Goal: Task Accomplishment & Management: Manage account settings

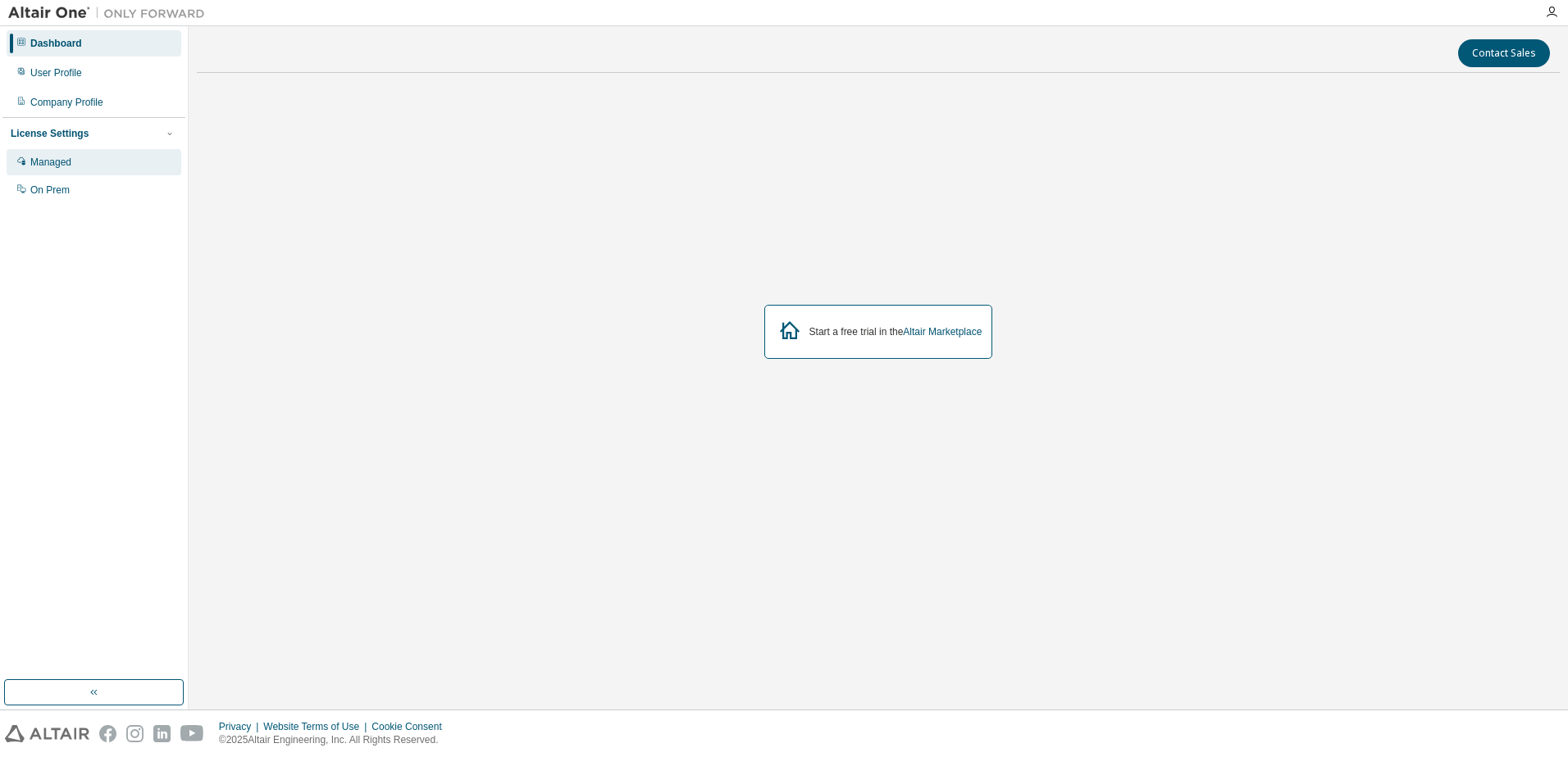
click at [72, 156] on div "Managed" at bounding box center [93, 162] width 175 height 27
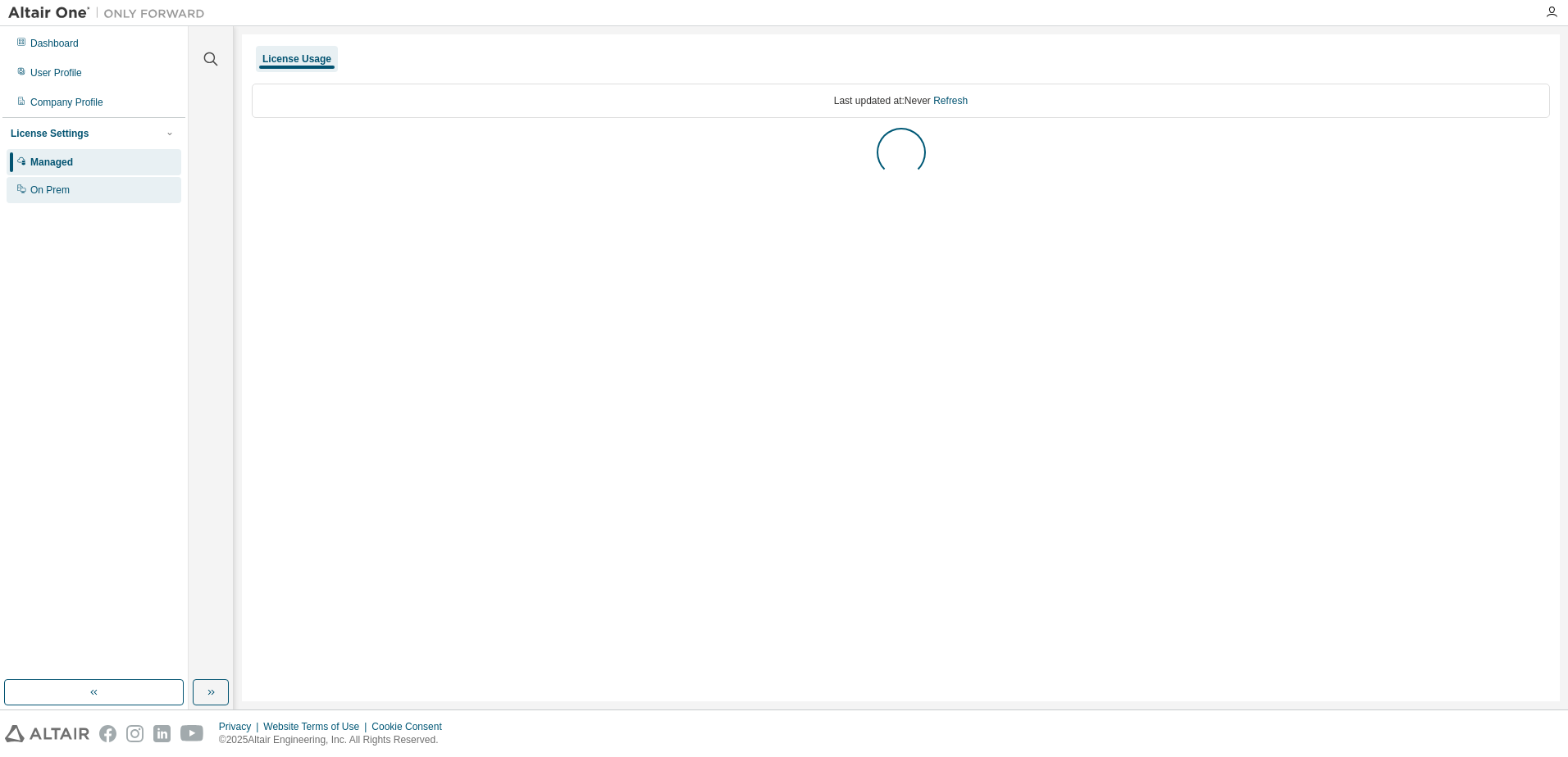
click at [66, 189] on div "On Prem" at bounding box center [50, 189] width 39 height 13
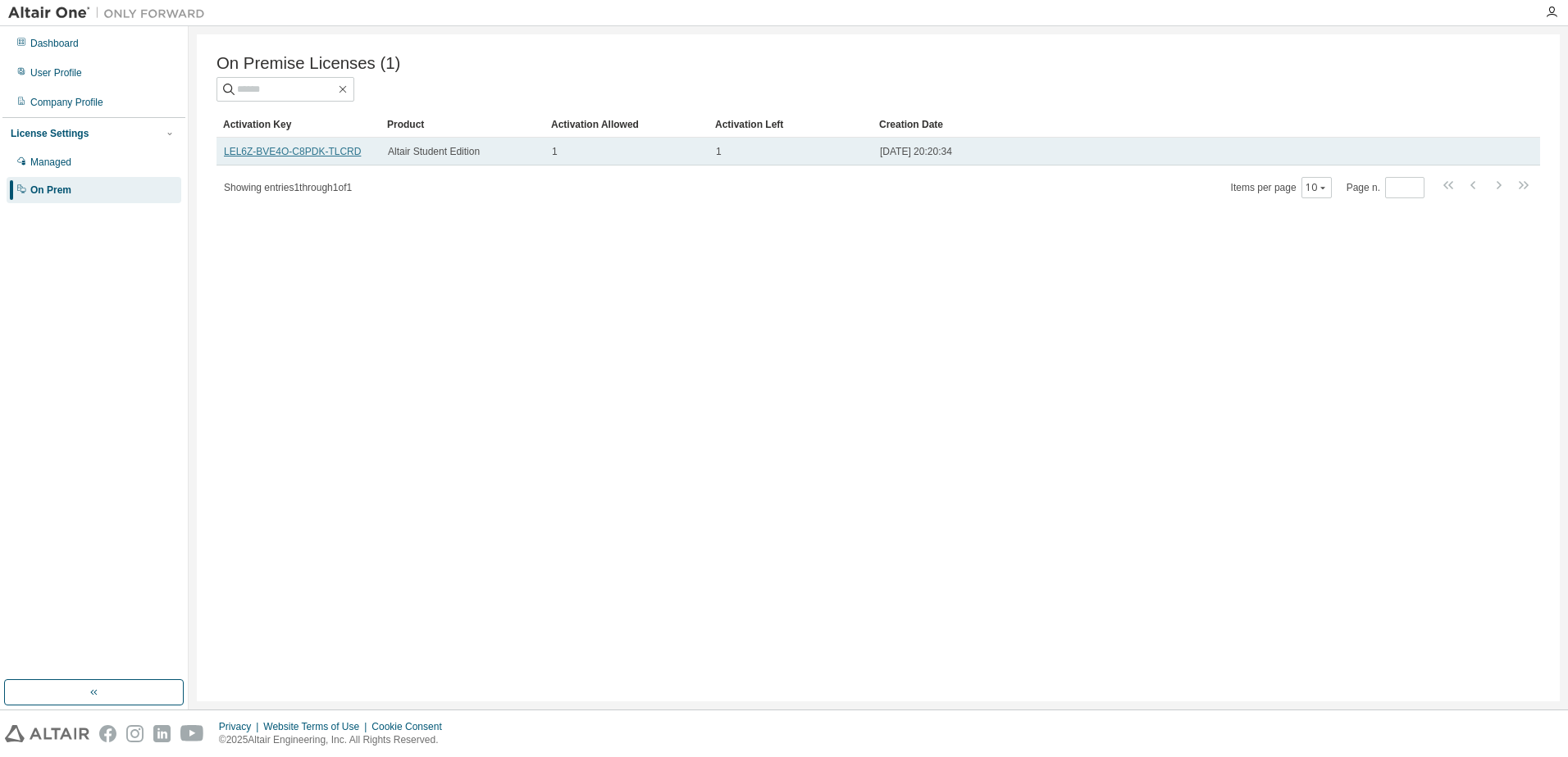
click at [329, 153] on link "LEL6Z-BVE4O-C8PDK-TLCRD" at bounding box center [292, 151] width 137 height 12
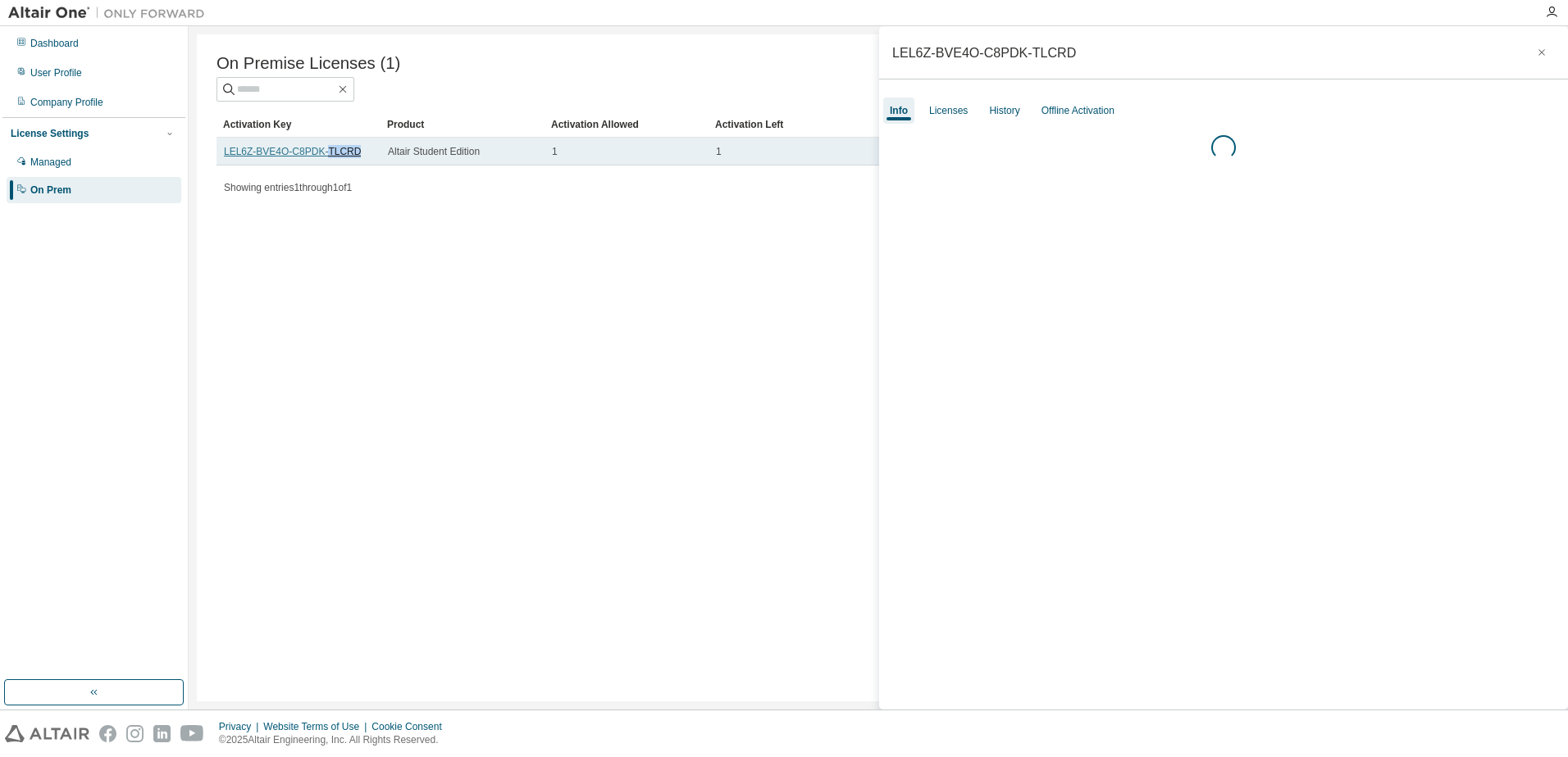
click at [329, 153] on link "LEL6Z-BVE4O-C8PDK-TLCRD" at bounding box center [292, 151] width 137 height 12
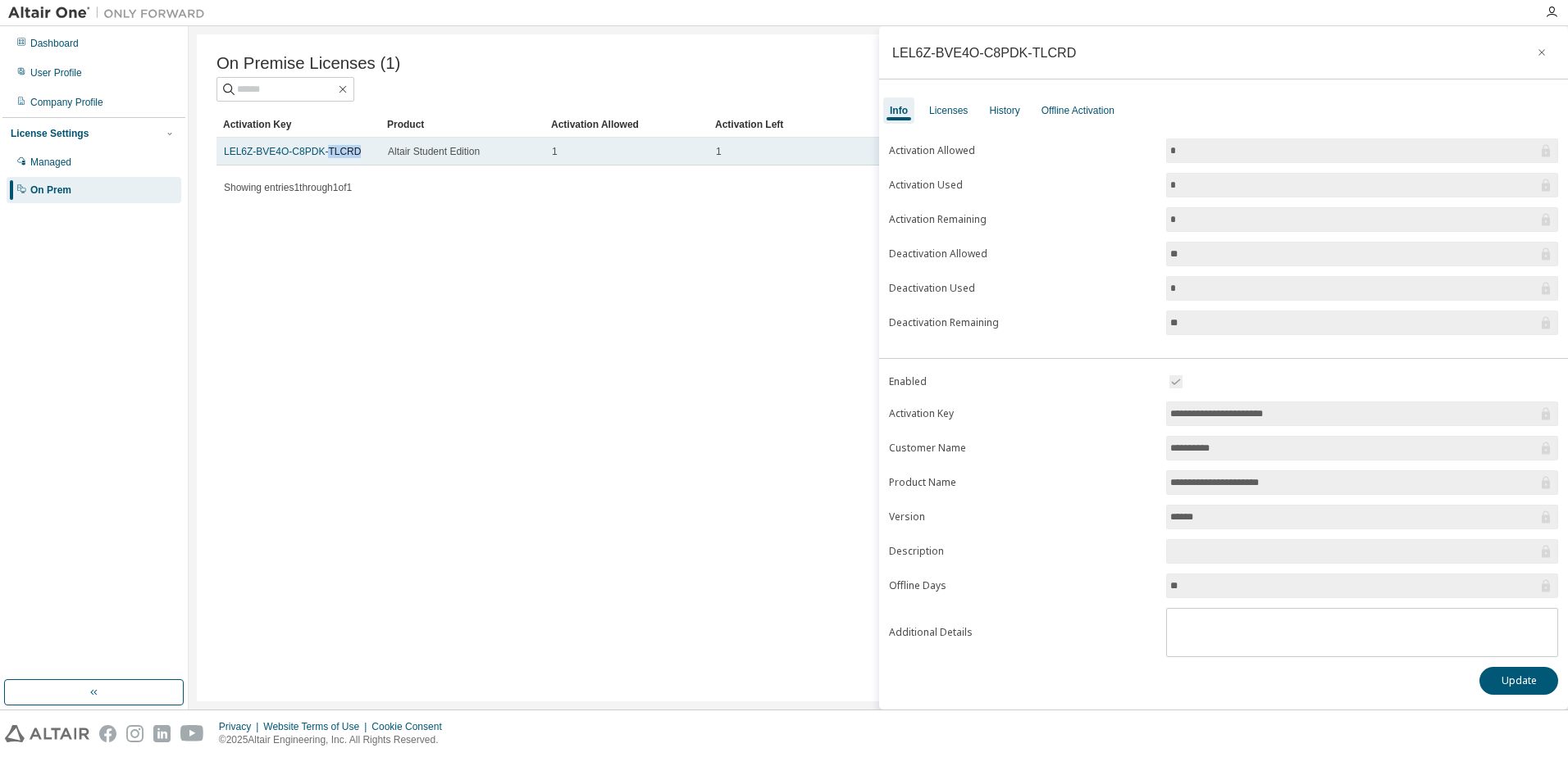
drag, startPoint x: 329, startPoint y: 153, endPoint x: 361, endPoint y: 158, distance: 32.4
click at [360, 158] on div "LEL6Z-BVE4O-C8PDK-TLCRD" at bounding box center [299, 151] width 149 height 13
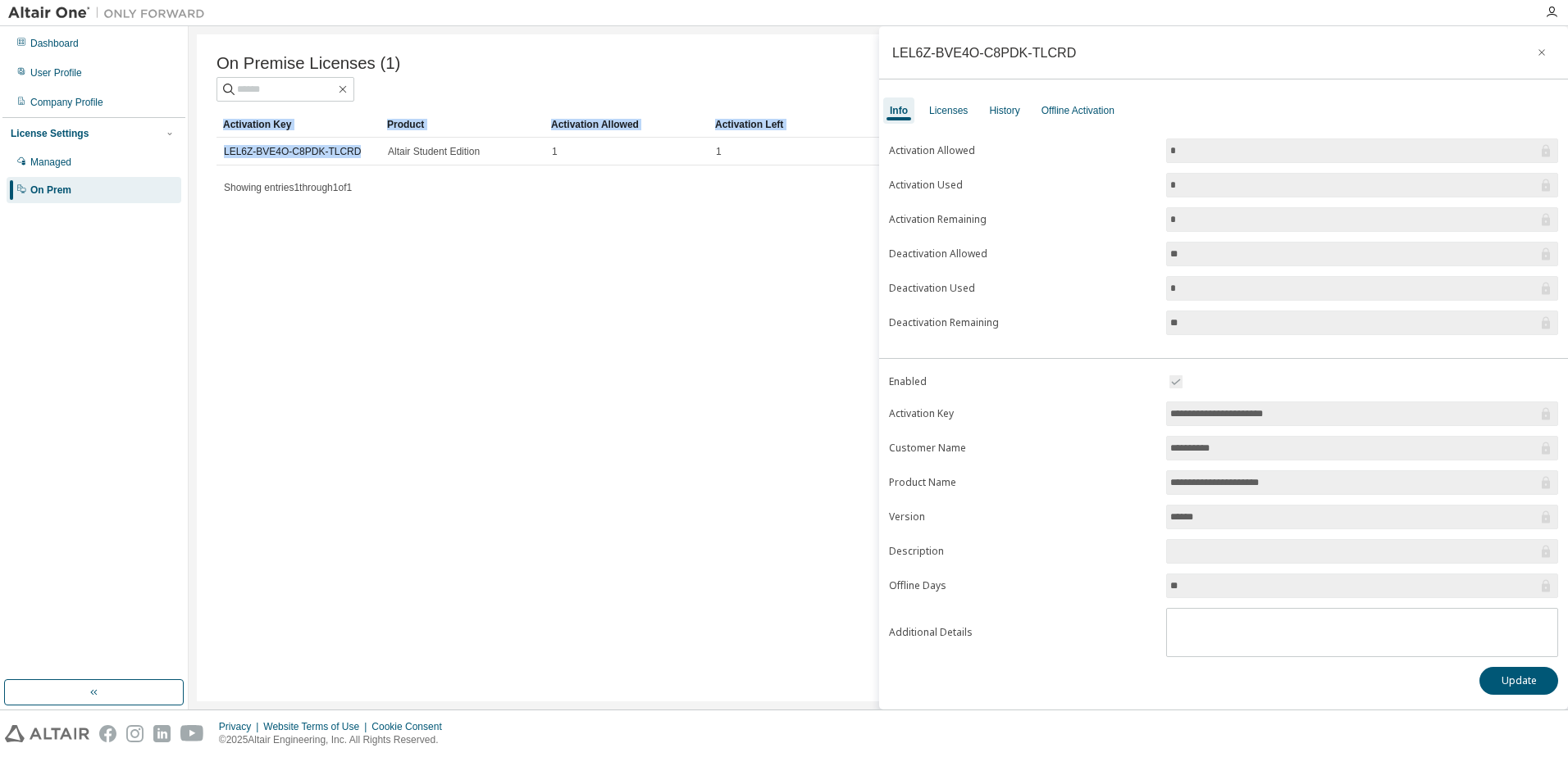
drag, startPoint x: 357, startPoint y: 153, endPoint x: 209, endPoint y: 157, distance: 148.1
click at [209, 157] on div "On Premise Licenses (1) Clear Load Save Save As Field Operator Value Select fil…" at bounding box center [878, 367] width 1362 height 667
drag, startPoint x: 209, startPoint y: 157, endPoint x: 248, endPoint y: 171, distance: 41.4
click at [248, 171] on div "Activation Key Product Activation Allowed Activation Left Creation Date LEL6Z-B…" at bounding box center [878, 155] width 1323 height 88
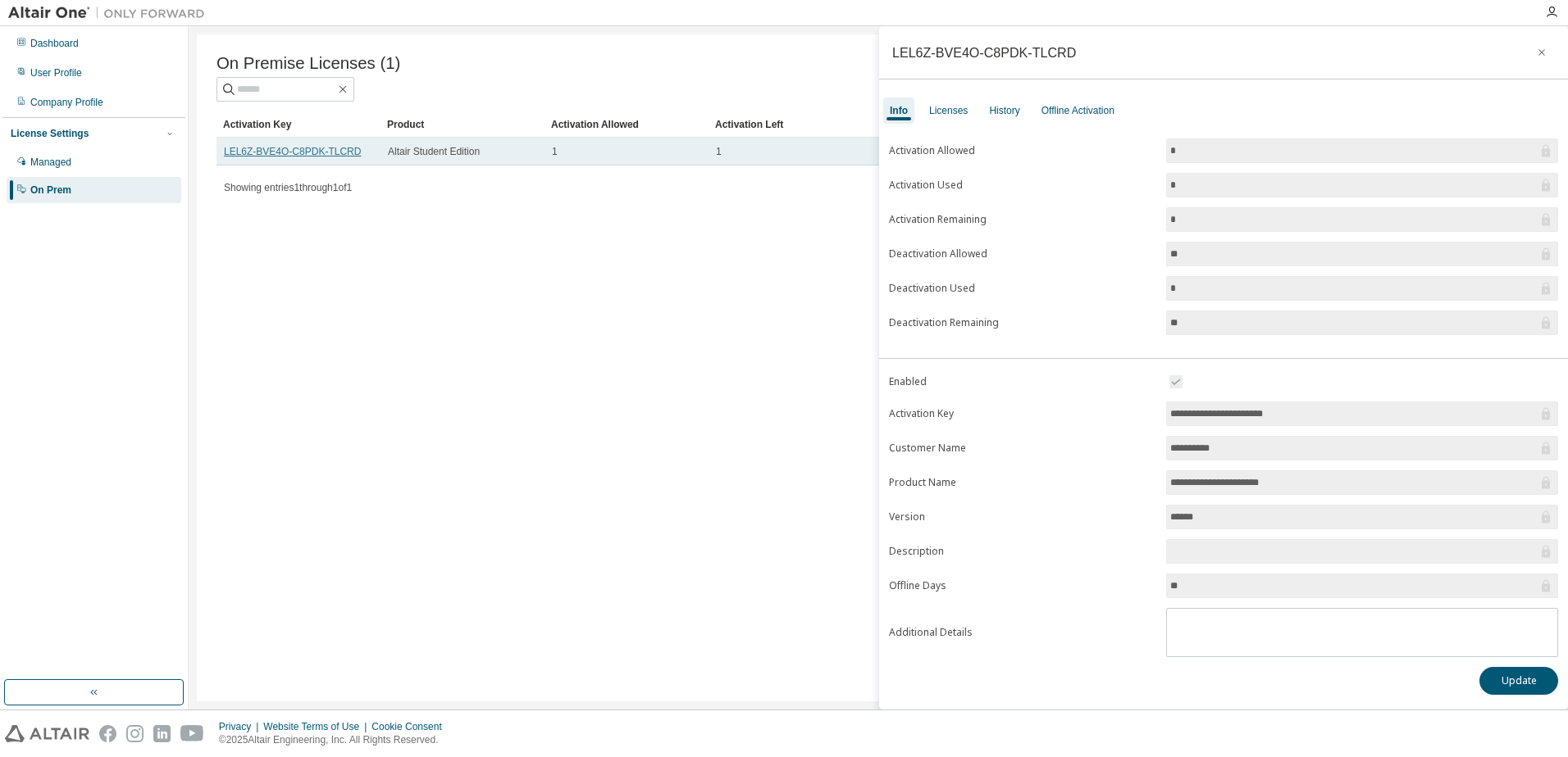
click at [254, 151] on link "LEL6Z-BVE4O-C8PDK-TLCRD" at bounding box center [292, 151] width 137 height 12
copy td "LEL6Z-BVE4O-C8PDK-TLCRD"
drag, startPoint x: 831, startPoint y: 32, endPoint x: 849, endPoint y: 6, distance: 31.6
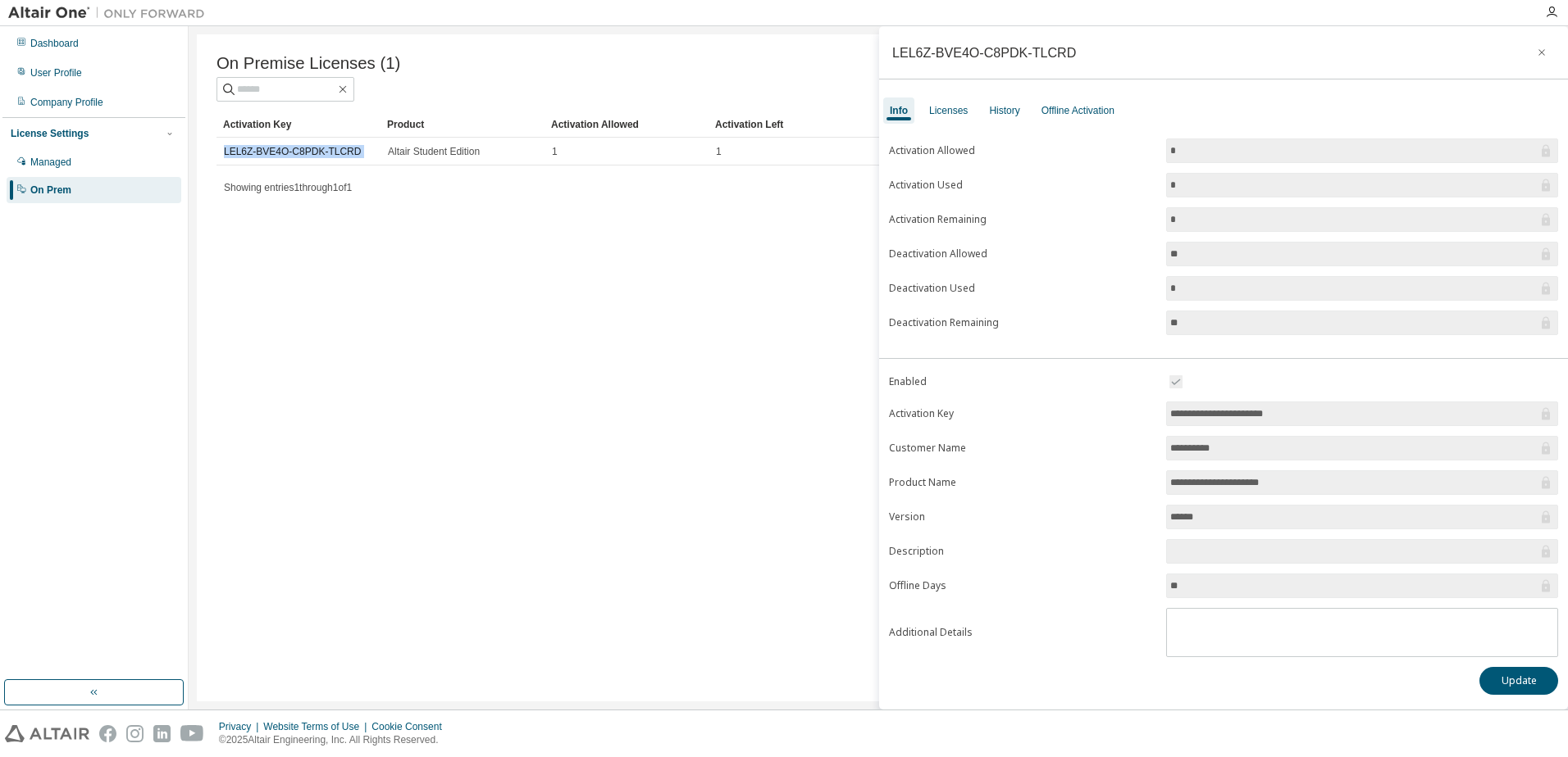
click at [831, 32] on div "On Premise Licenses (1) Clear Load Save Save As Field Operator Value Select fil…" at bounding box center [878, 368] width 1379 height 684
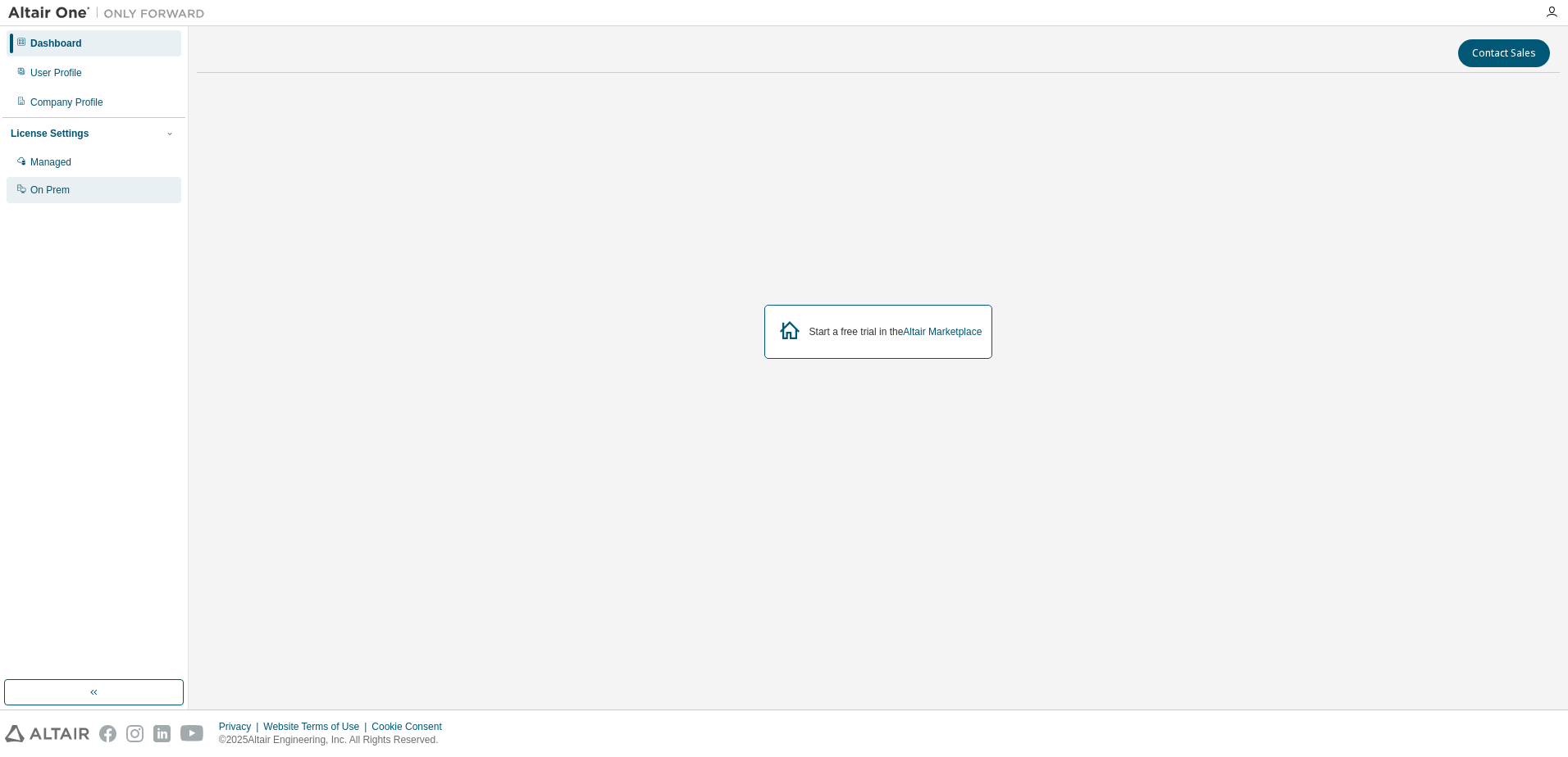
click at [50, 187] on div "On Prem" at bounding box center [50, 189] width 39 height 13
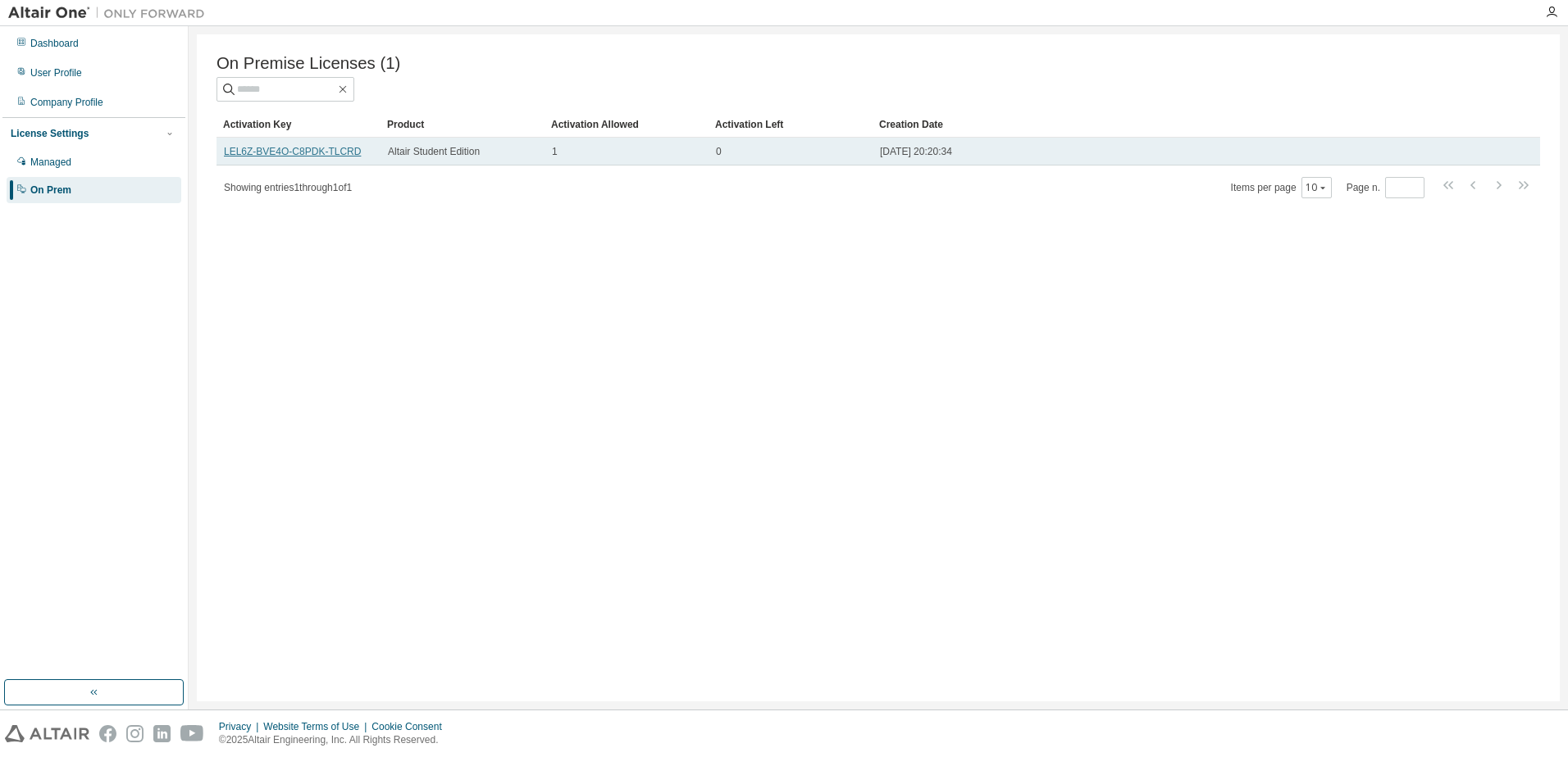
click at [299, 158] on link "LEL6Z-BVE4O-C8PDK-TLCRD" at bounding box center [292, 151] width 137 height 12
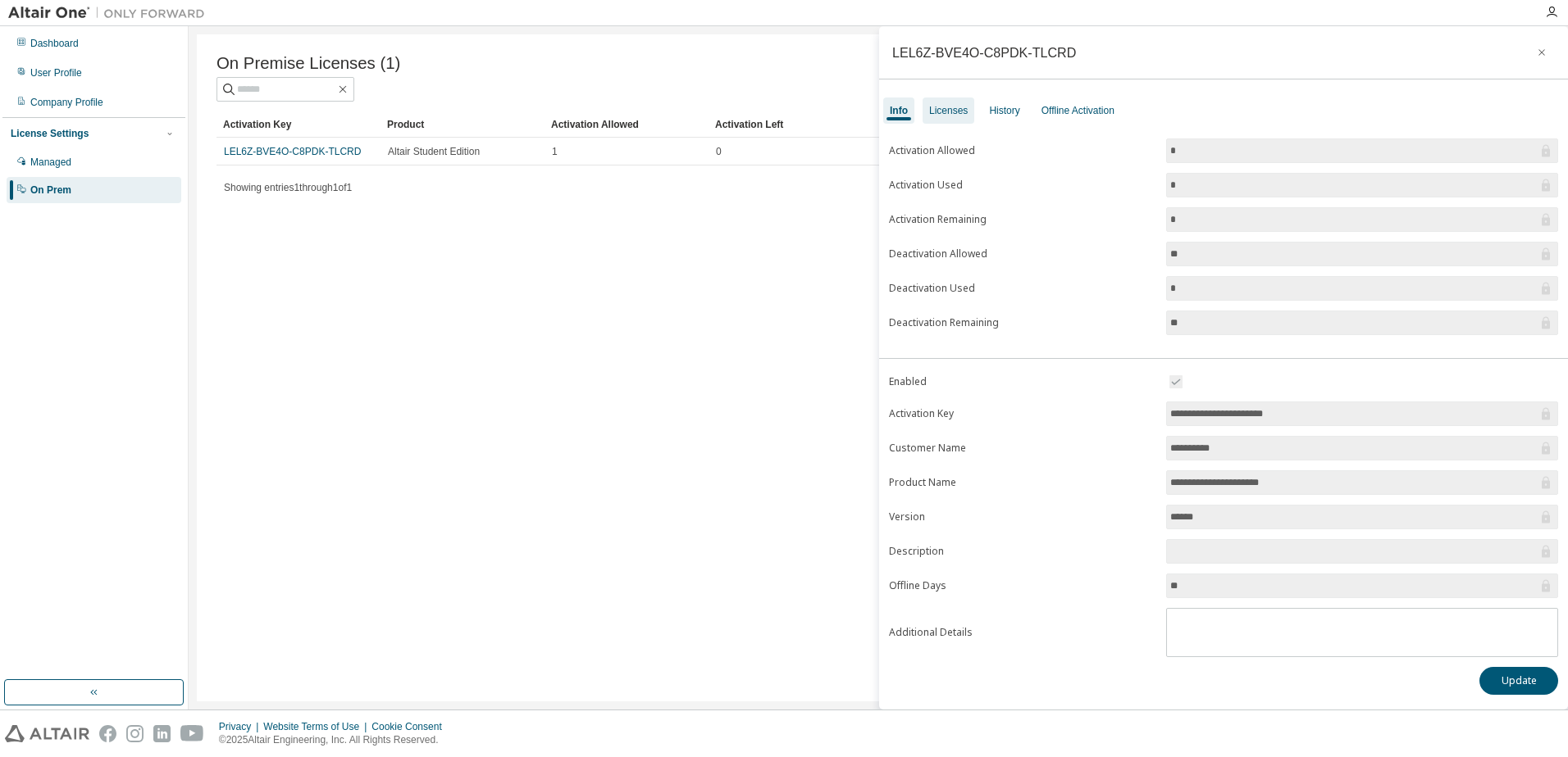
click at [959, 115] on div "Licenses" at bounding box center [948, 111] width 38 height 13
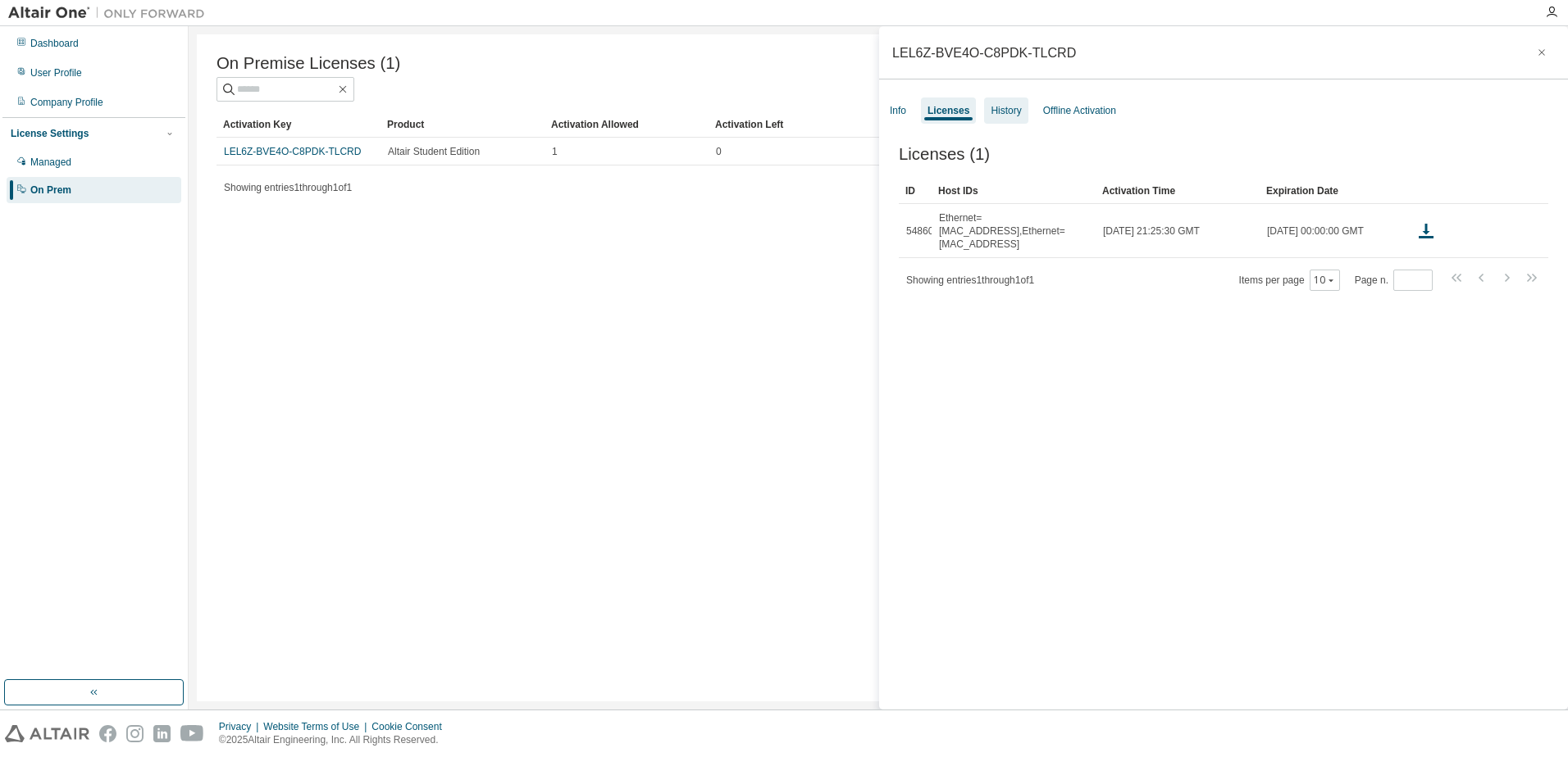
click at [1013, 110] on div "History" at bounding box center [1005, 111] width 30 height 13
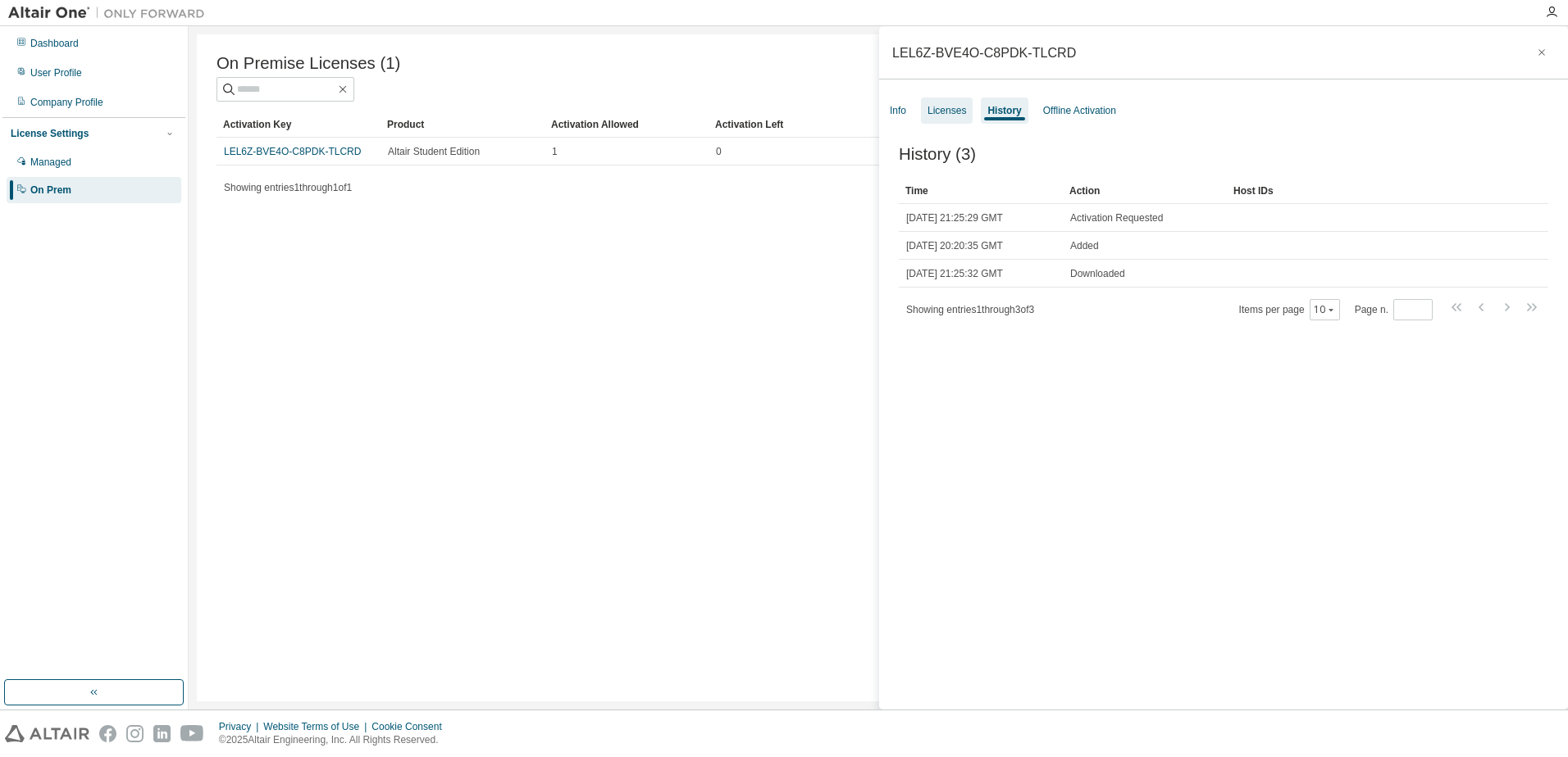
click at [944, 111] on div "Licenses" at bounding box center [946, 111] width 38 height 13
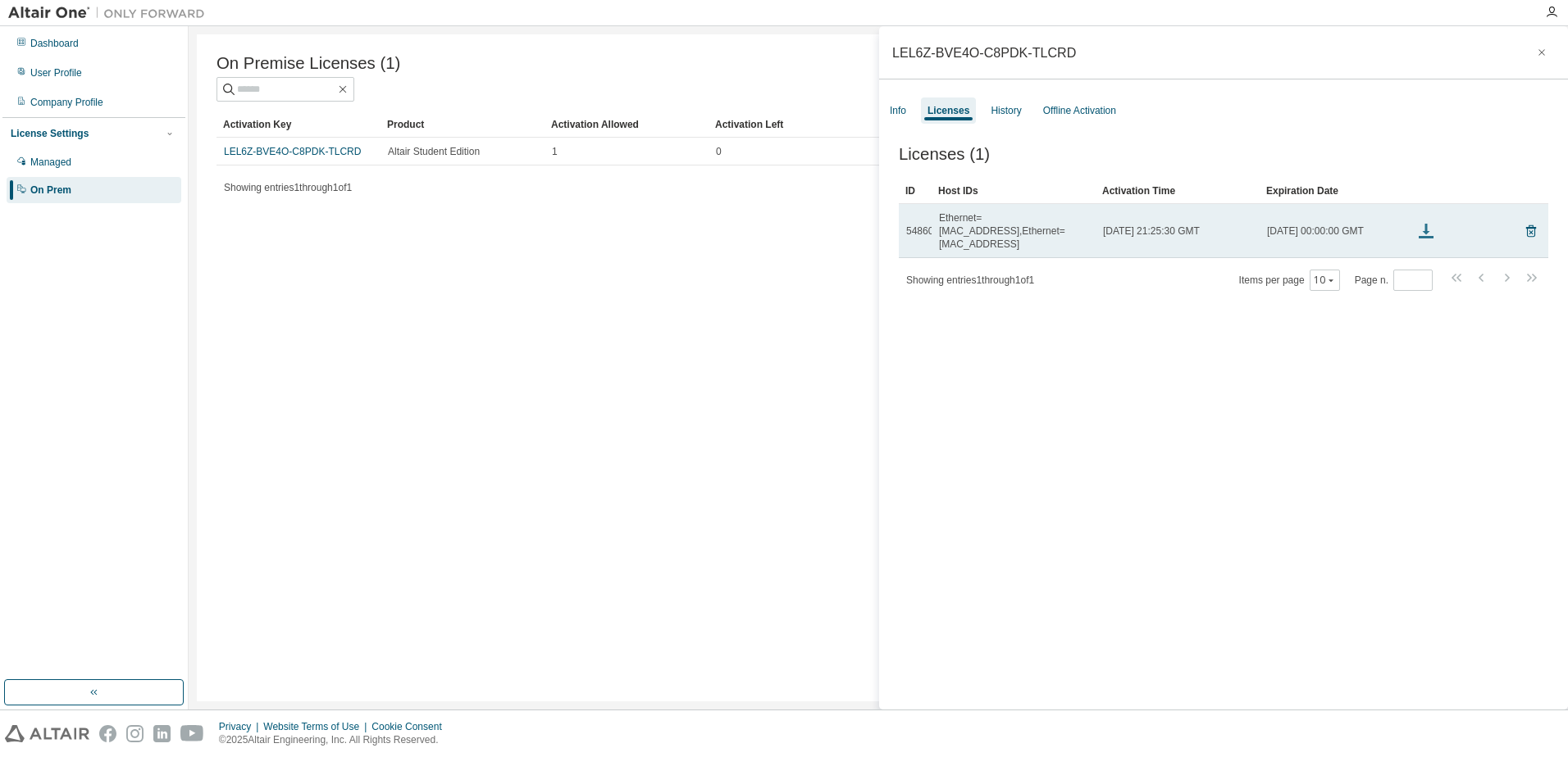
click at [1427, 236] on icon at bounding box center [1425, 237] width 15 height 3
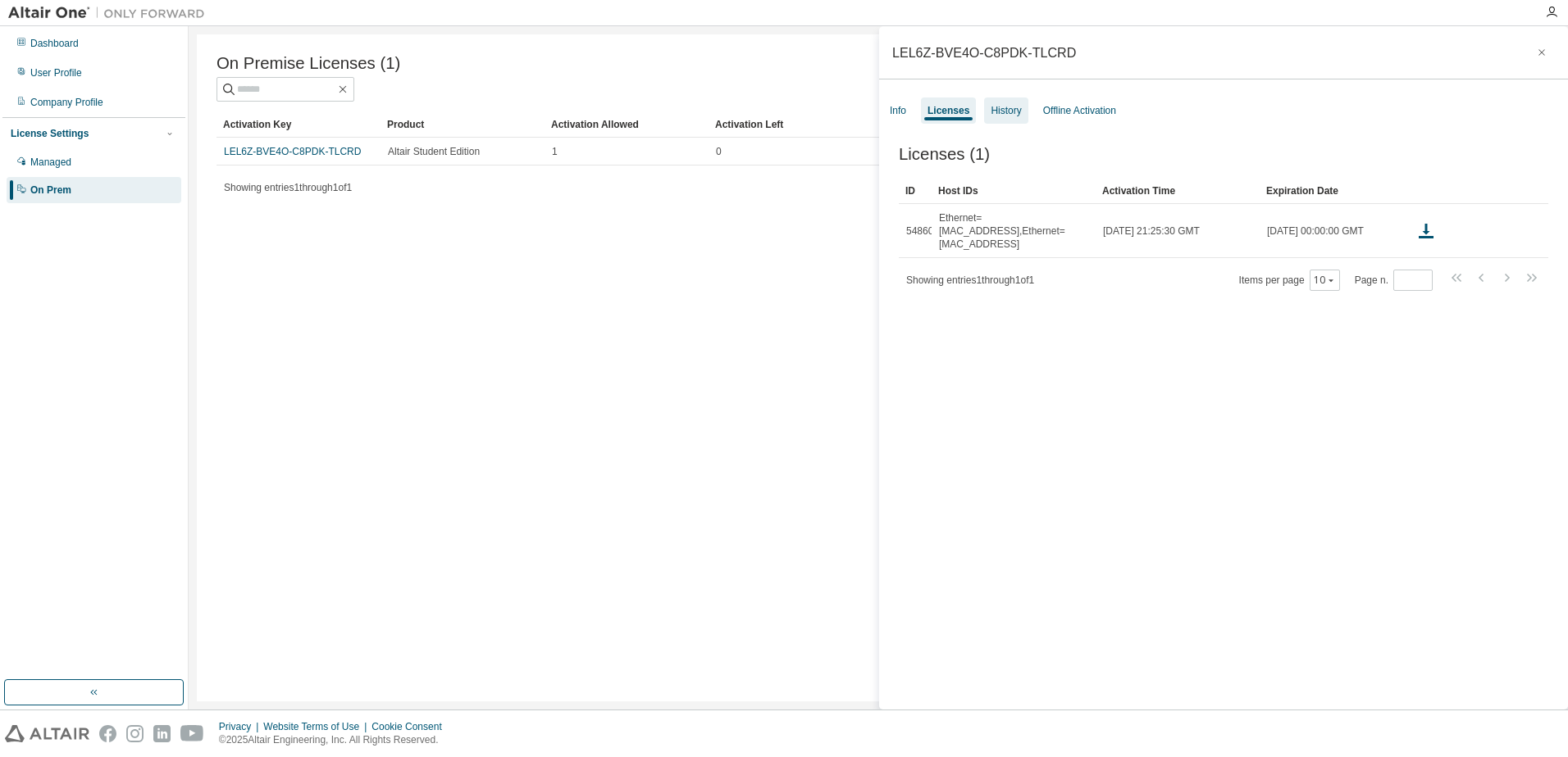
click at [1014, 113] on div "History" at bounding box center [1005, 111] width 30 height 13
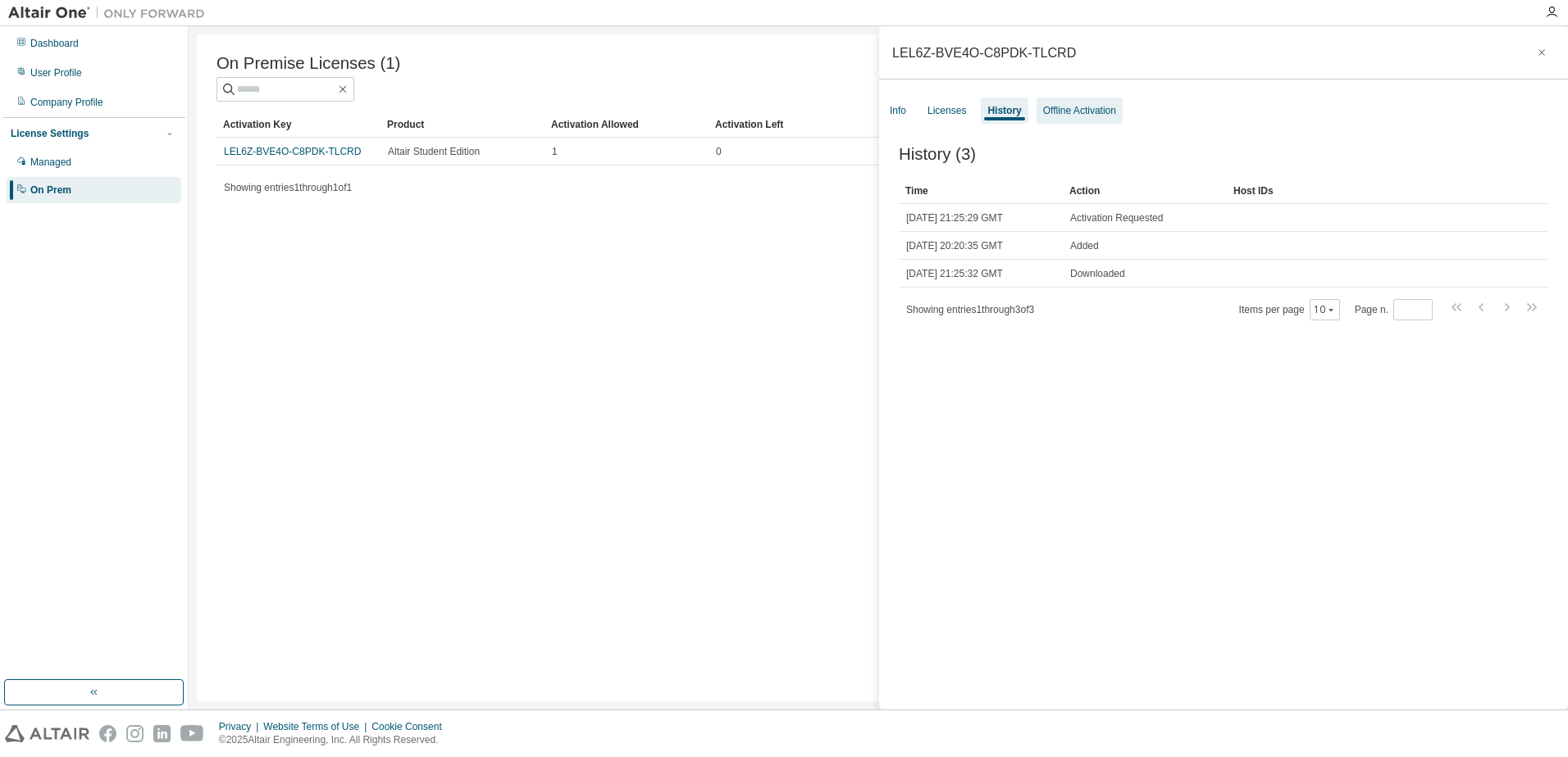
click at [1055, 107] on div "Offline Activation" at bounding box center [1079, 111] width 73 height 13
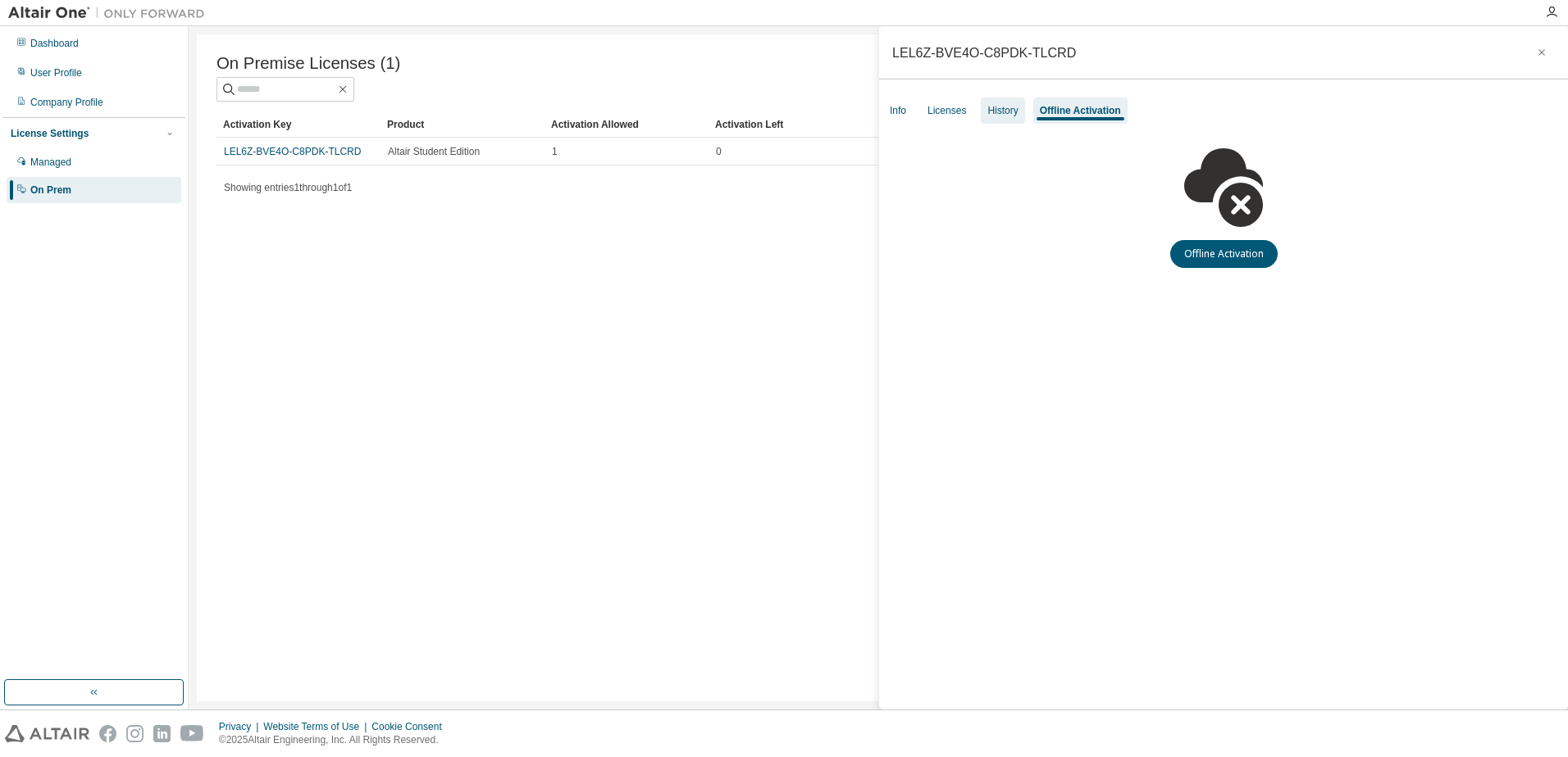
click at [1016, 110] on div "History" at bounding box center [1002, 111] width 43 height 27
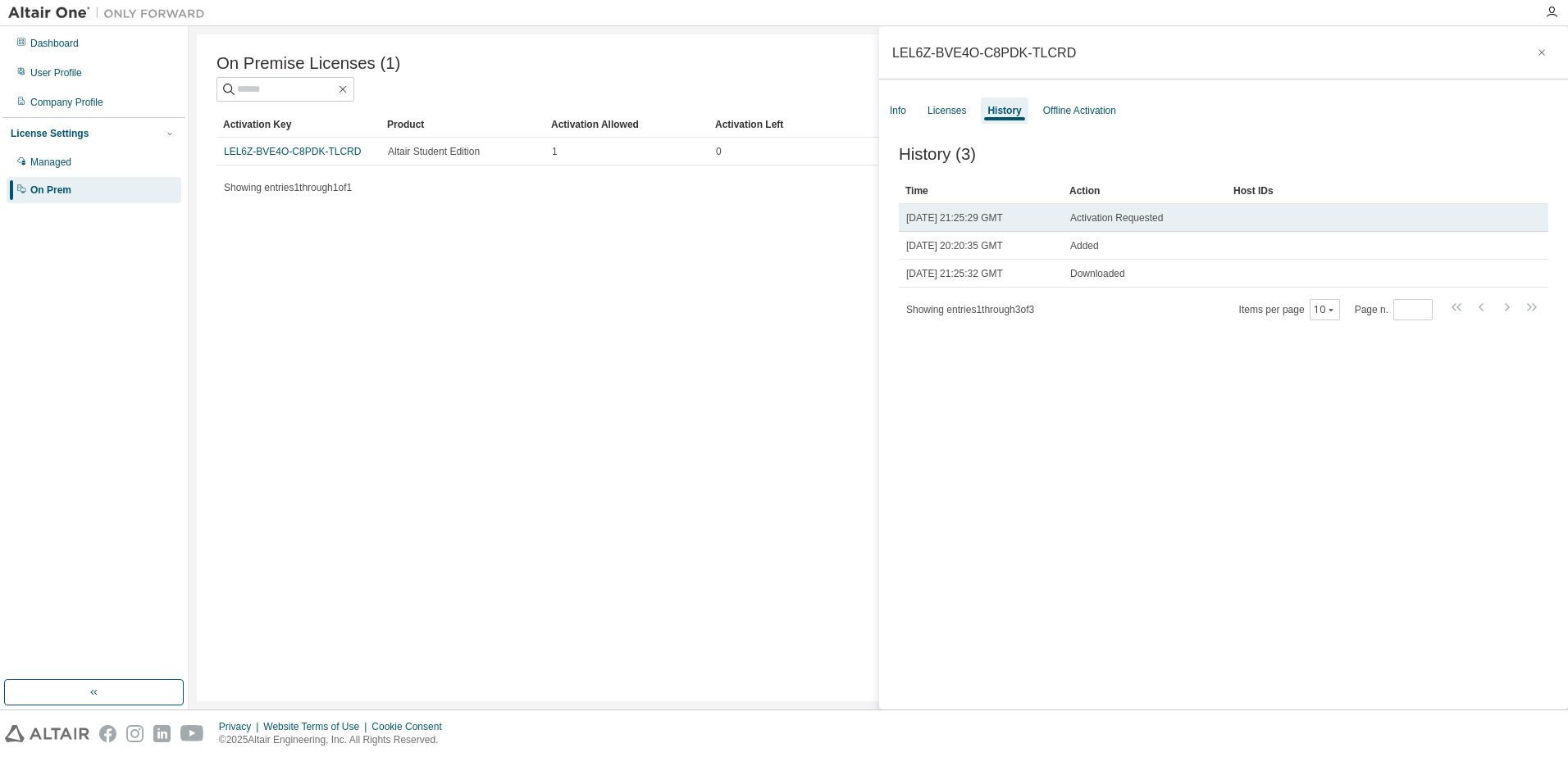
click at [1111, 217] on span "Activation Requested" at bounding box center [1116, 218] width 93 height 13
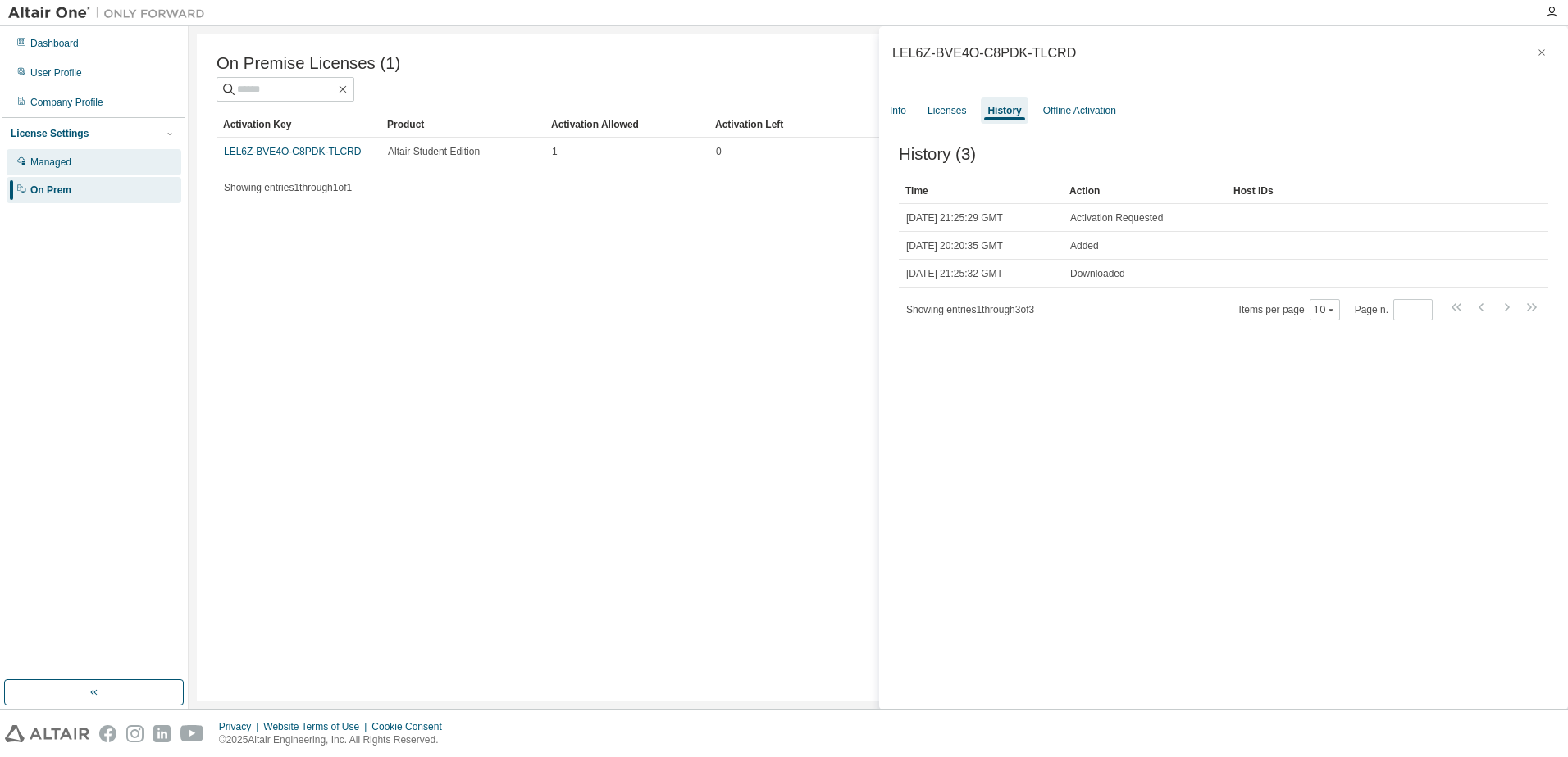
click at [50, 152] on div "Managed" at bounding box center [93, 162] width 175 height 27
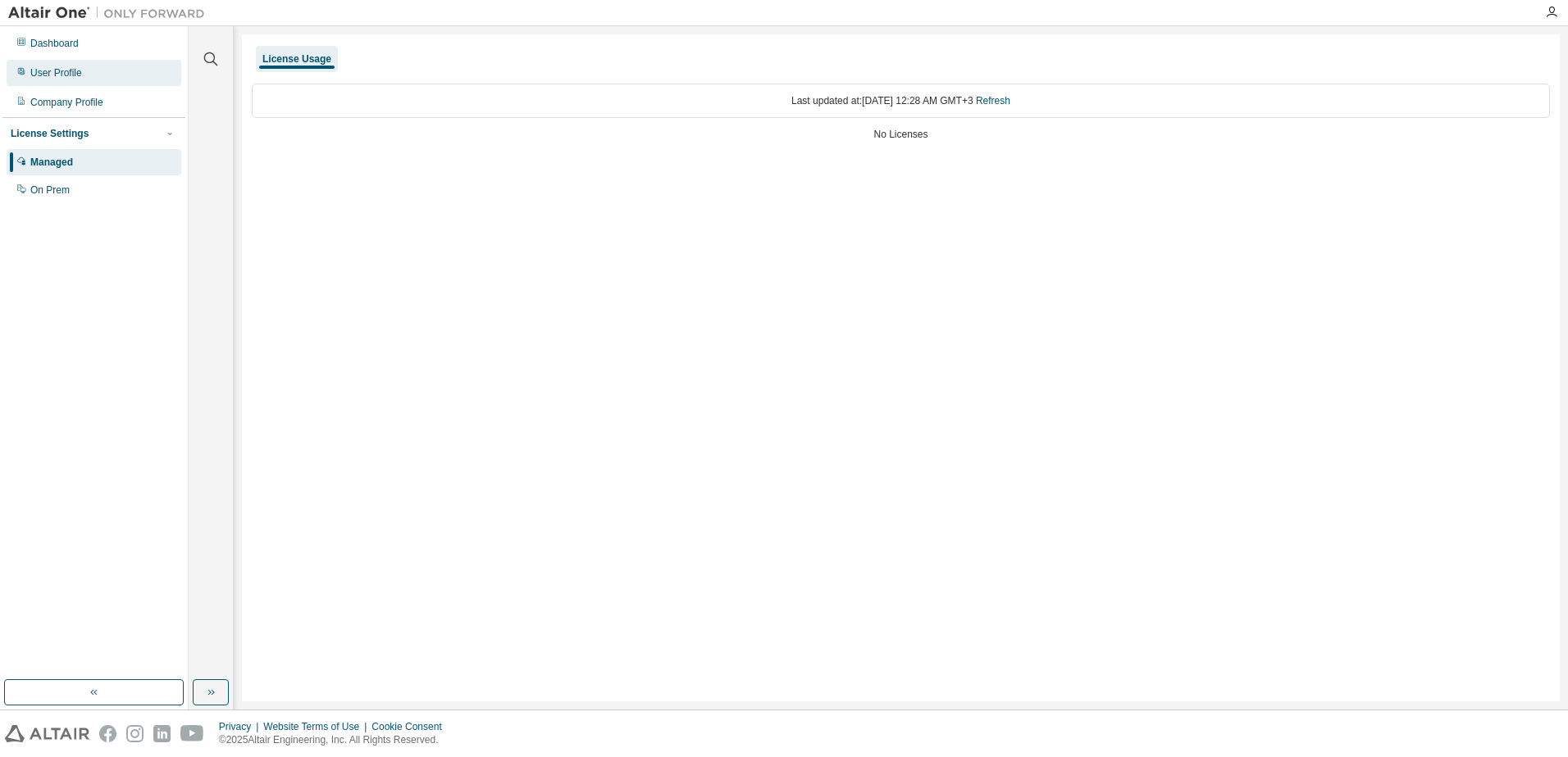
click at [60, 81] on div "User Profile" at bounding box center [93, 73] width 175 height 27
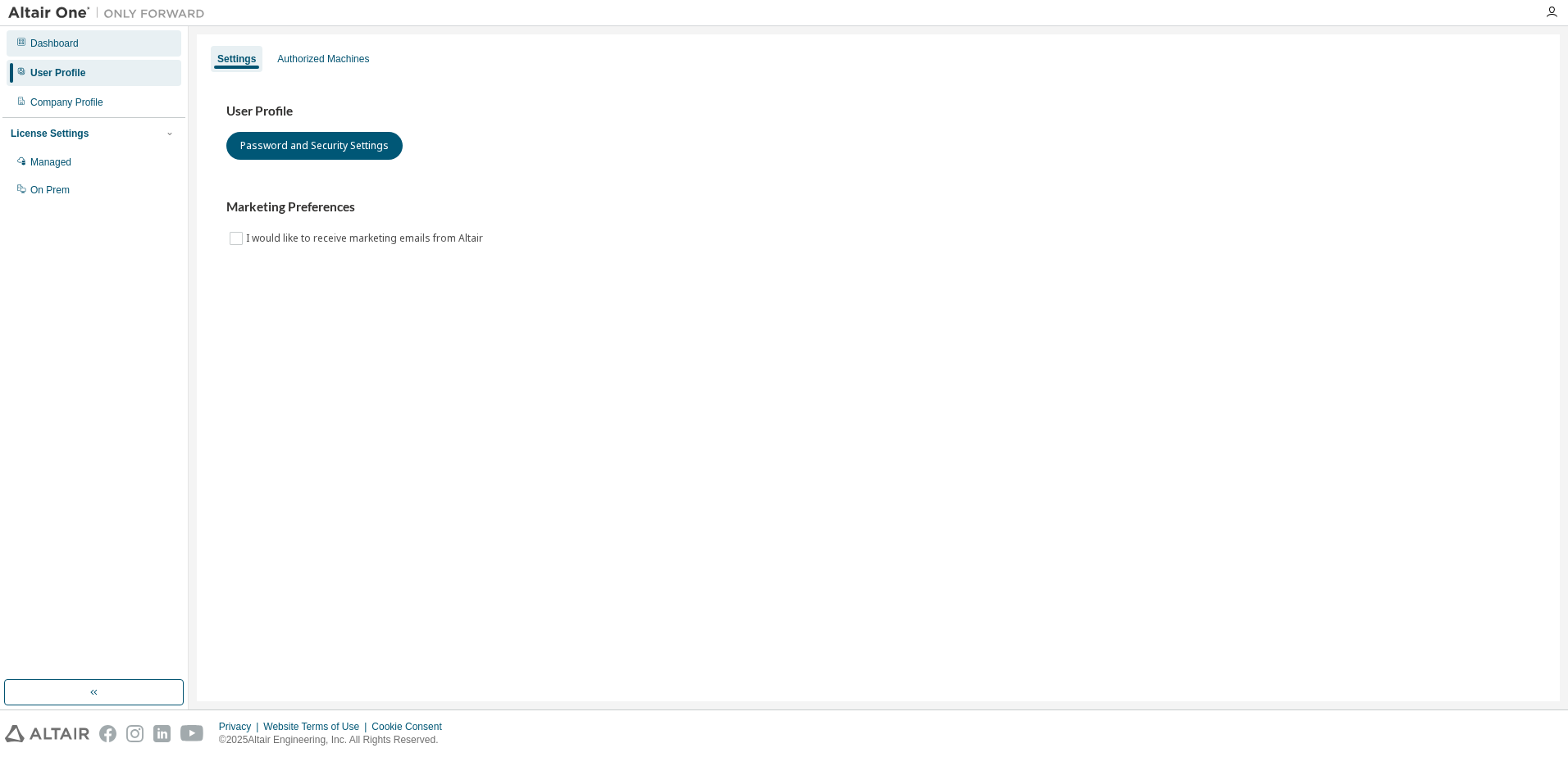
click at [60, 49] on div "Dashboard" at bounding box center [54, 43] width 49 height 13
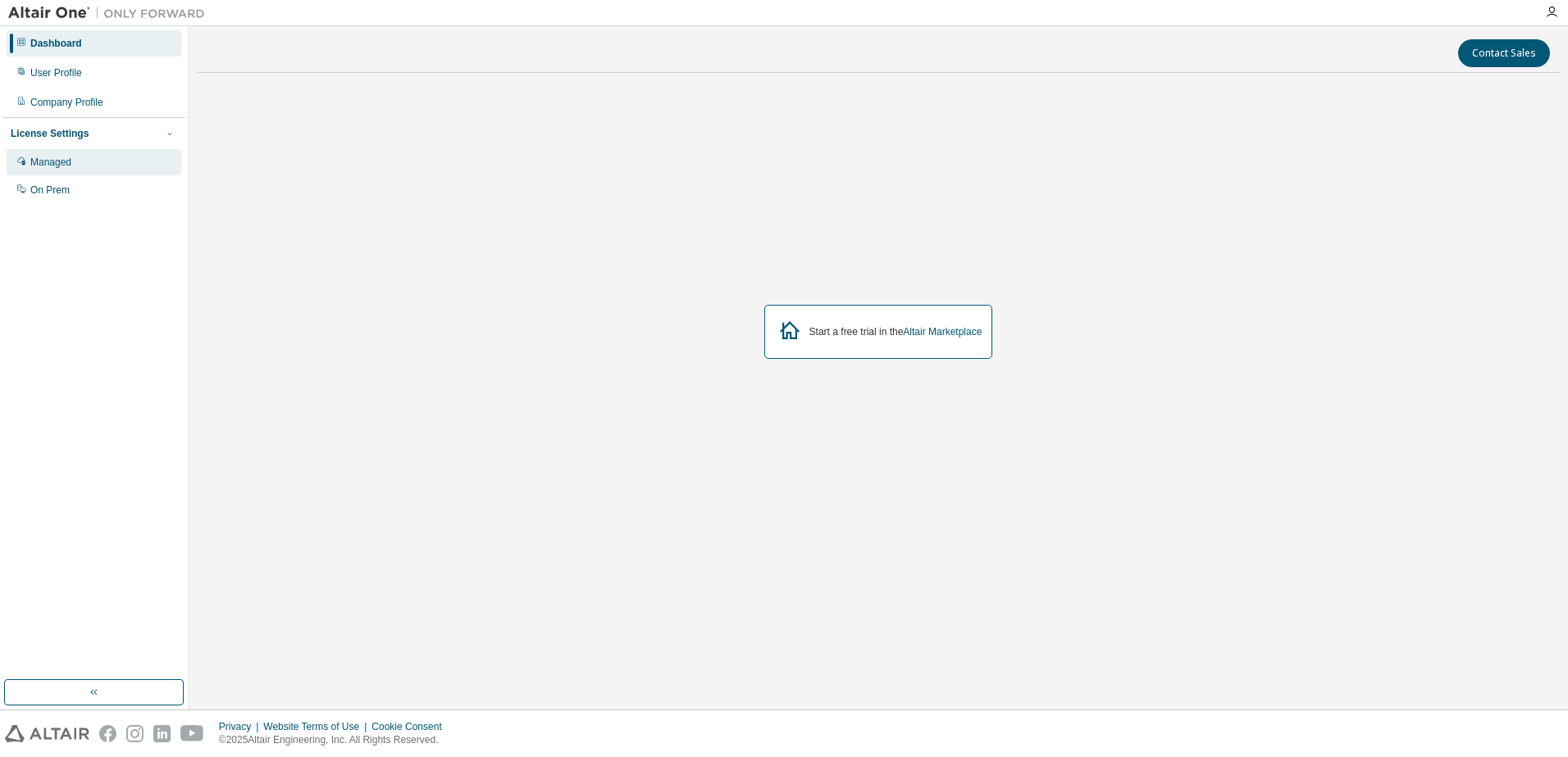
click at [60, 167] on div "Managed" at bounding box center [50, 162] width 41 height 13
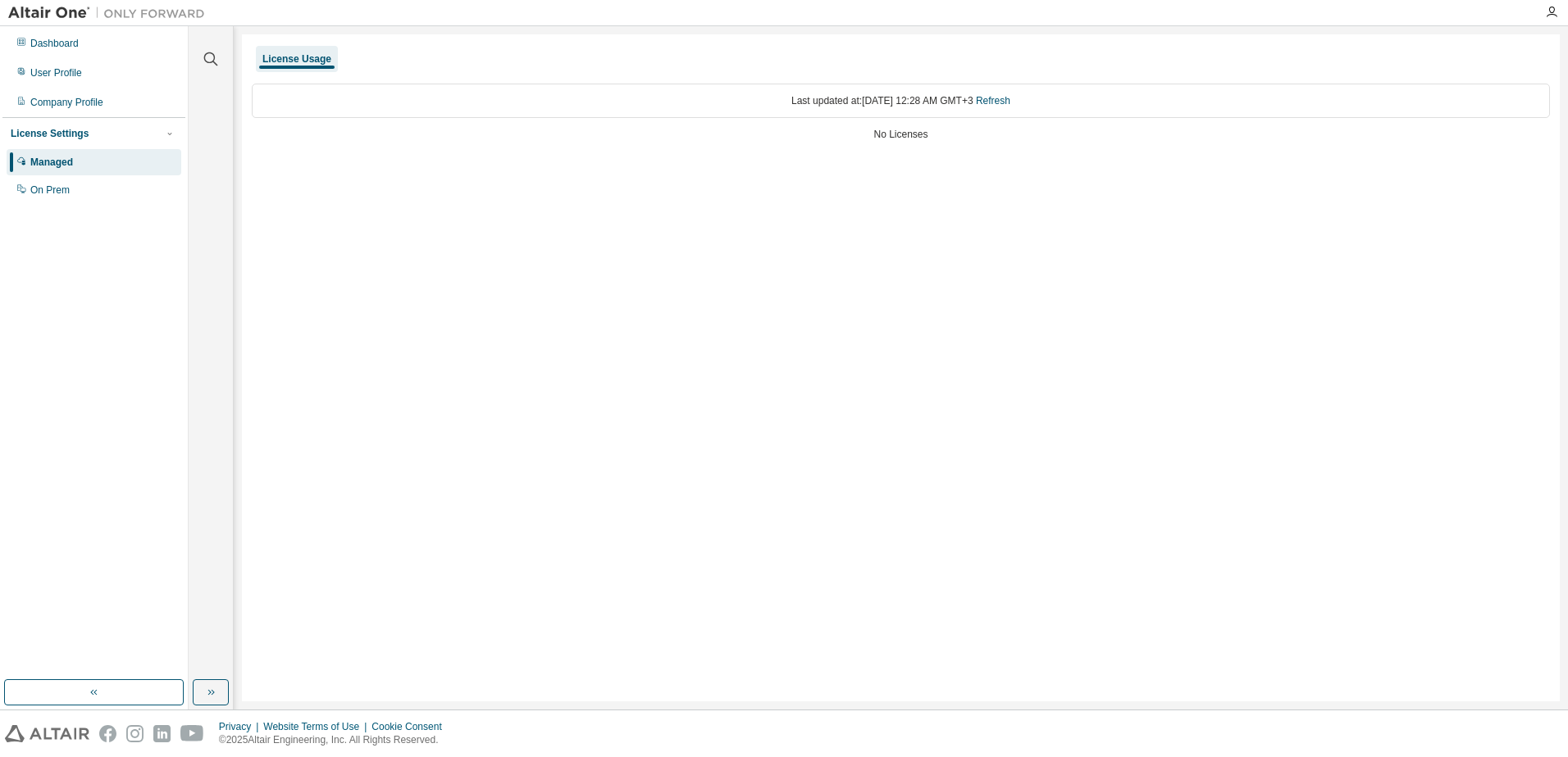
click at [82, 129] on div "License Settings" at bounding box center [94, 134] width 167 height 15
drag, startPoint x: 82, startPoint y: 129, endPoint x: 50, endPoint y: 187, distance: 66.2
click at [50, 187] on div "On Prem" at bounding box center [50, 189] width 39 height 13
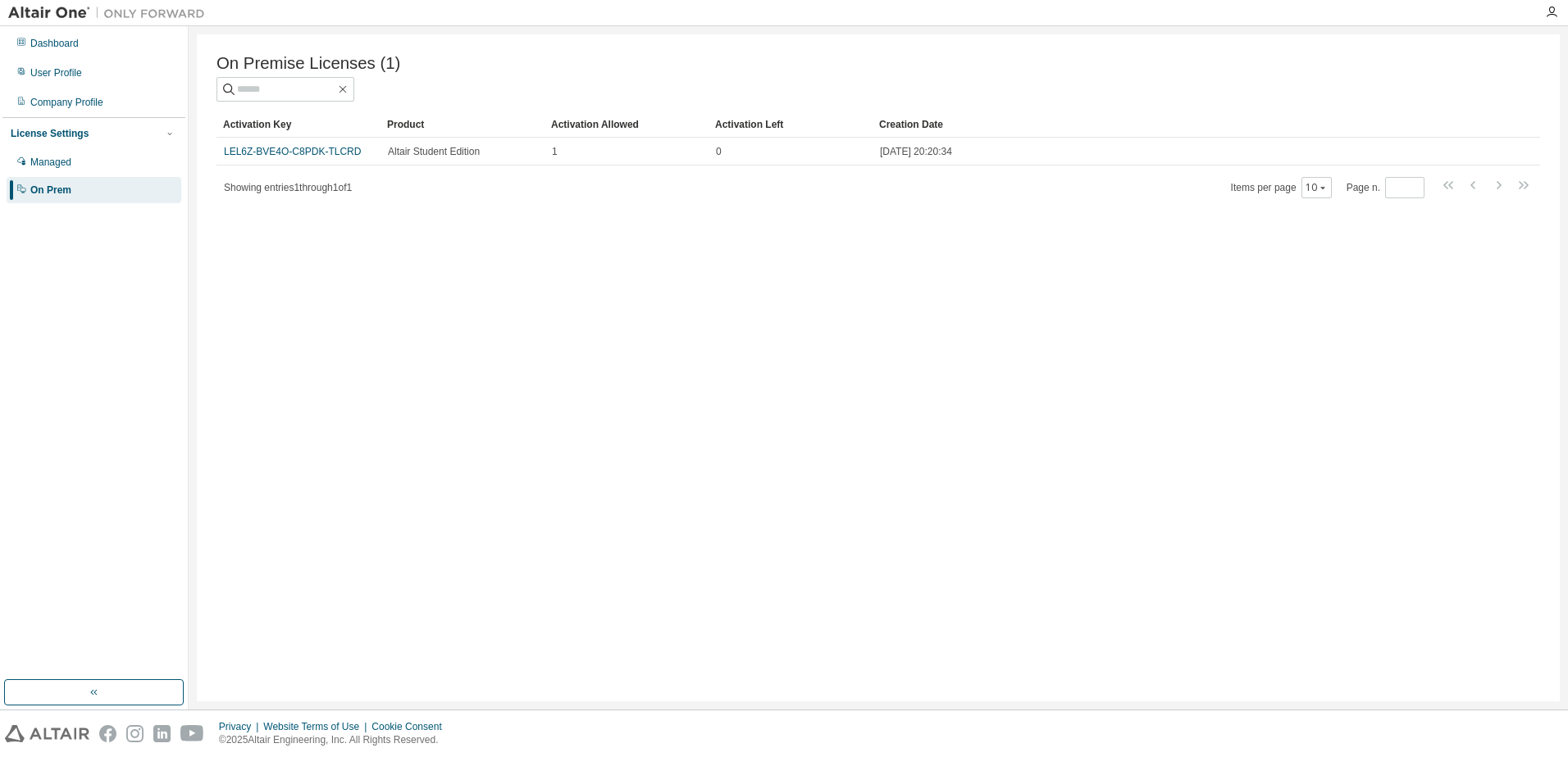
click at [326, 152] on link "LEL6Z-BVE4O-C8PDK-TLCRD" at bounding box center [292, 151] width 137 height 12
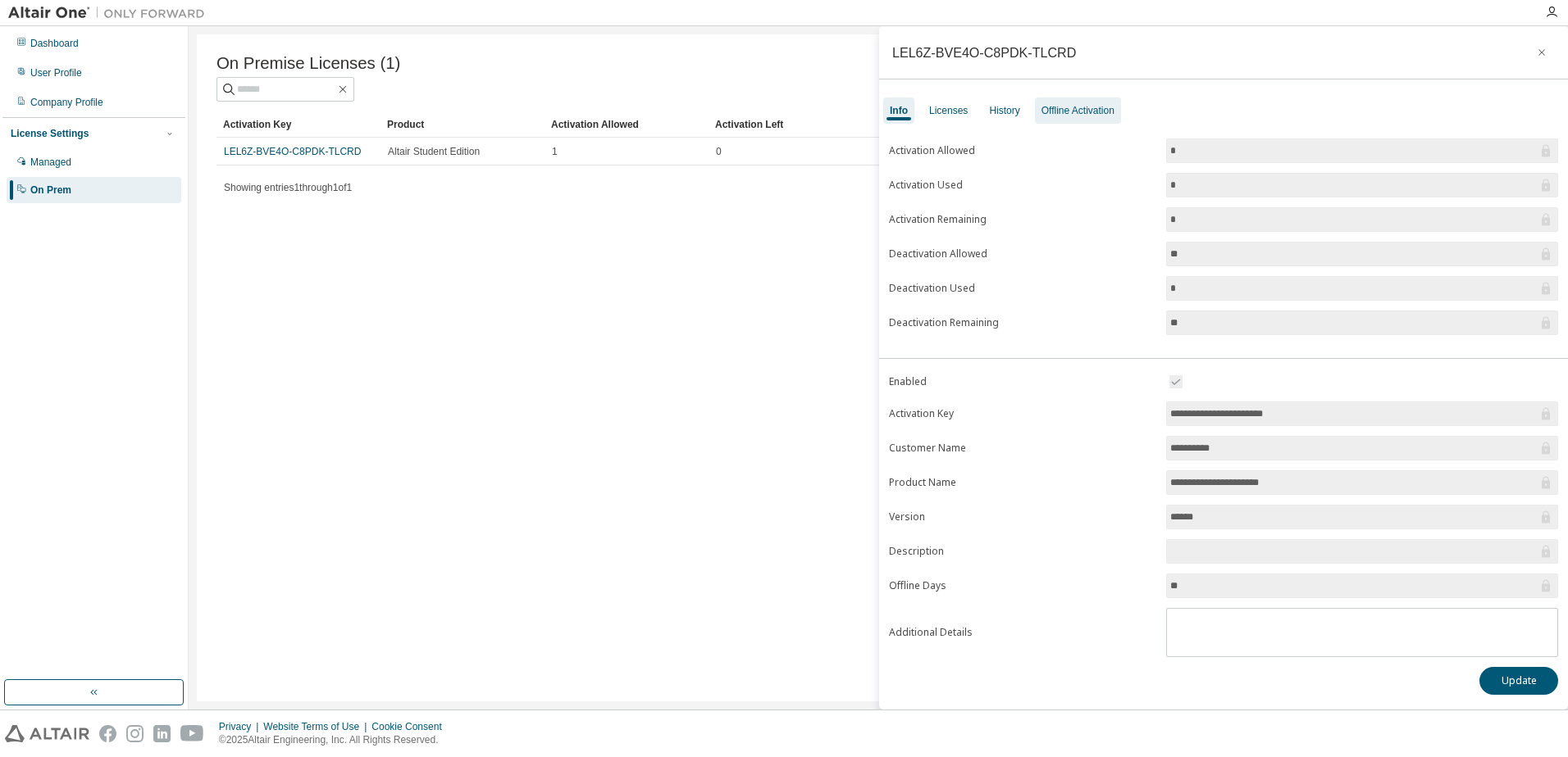
click at [1057, 109] on div "Offline Activation" at bounding box center [1077, 111] width 73 height 13
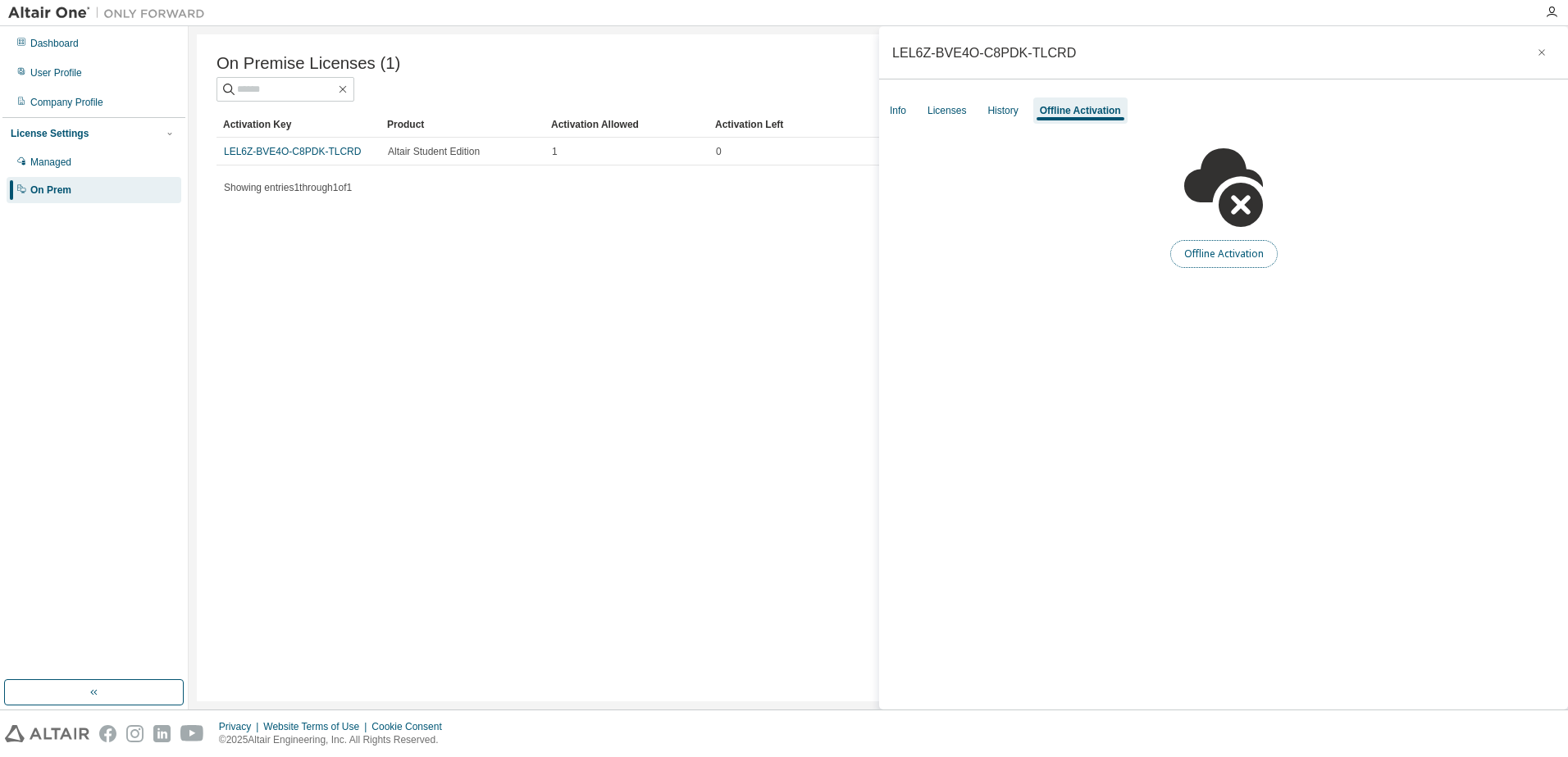
click at [1256, 258] on button "Offline Activation" at bounding box center [1223, 253] width 107 height 27
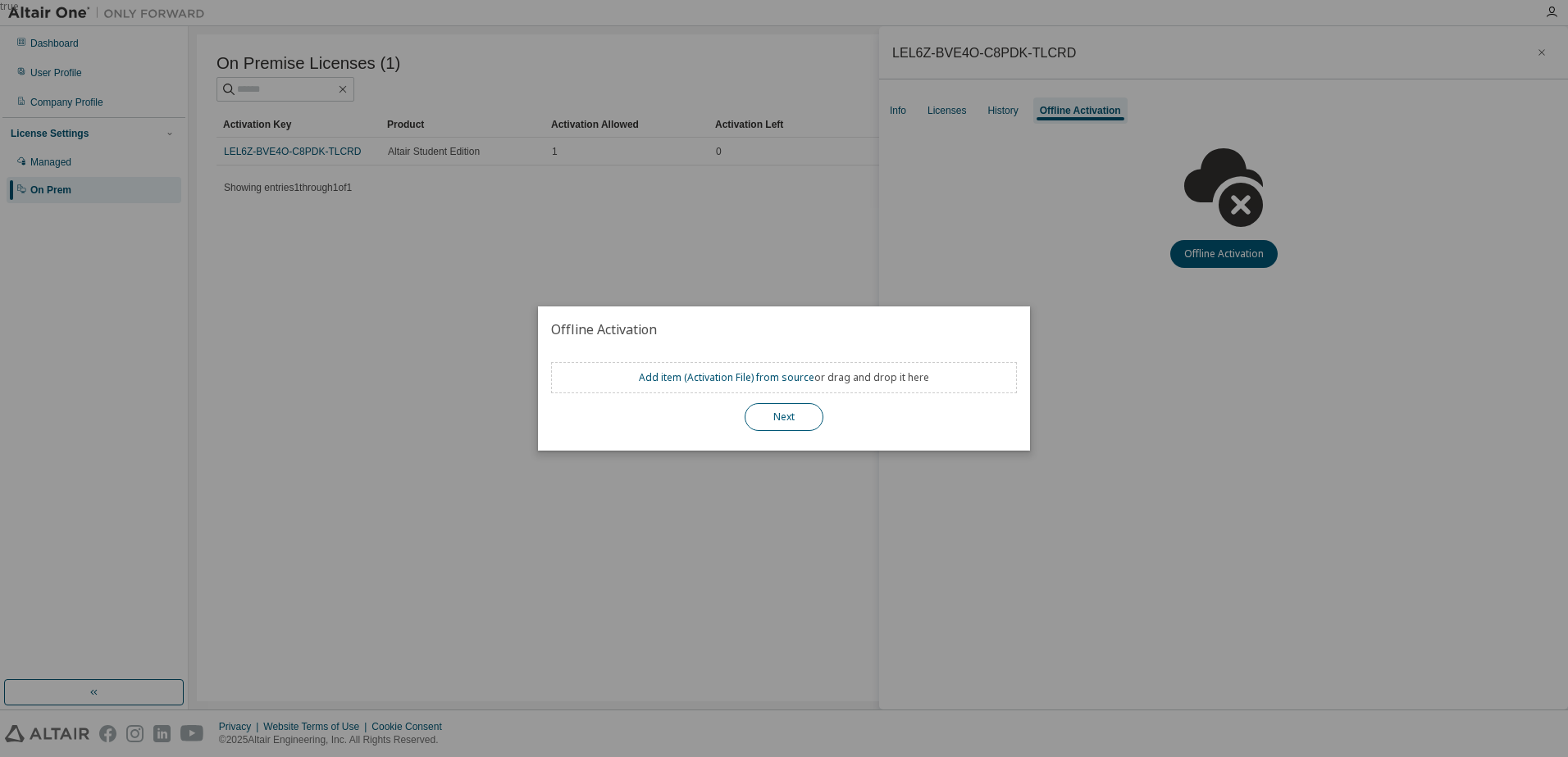
click at [773, 424] on button "Next" at bounding box center [783, 416] width 79 height 27
click at [841, 456] on div "true" at bounding box center [784, 378] width 1568 height 757
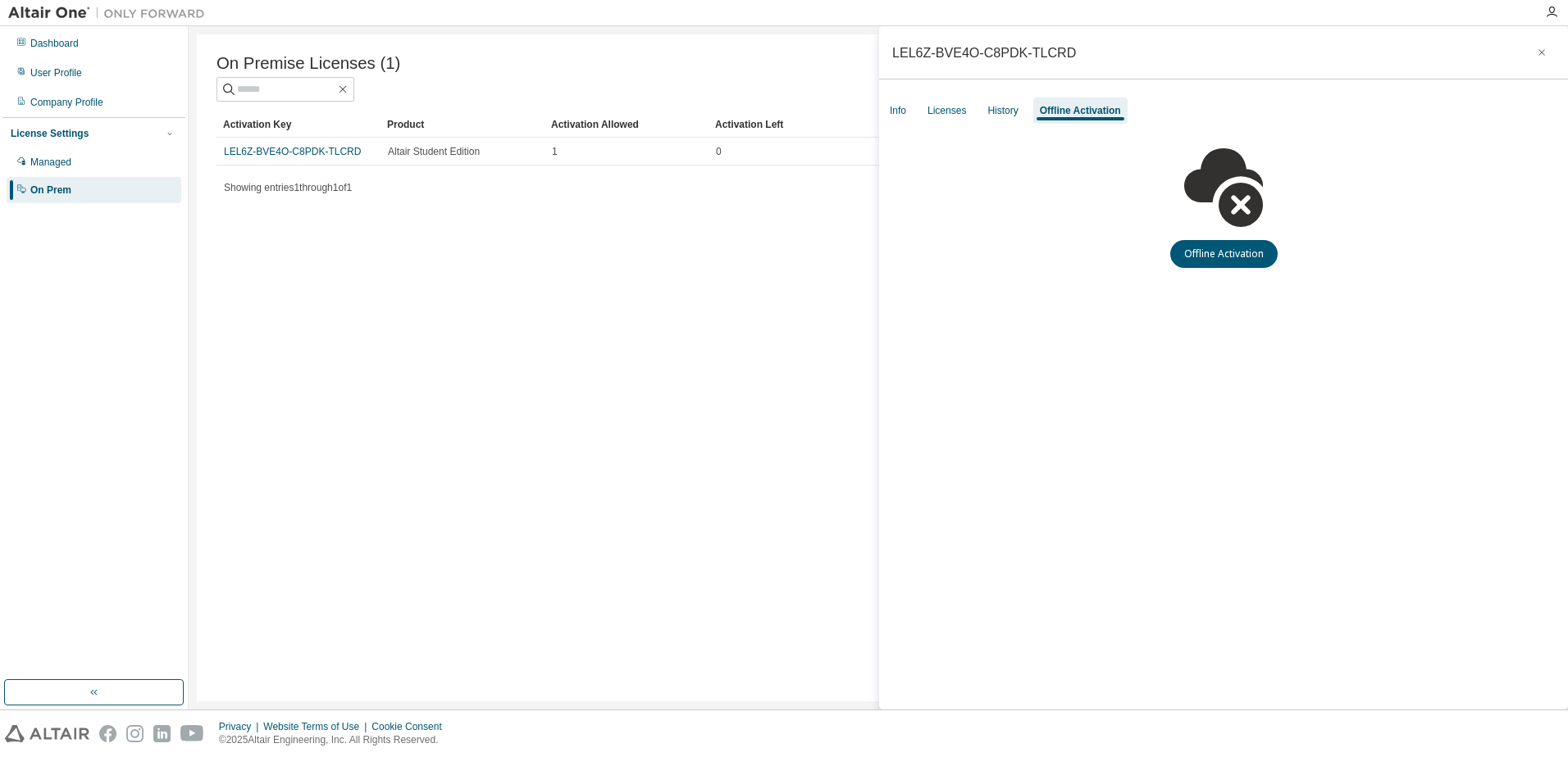
click at [1009, 97] on div "Info Licenses History Offline Activation" at bounding box center [1223, 110] width 688 height 29
click at [1008, 100] on div "History" at bounding box center [1002, 111] width 43 height 27
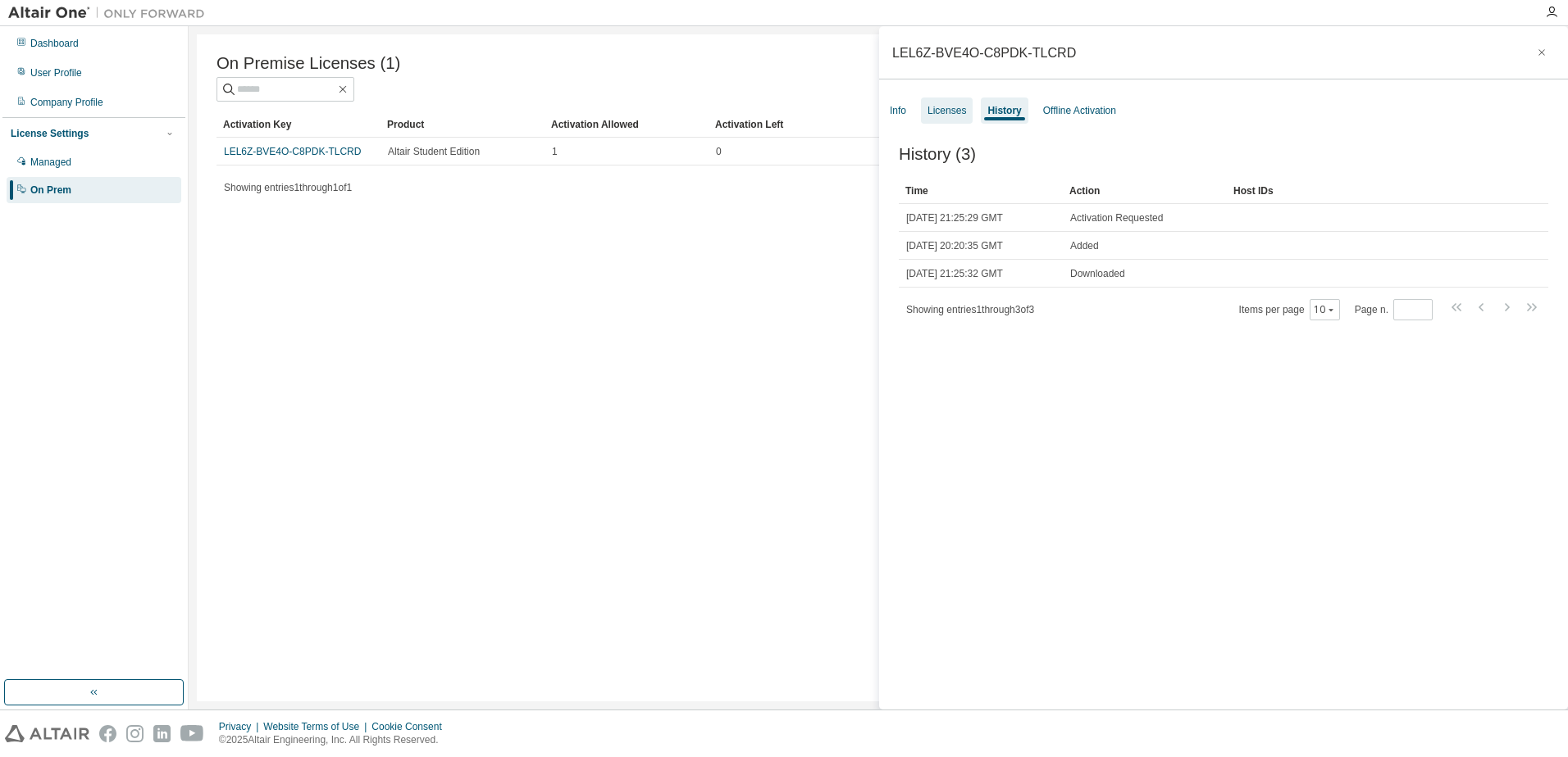
click at [940, 105] on div "Licenses" at bounding box center [946, 111] width 38 height 13
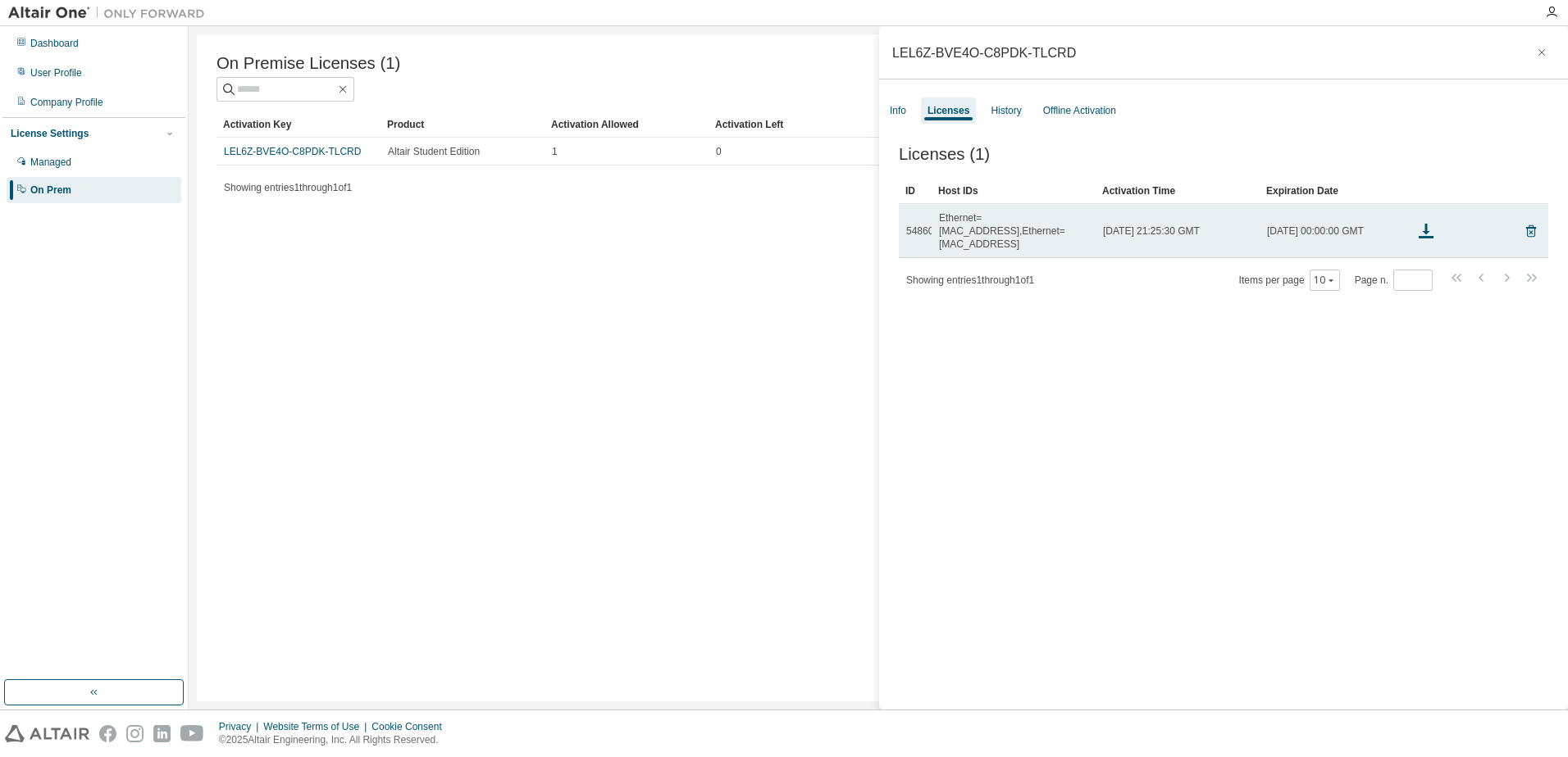
click at [1127, 225] on span "Fri, 29 Aug 2025 21:25:30 GMT" at bounding box center [1151, 231] width 97 height 13
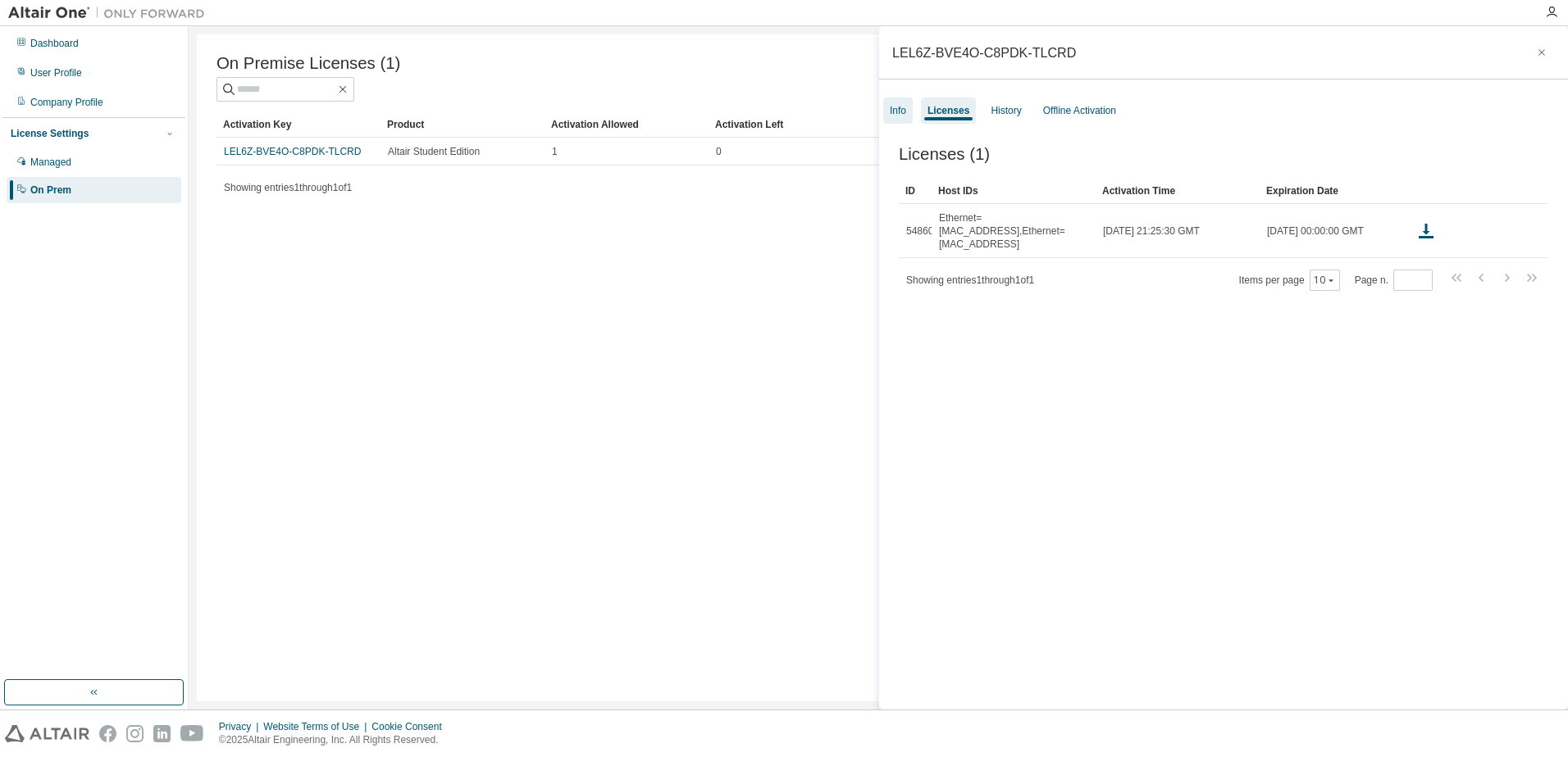
click at [905, 118] on div "Info" at bounding box center [897, 111] width 29 height 27
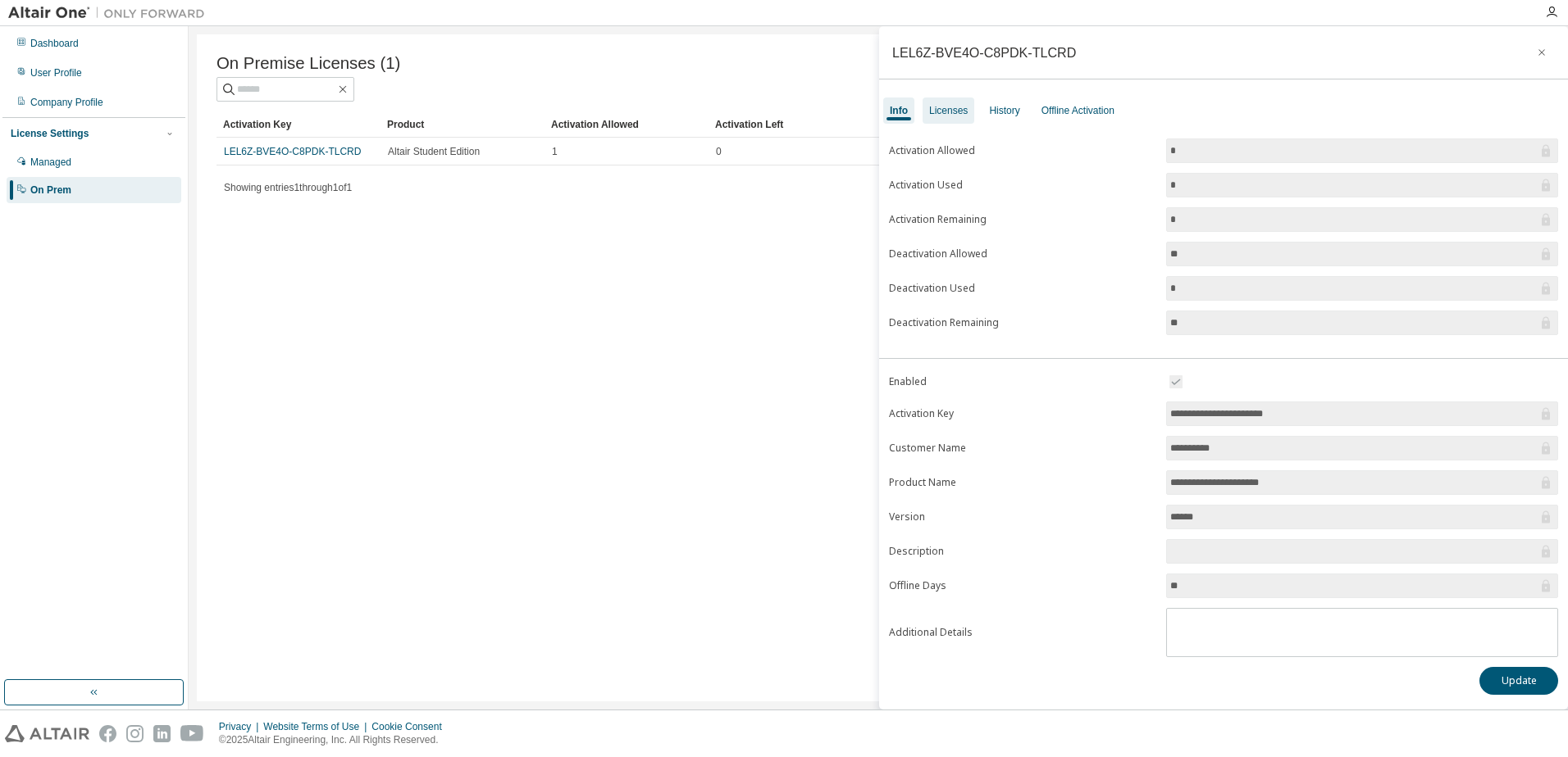
click at [956, 110] on div "Licenses" at bounding box center [948, 111] width 38 height 13
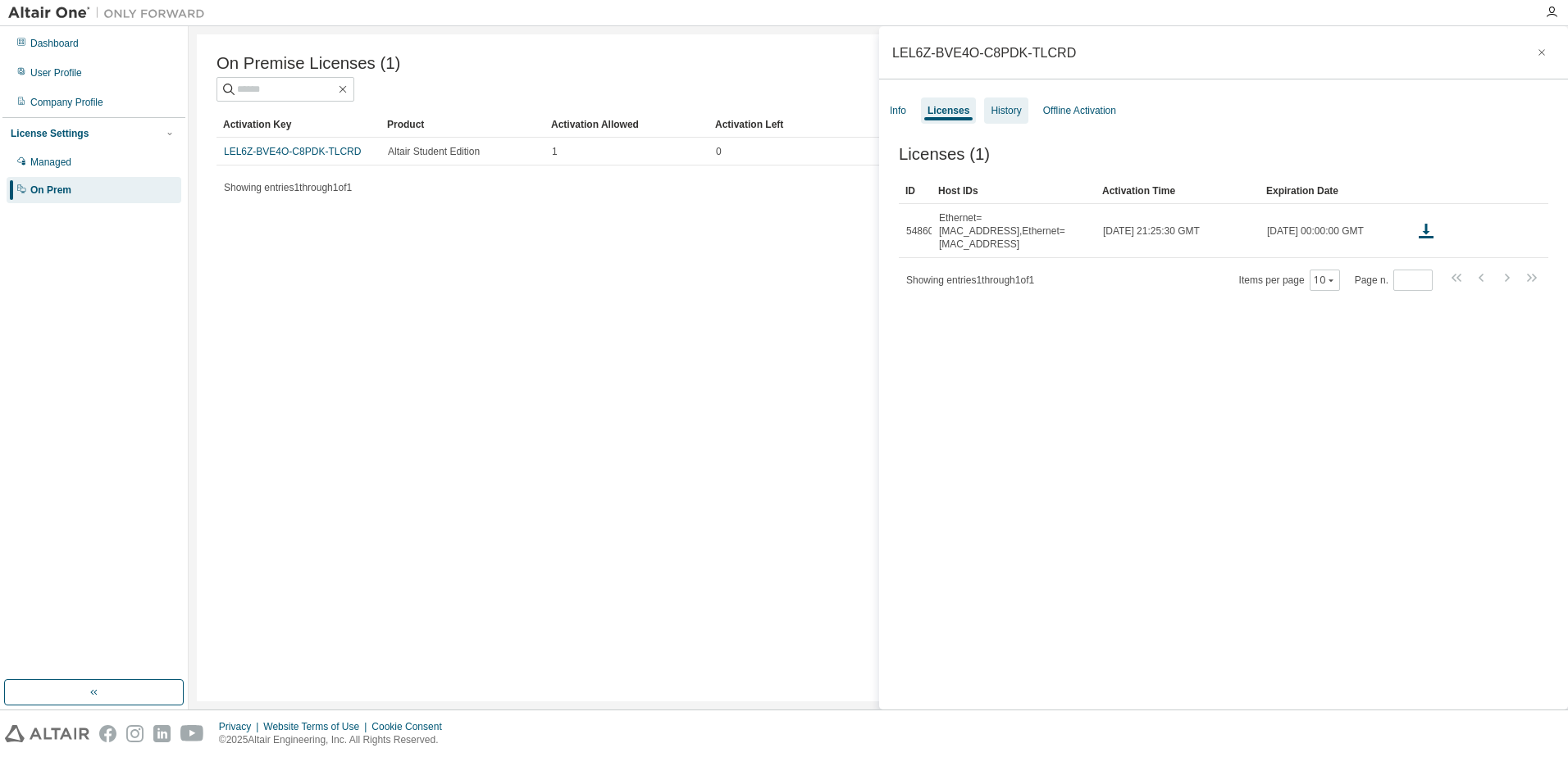
click at [996, 108] on div "History" at bounding box center [1005, 111] width 30 height 13
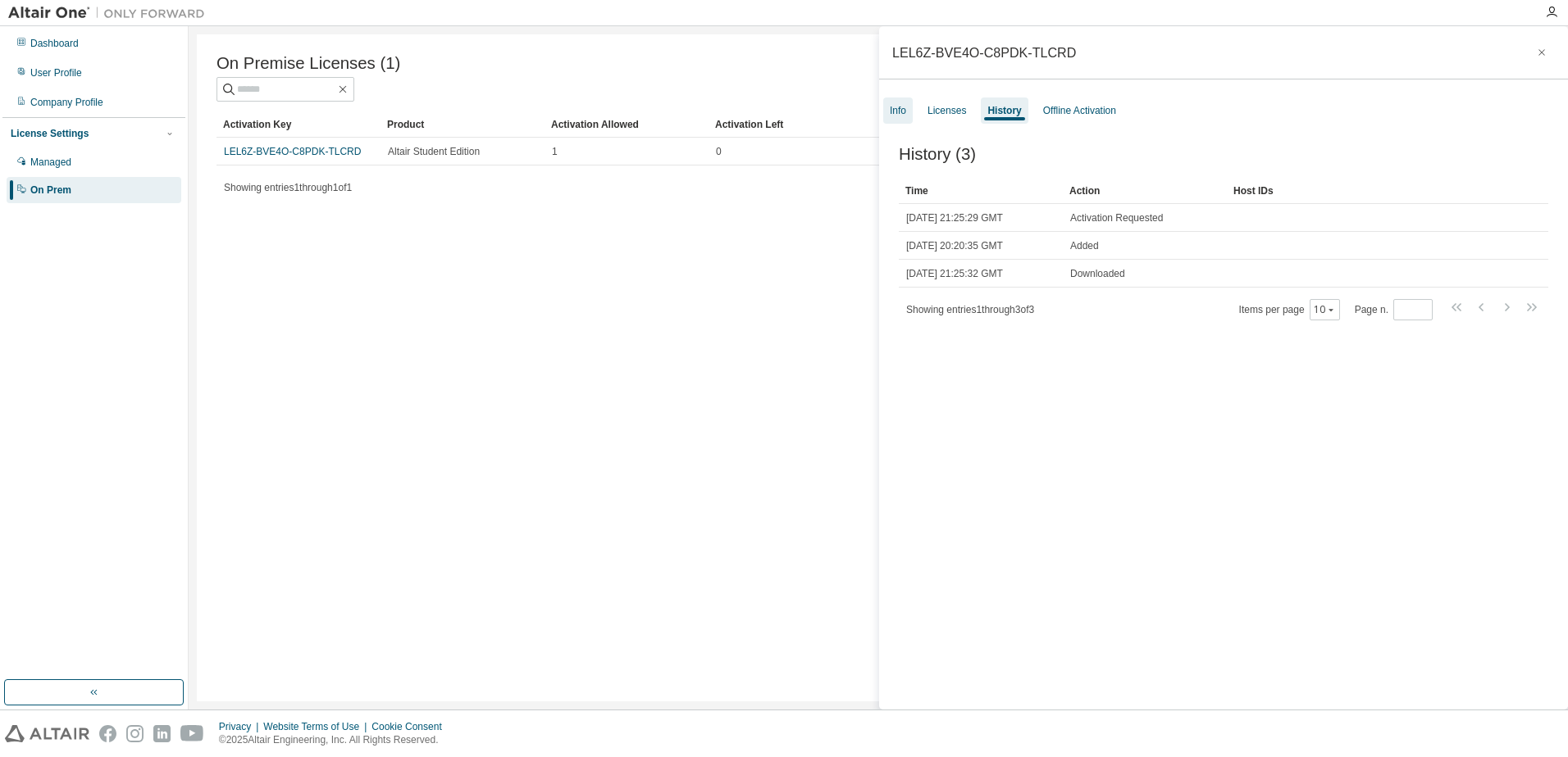
click at [904, 106] on div "Info" at bounding box center [897, 111] width 17 height 13
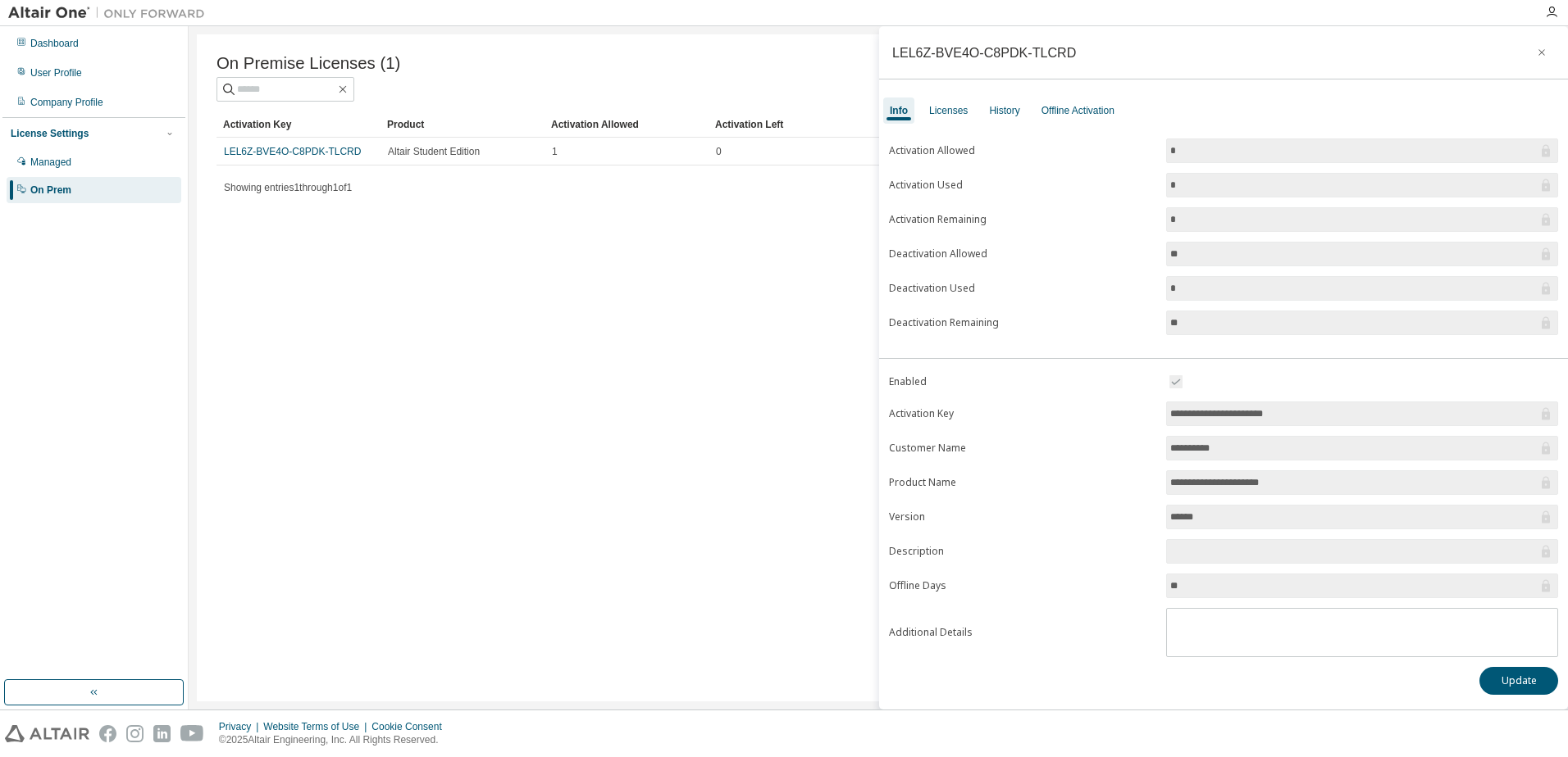
click at [920, 55] on div "LEL6Z-BVE4O-C8PDK-TLCRD" at bounding box center [983, 52] width 183 height 13
drag, startPoint x: 920, startPoint y: 55, endPoint x: 757, endPoint y: 246, distance: 251.1
click at [757, 246] on div "On Premise Licenses (1) Clear Load Save Save As Field Operator Value Select fil…" at bounding box center [878, 367] width 1362 height 667
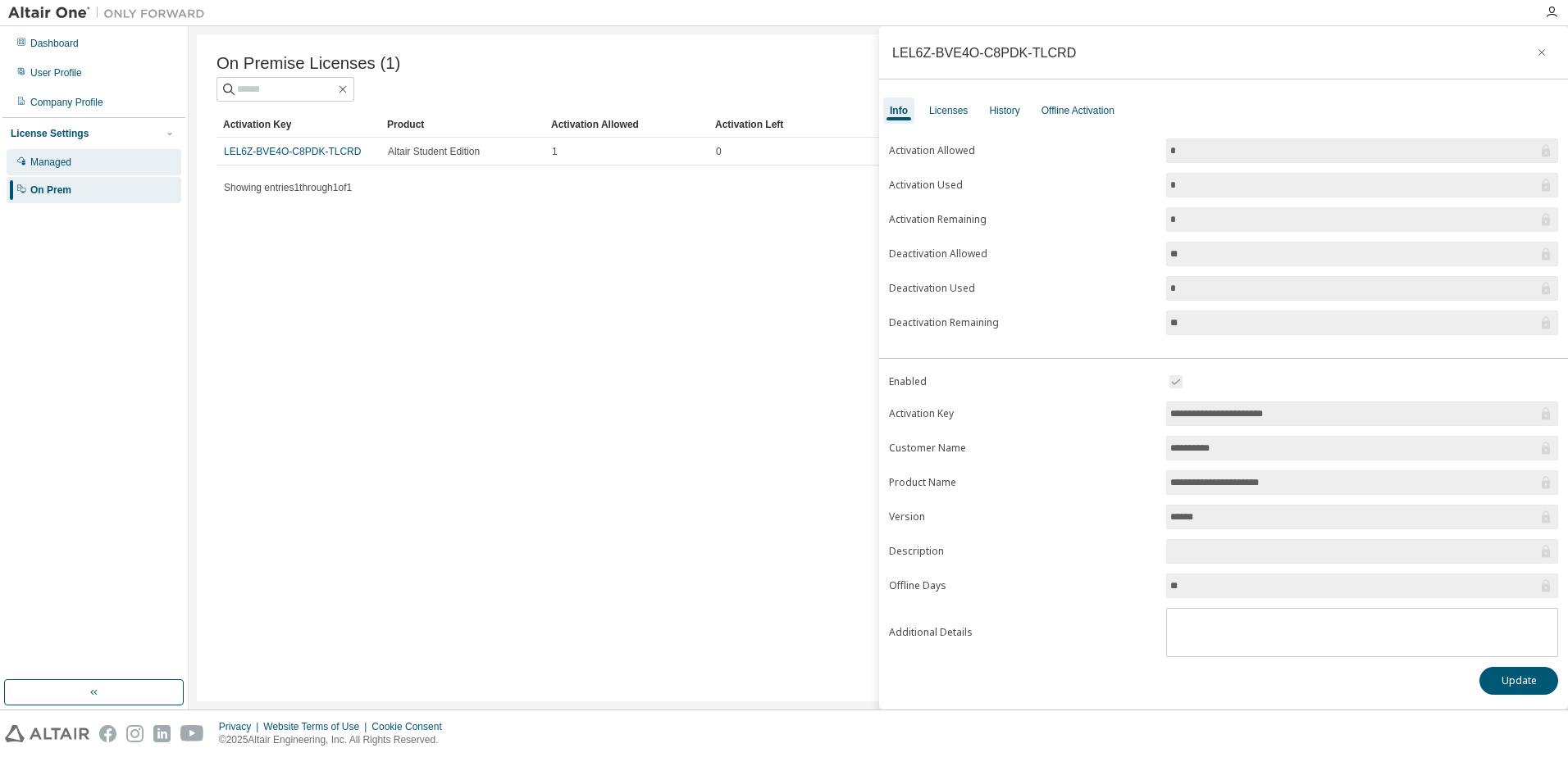
click at [59, 163] on div "Managed" at bounding box center [50, 162] width 41 height 13
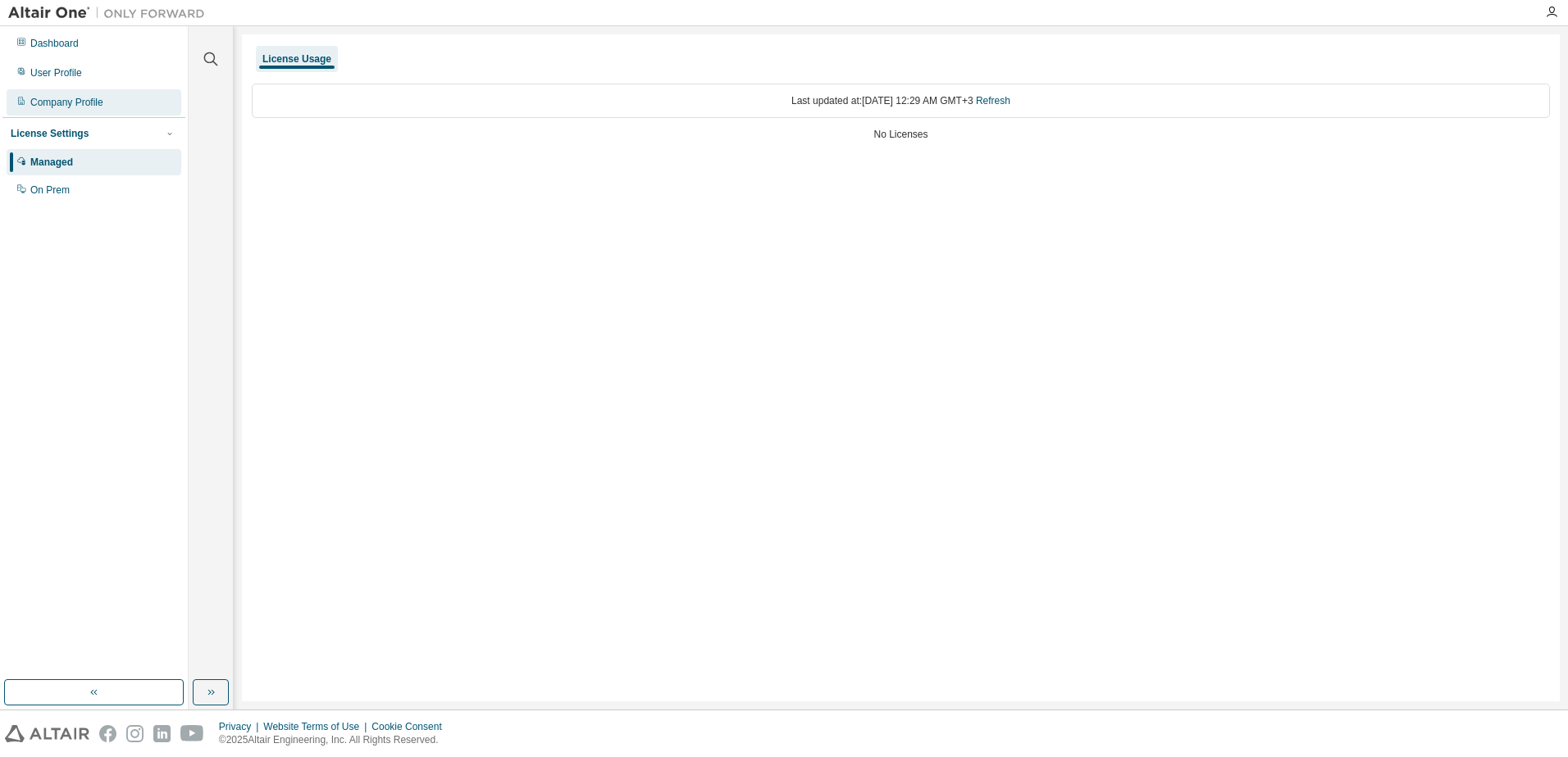
click at [91, 107] on div "Company Profile" at bounding box center [66, 102] width 73 height 13
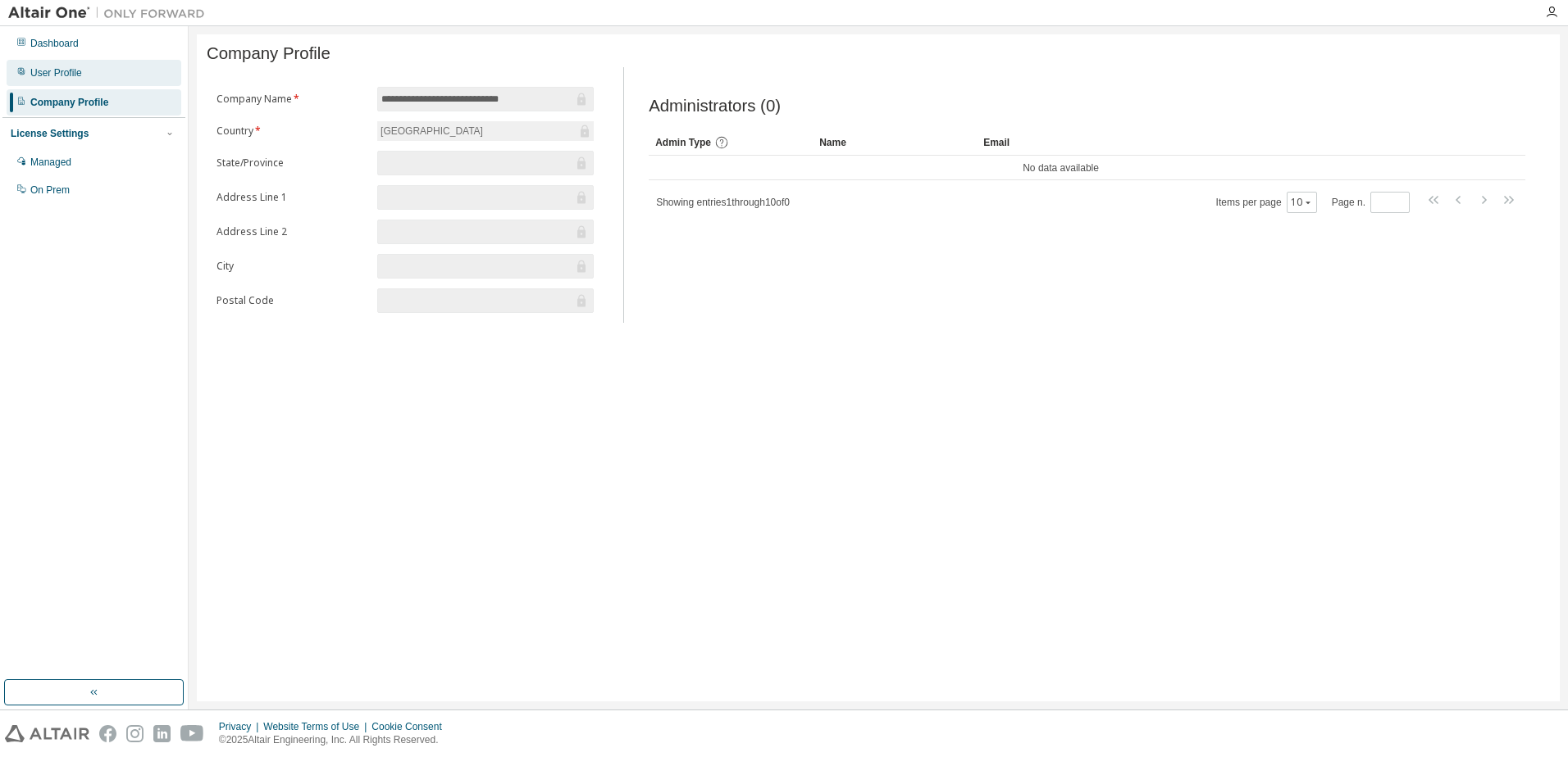
click at [66, 73] on div "User Profile" at bounding box center [56, 73] width 51 height 13
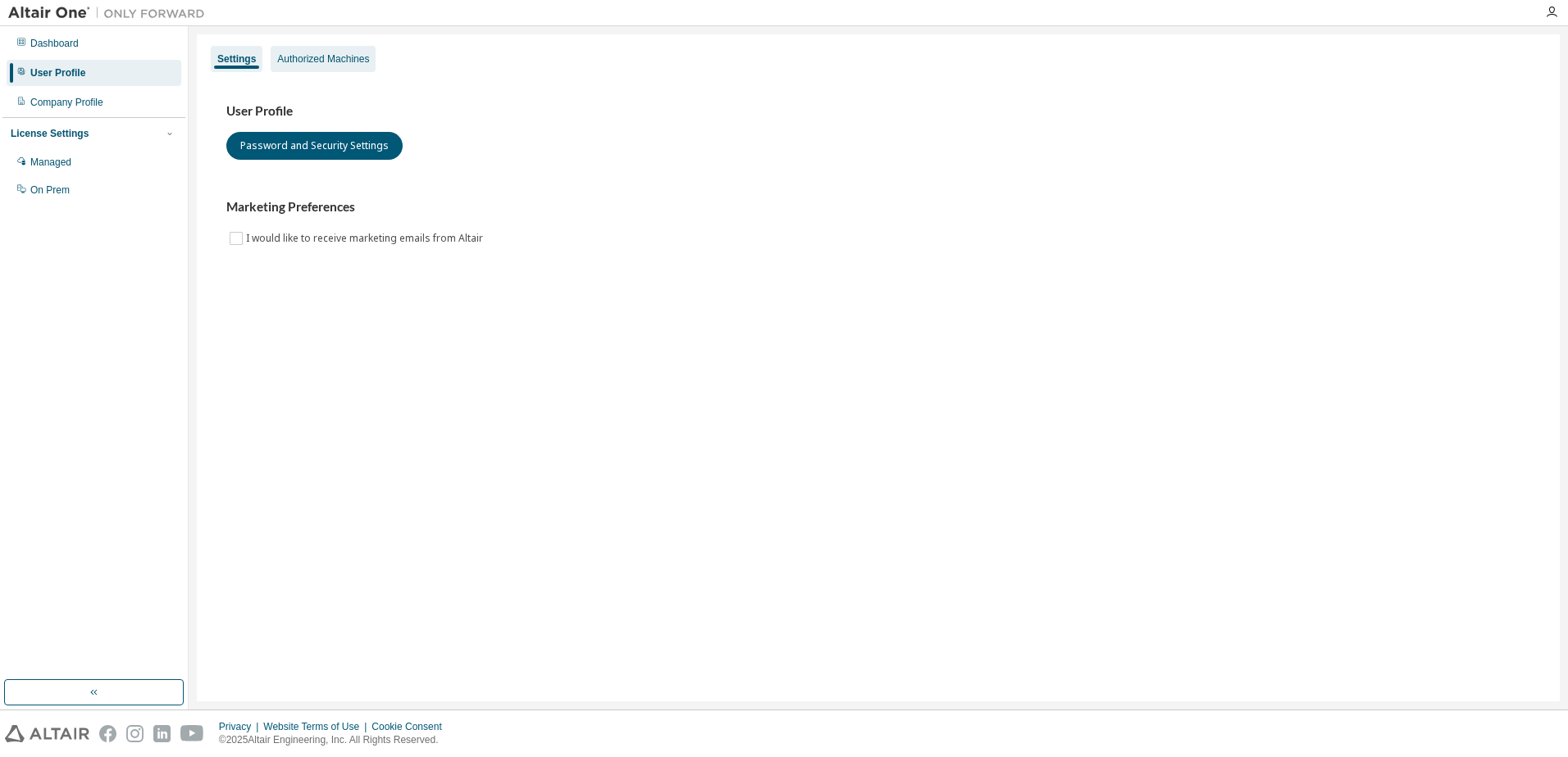
click at [306, 59] on div "Authorized Machines" at bounding box center [323, 58] width 92 height 13
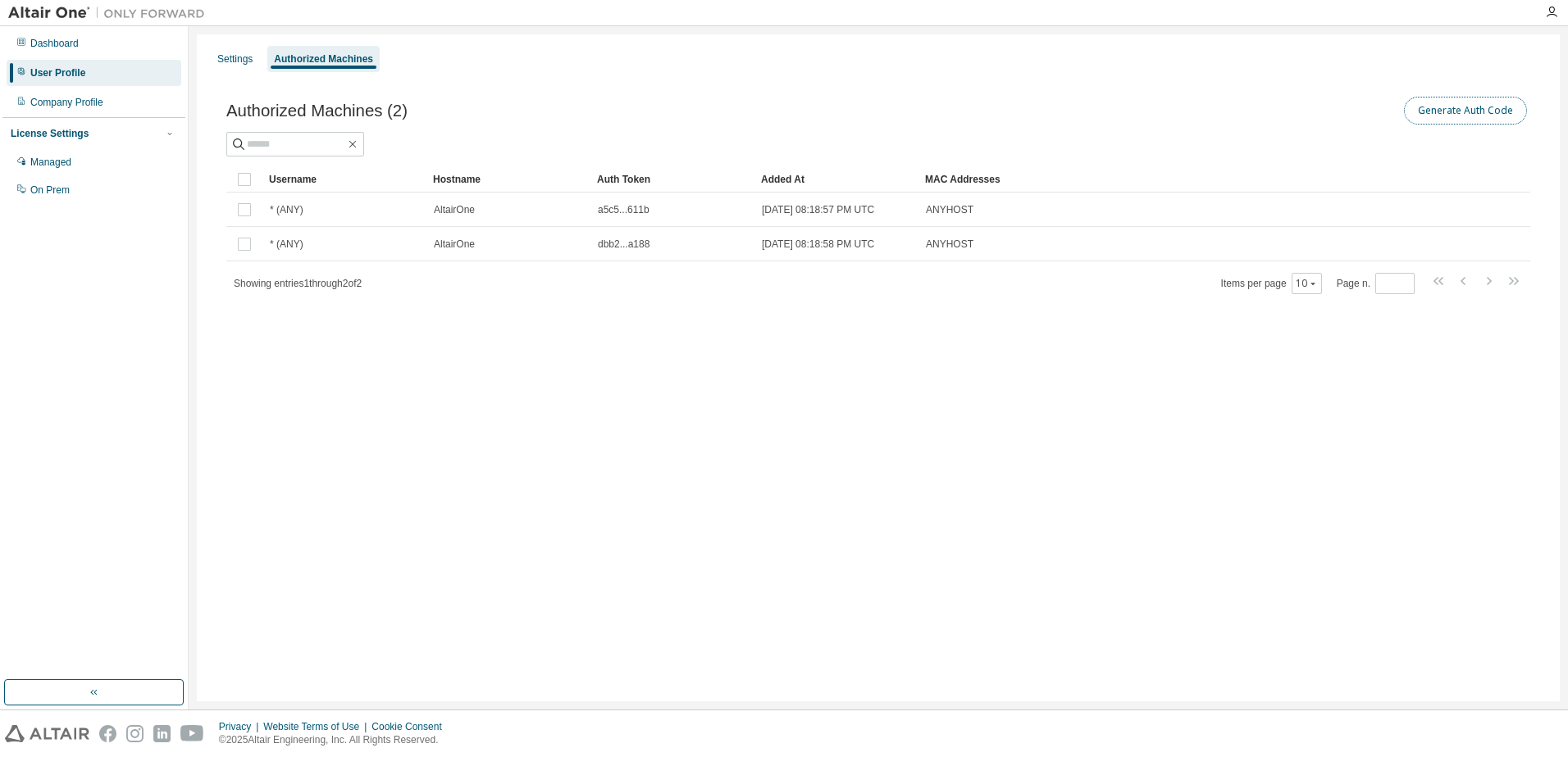
click at [1438, 114] on button "Generate Auth Code" at bounding box center [1464, 110] width 123 height 27
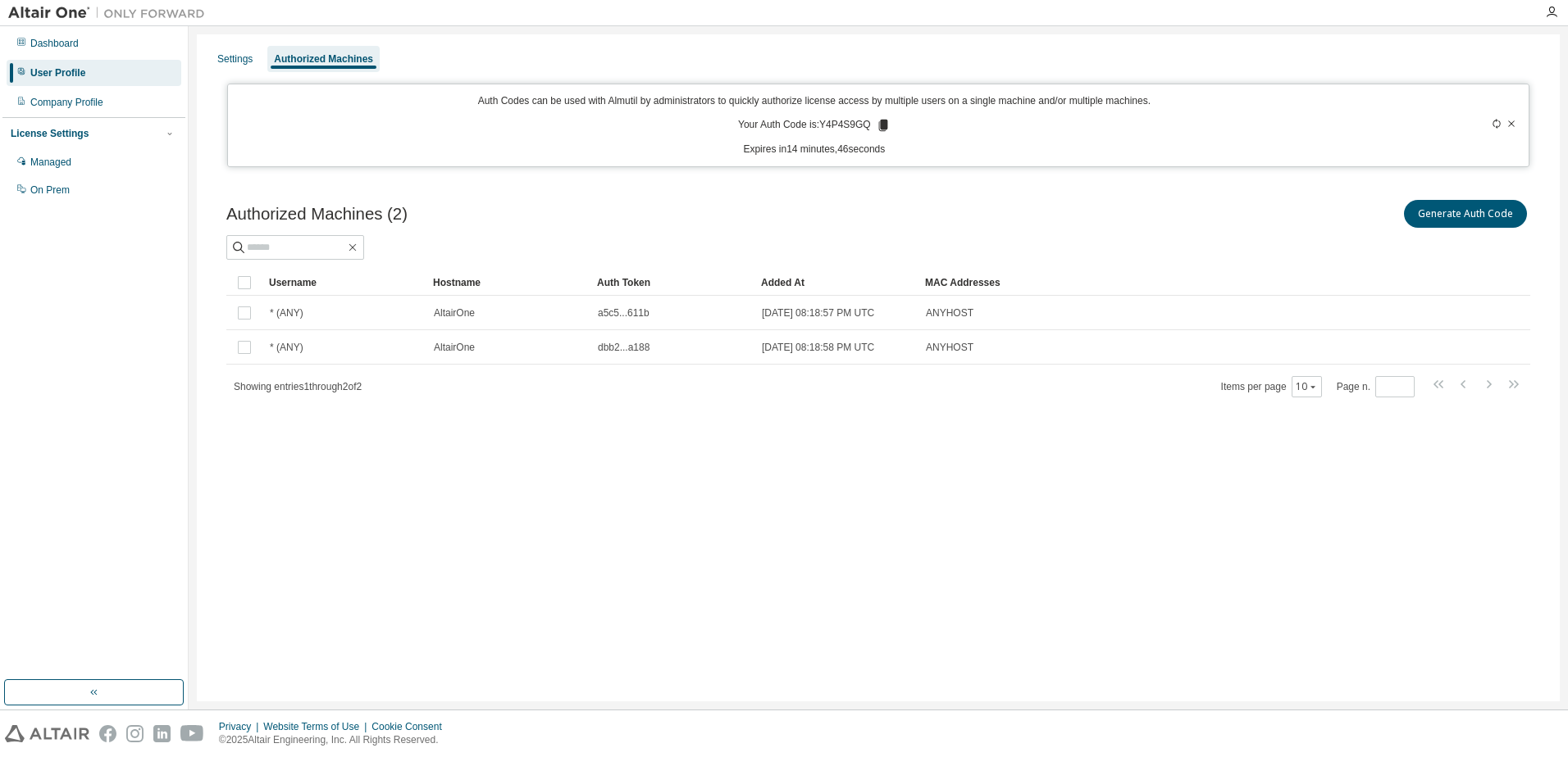
click at [880, 125] on icon at bounding box center [882, 125] width 9 height 12
click at [844, 154] on div "Auth Code copied to clipboard" at bounding box center [822, 150] width 132 height 17
click at [841, 123] on p "Your Auth Code is: Y4P4S9GQ" at bounding box center [814, 125] width 152 height 15
copy p "Y4P4S9GQ"
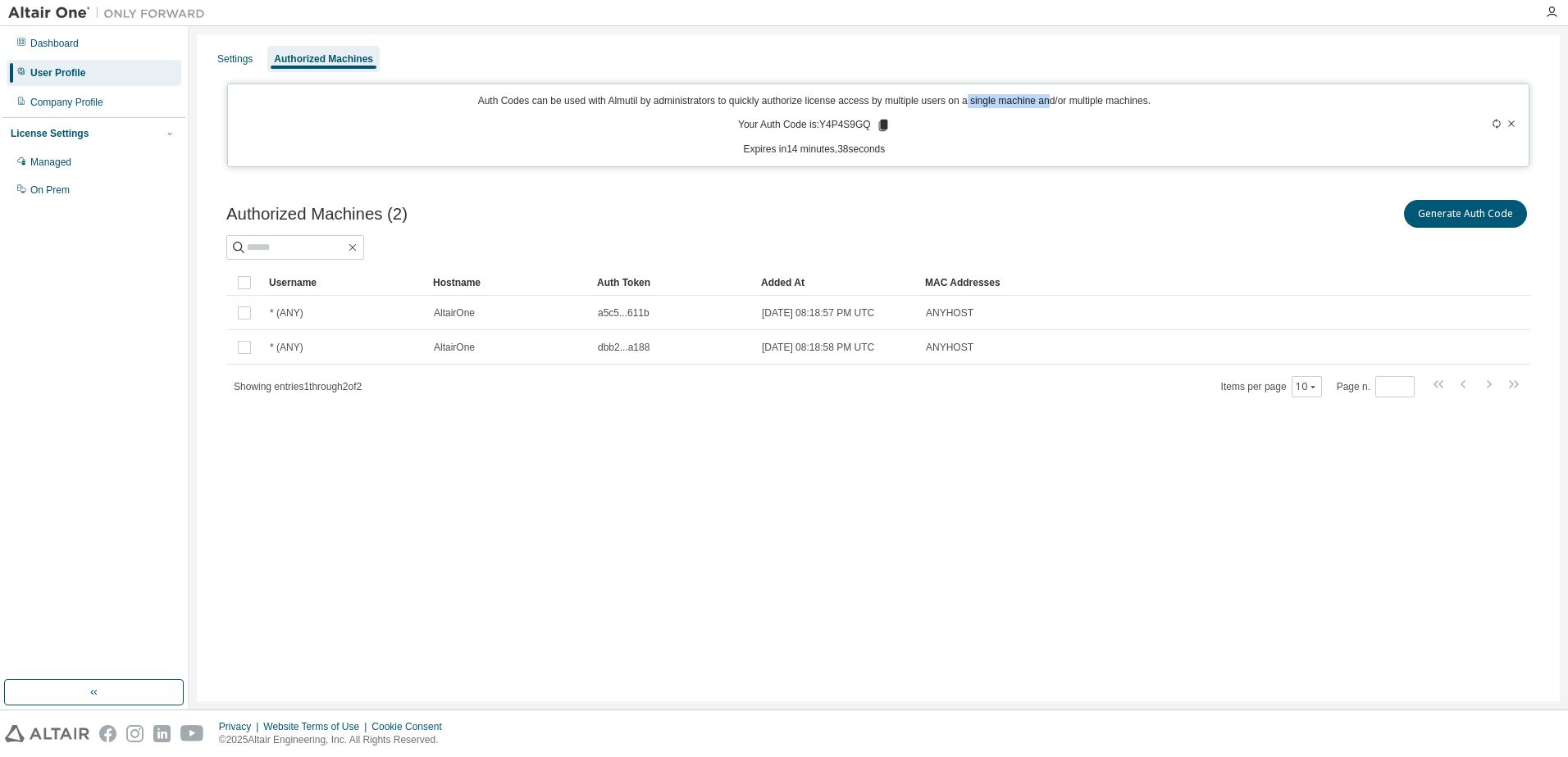
drag, startPoint x: 964, startPoint y: 106, endPoint x: 1046, endPoint y: 95, distance: 82.7
click at [1046, 95] on p "Auth Codes can be used with Almutil by administrators to quickly authorize lice…" at bounding box center [814, 101] width 1153 height 14
drag, startPoint x: 1046, startPoint y: 95, endPoint x: 1037, endPoint y: 120, distance: 26.6
click at [1037, 120] on div "Auth Codes can be used with Almutil by administrators to quickly authorize lice…" at bounding box center [814, 125] width 1153 height 62
click at [732, 99] on p "Auth Codes can be used with Almutil by administrators to quickly authorize lice…" at bounding box center [814, 101] width 1153 height 14
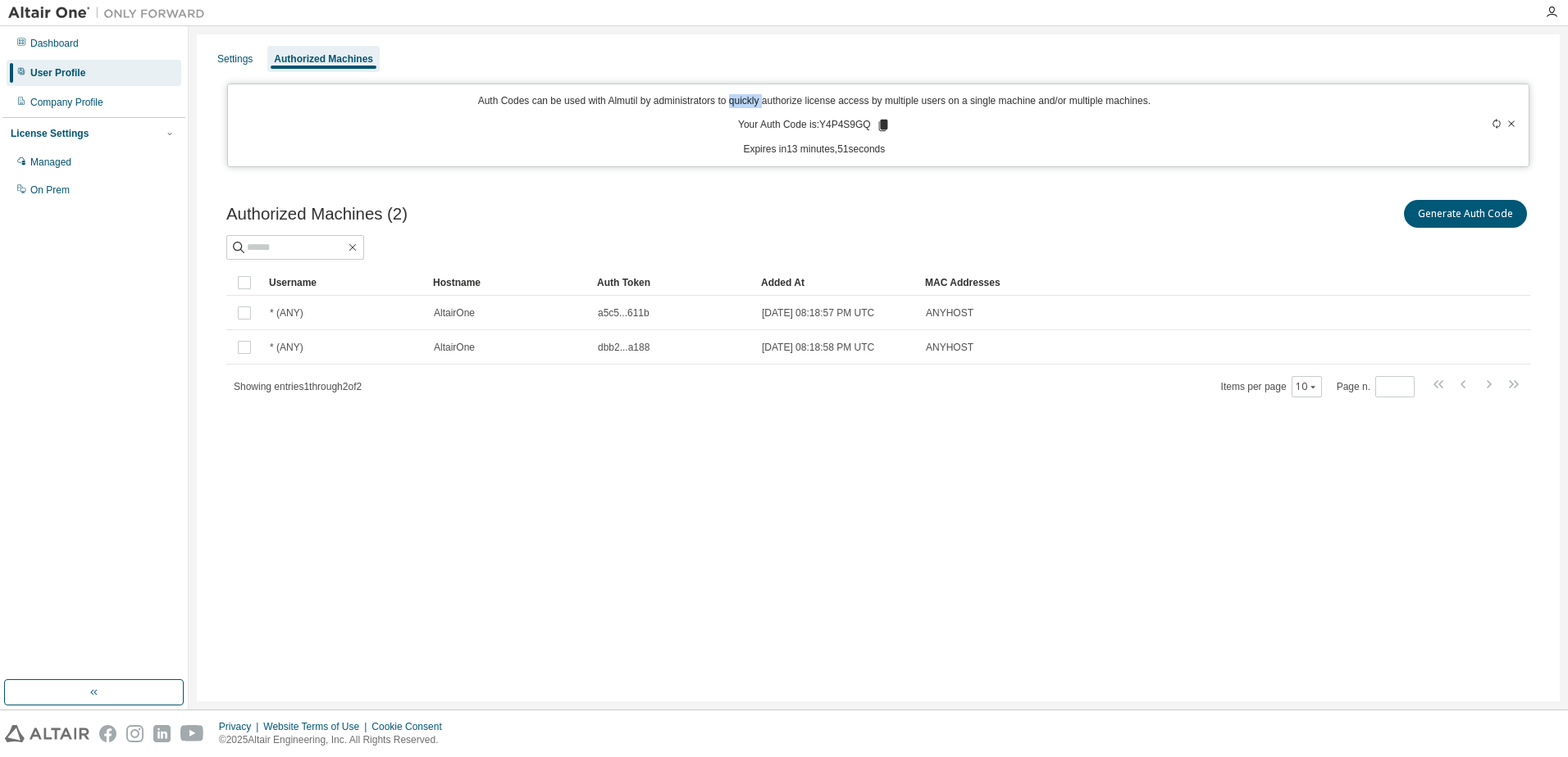
click at [732, 99] on p "Auth Codes can be used with Almutil by administrators to quickly authorize lice…" at bounding box center [814, 101] width 1153 height 14
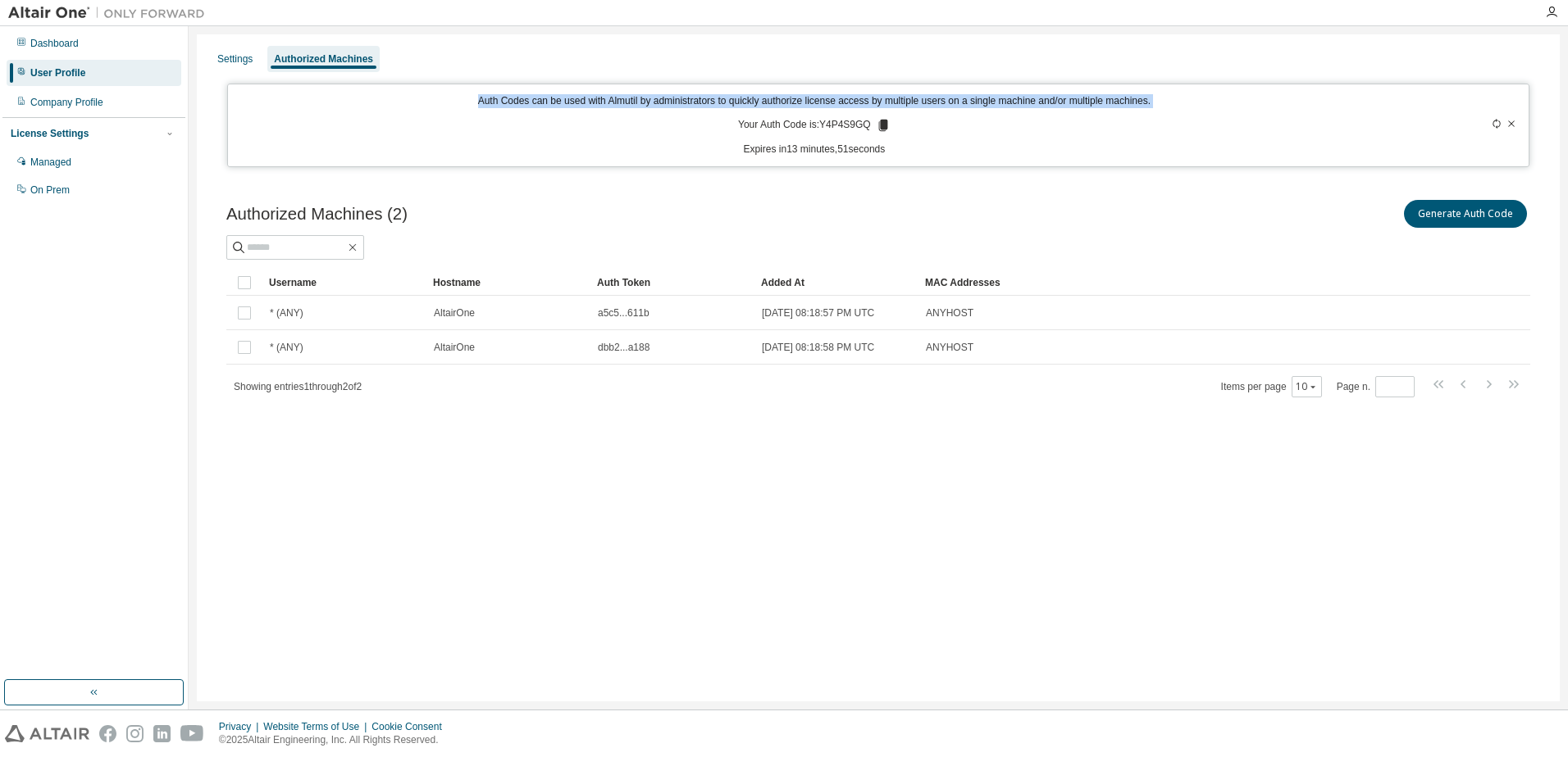
click at [732, 99] on p "Auth Codes can be used with Almutil by administrators to quickly authorize lice…" at bounding box center [814, 101] width 1153 height 14
copy p "Auth Codes can be used with Almutil by administrators to quickly authorize lice…"
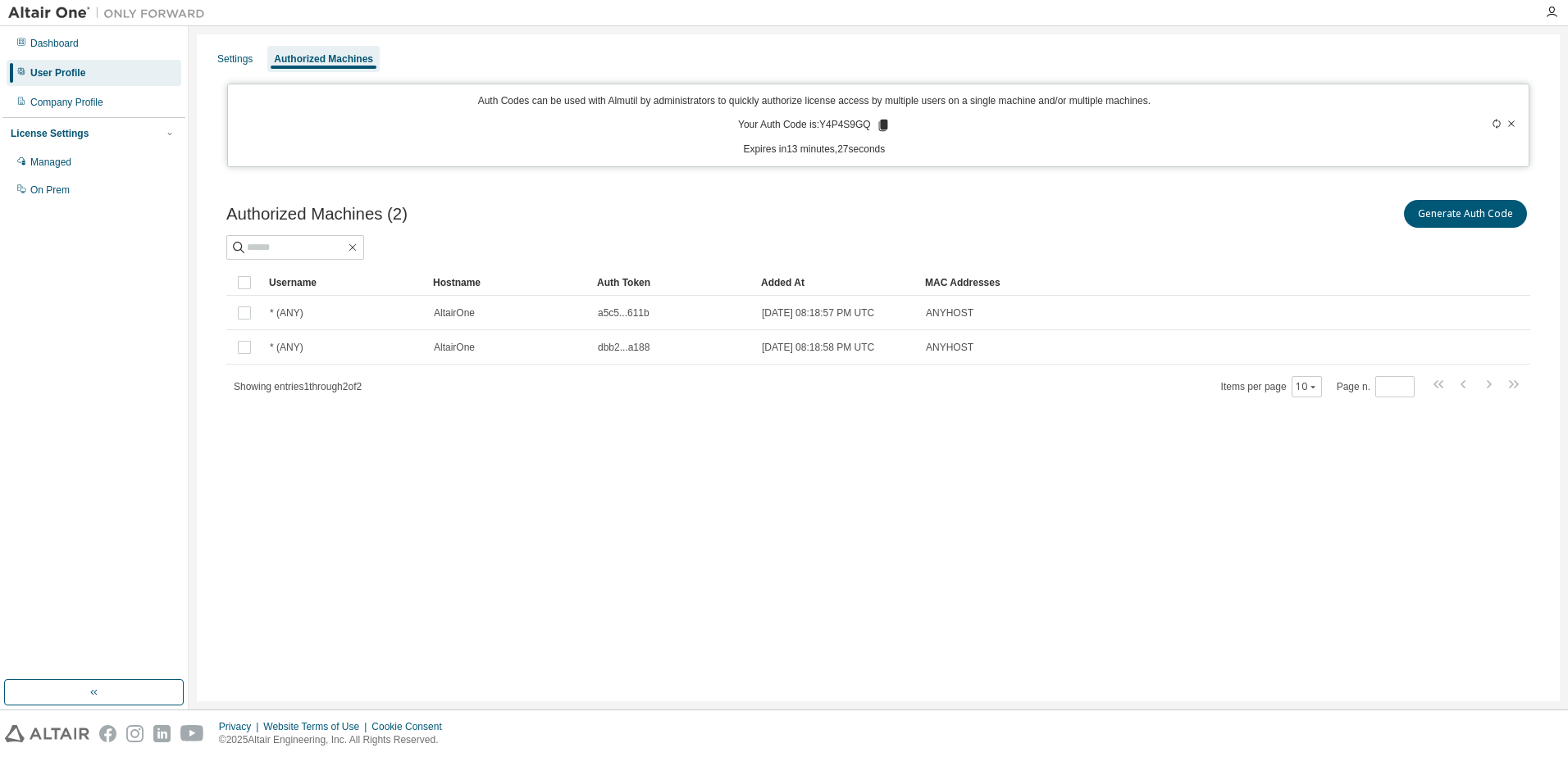
click at [842, 126] on p "Your Auth Code is: Y4P4S9GQ" at bounding box center [814, 125] width 152 height 15
click at [842, 125] on p "Your Auth Code is: Y4P4S9GQ" at bounding box center [814, 125] width 152 height 15
copy p "Y4P4S9GQ"
click at [377, 193] on div "Authorized Machines (2) Generate Auth Code Clear Load Save Save As Field Operat…" at bounding box center [878, 309] width 1343 height 264
click at [222, 58] on div "Settings" at bounding box center [235, 58] width 35 height 13
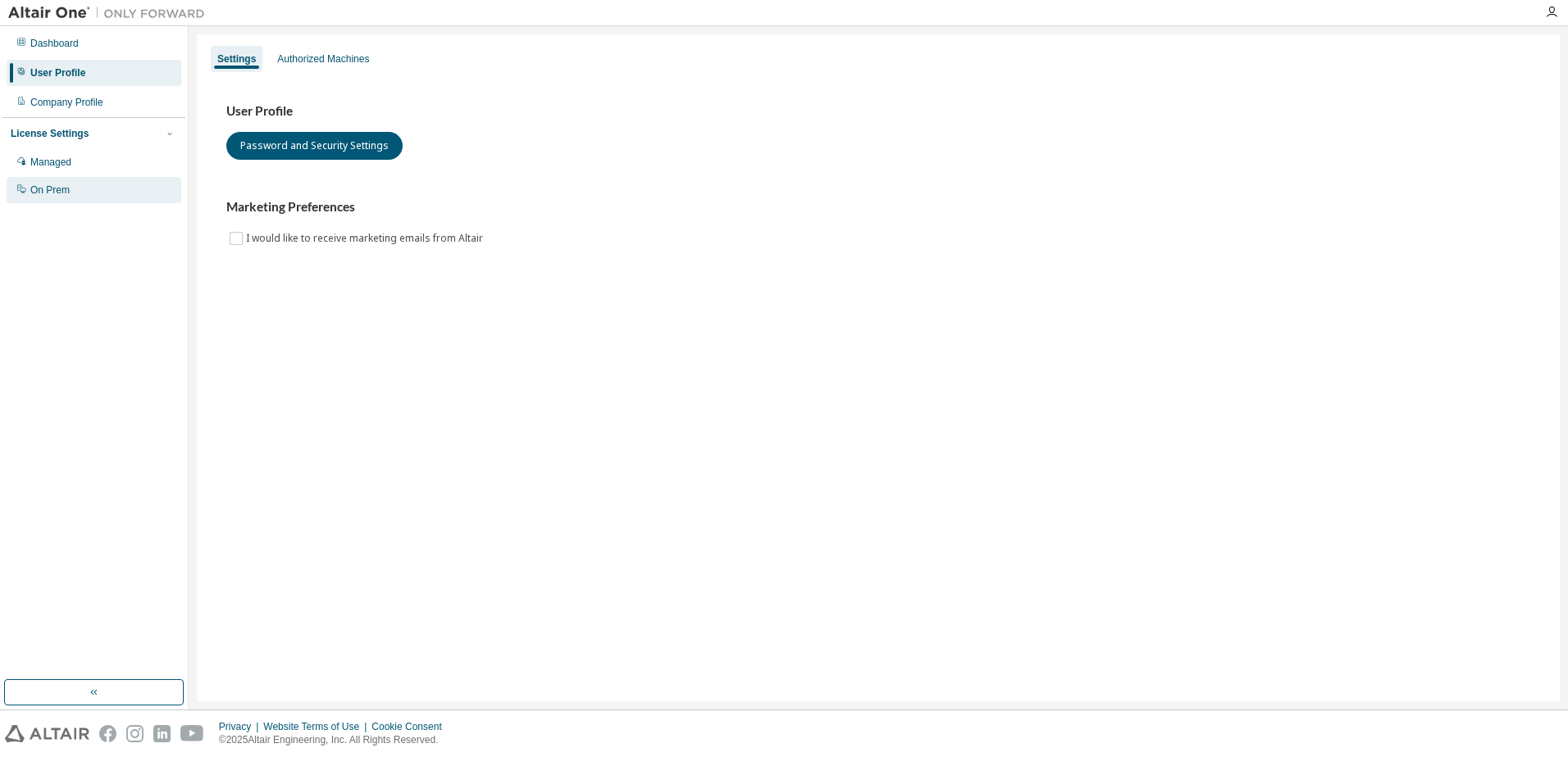
click at [52, 191] on div "On Prem" at bounding box center [50, 189] width 39 height 13
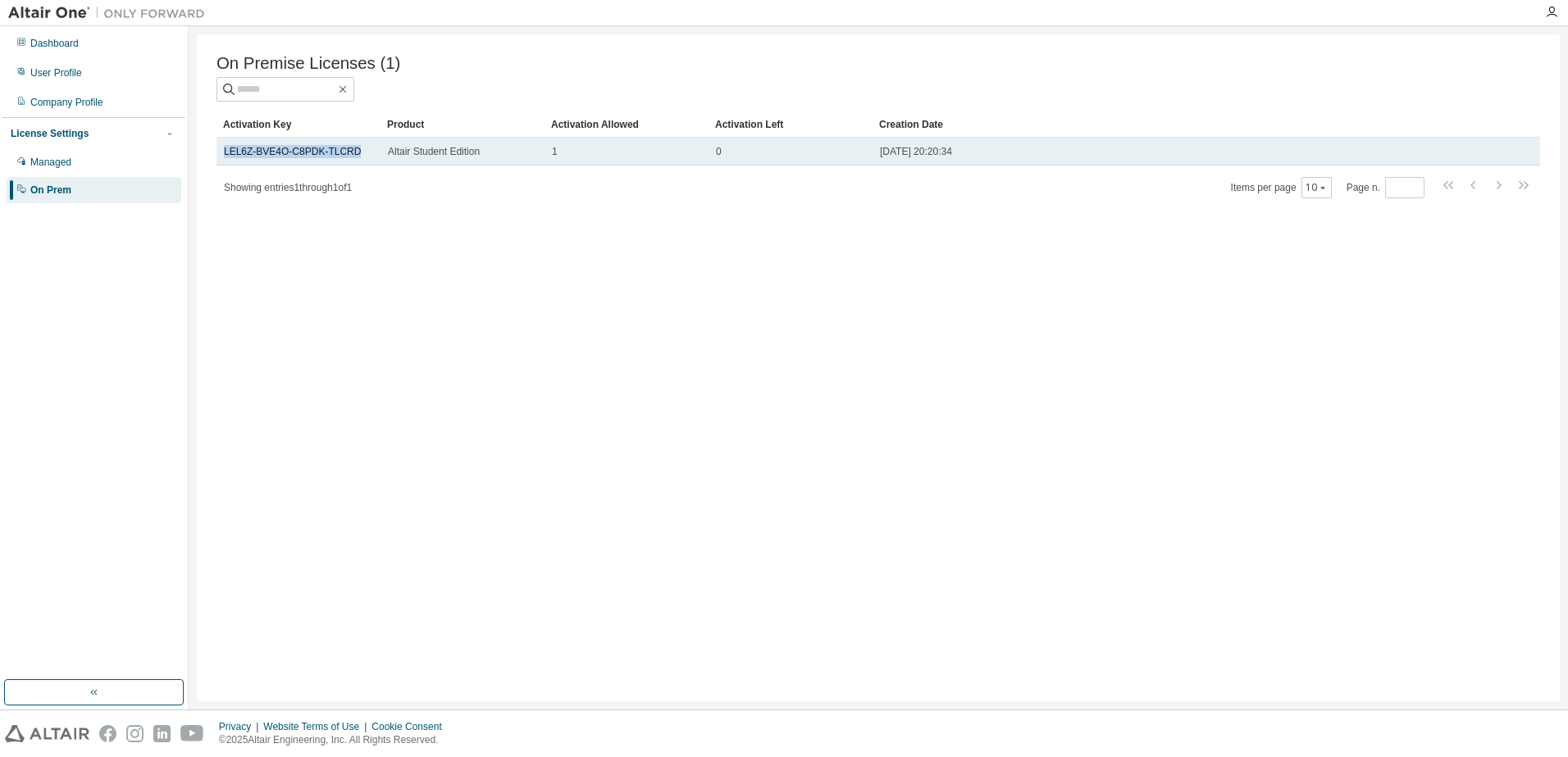
drag, startPoint x: 355, startPoint y: 152, endPoint x: 219, endPoint y: 155, distance: 136.0
click at [219, 155] on td "LEL6Z-BVE4O-C8PDK-TLCRD" at bounding box center [298, 151] width 164 height 27
copy link "LEL6Z-BVE4O-C8PDK-TLCRD"
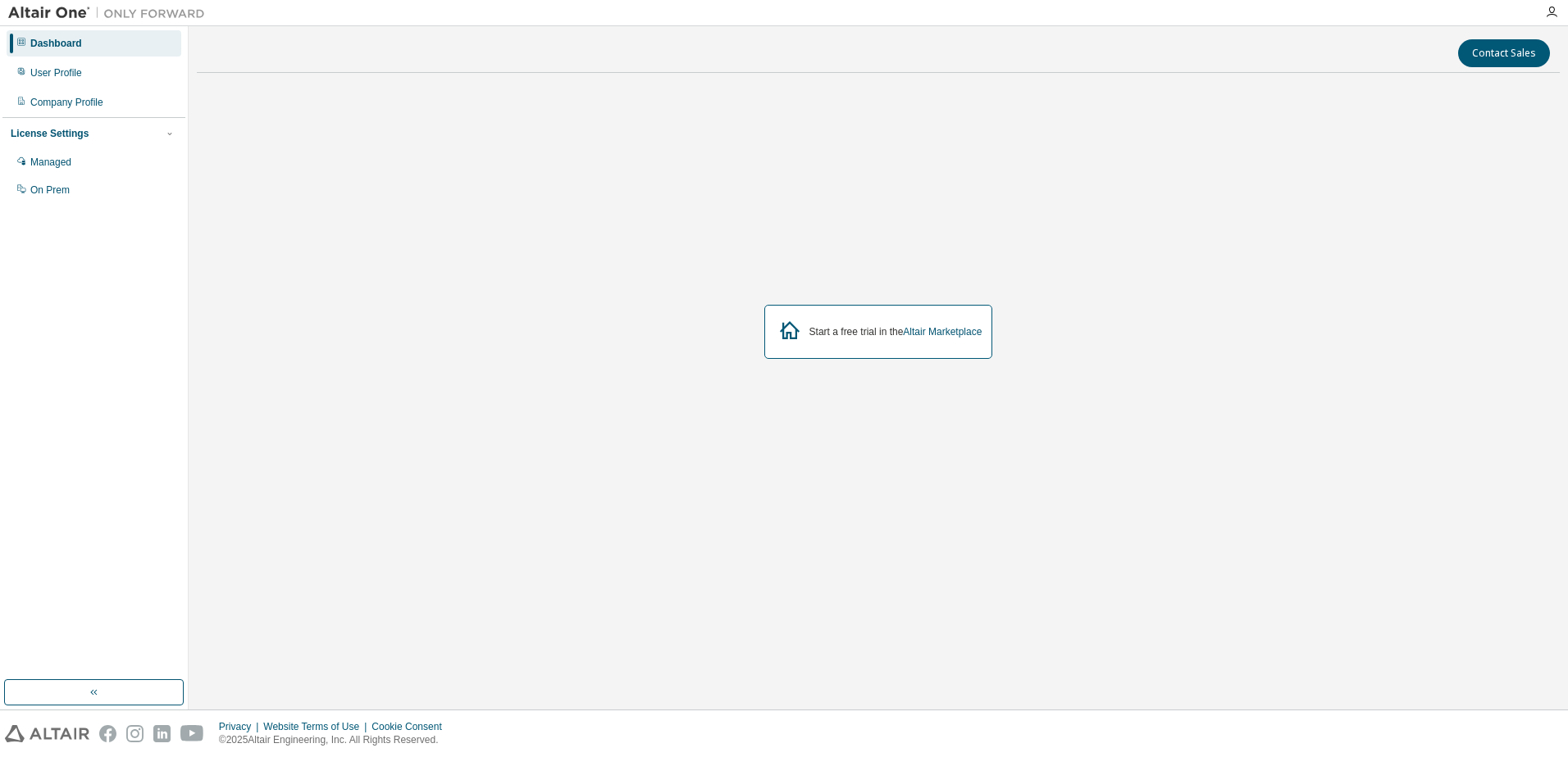
click at [1558, 6] on div at bounding box center [1551, 12] width 33 height 13
click at [1547, 10] on icon "button" at bounding box center [1551, 12] width 13 height 13
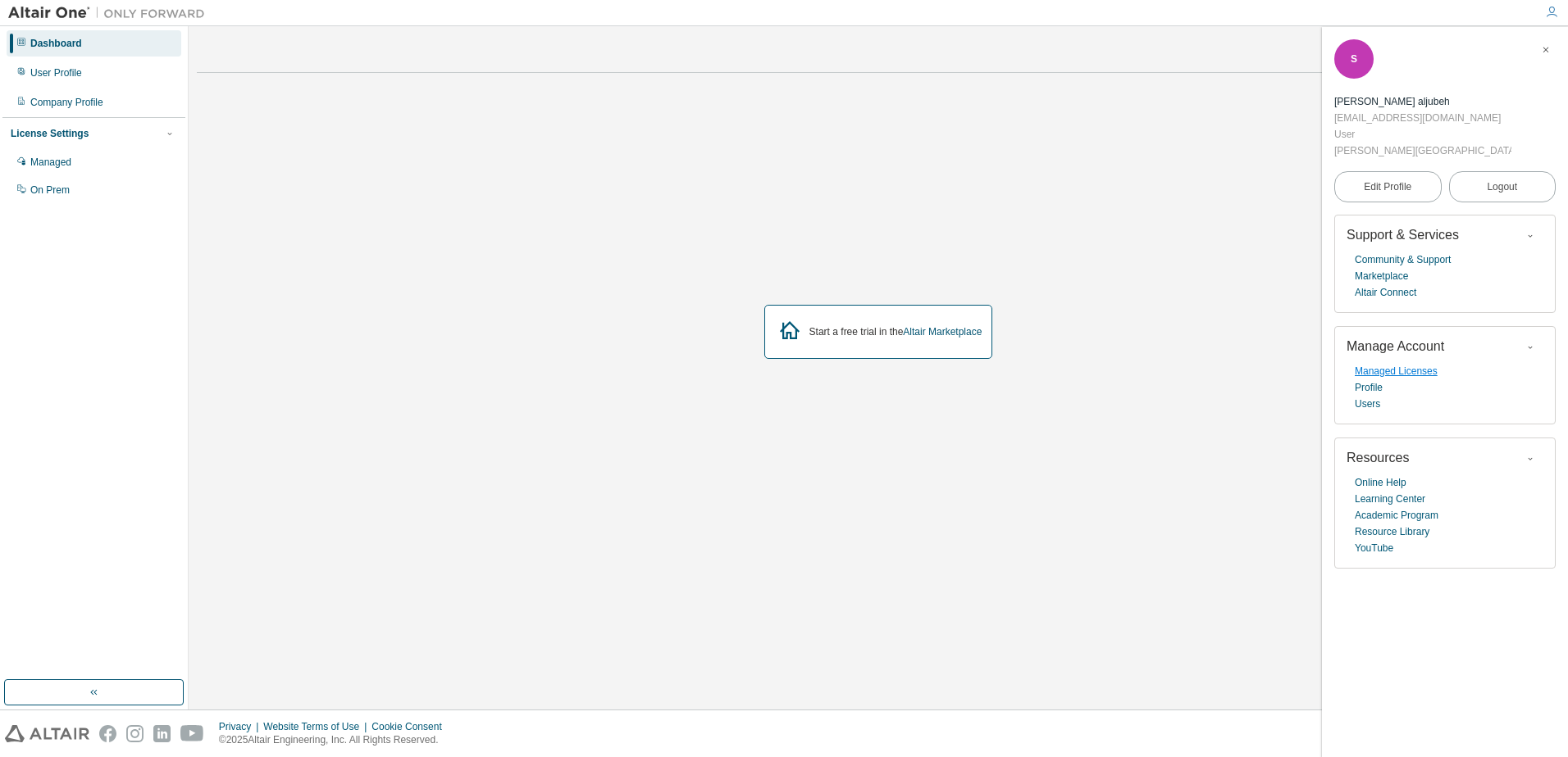
click at [1397, 363] on link "Managed Licenses" at bounding box center [1395, 371] width 82 height 17
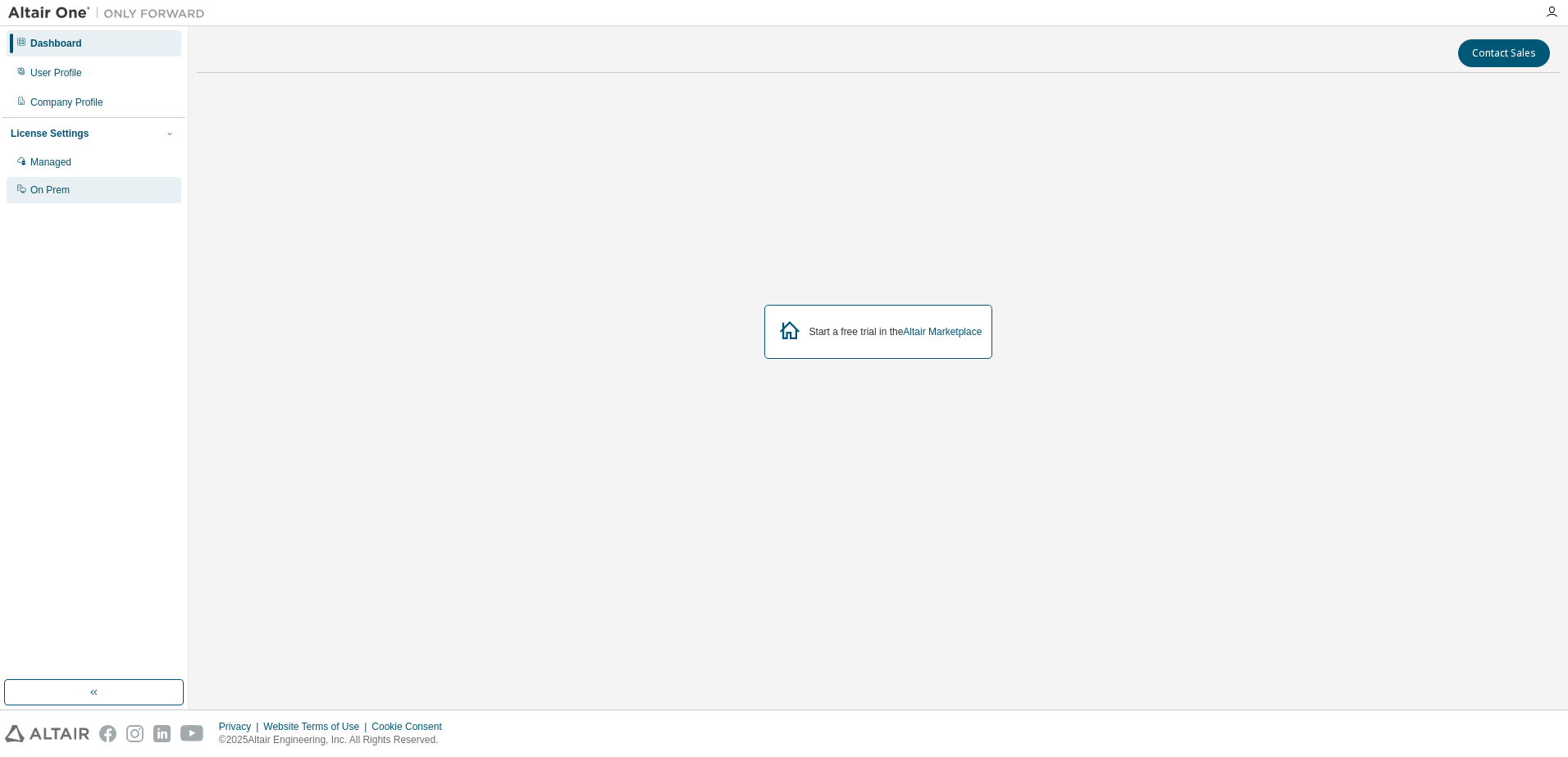
click at [55, 189] on div "On Prem" at bounding box center [50, 189] width 39 height 13
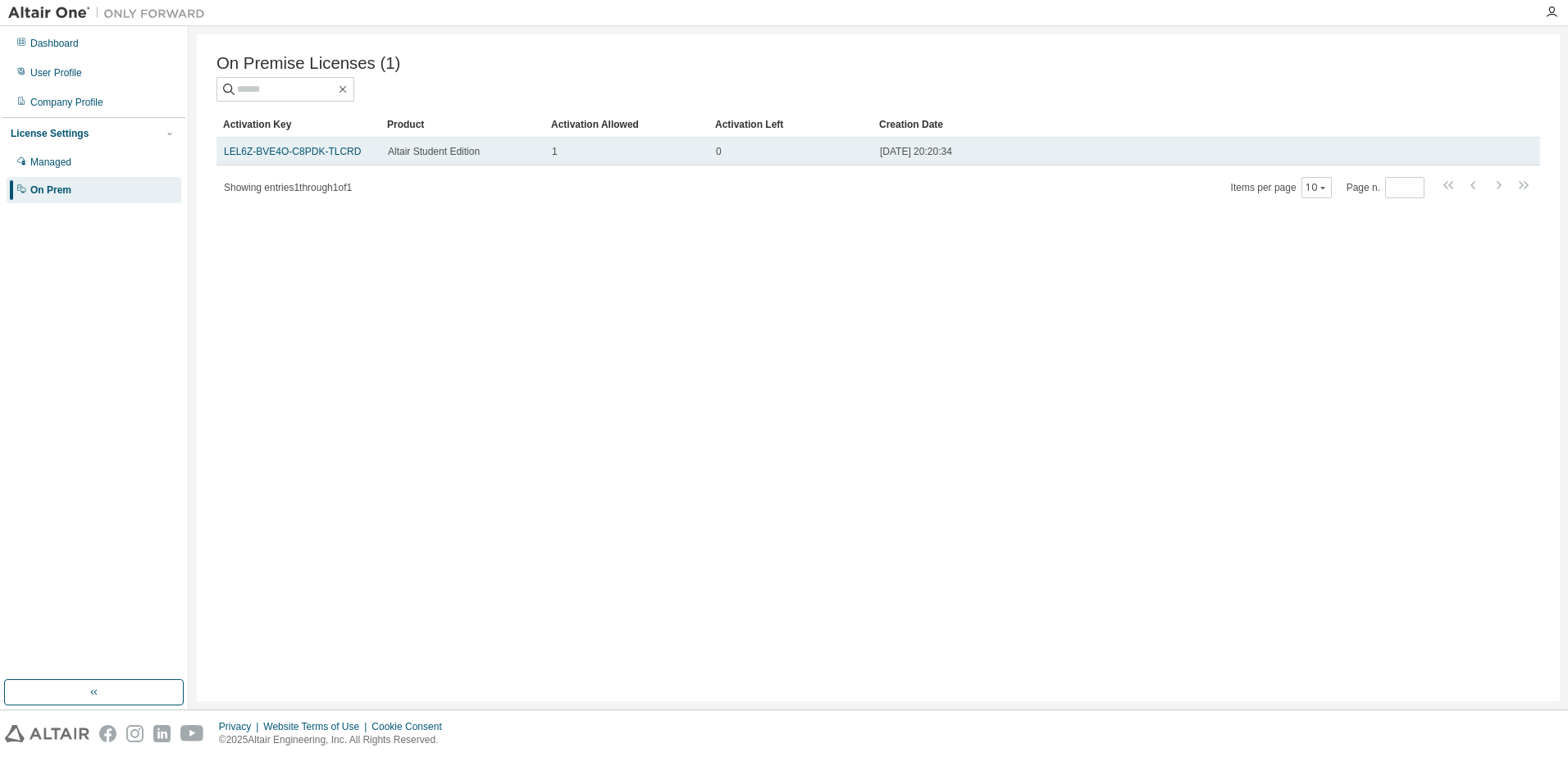
click at [386, 158] on td "Altair Student Edition" at bounding box center [462, 151] width 164 height 27
click at [330, 154] on link "LEL6Z-BVE4O-C8PDK-TLCRD" at bounding box center [292, 151] width 137 height 12
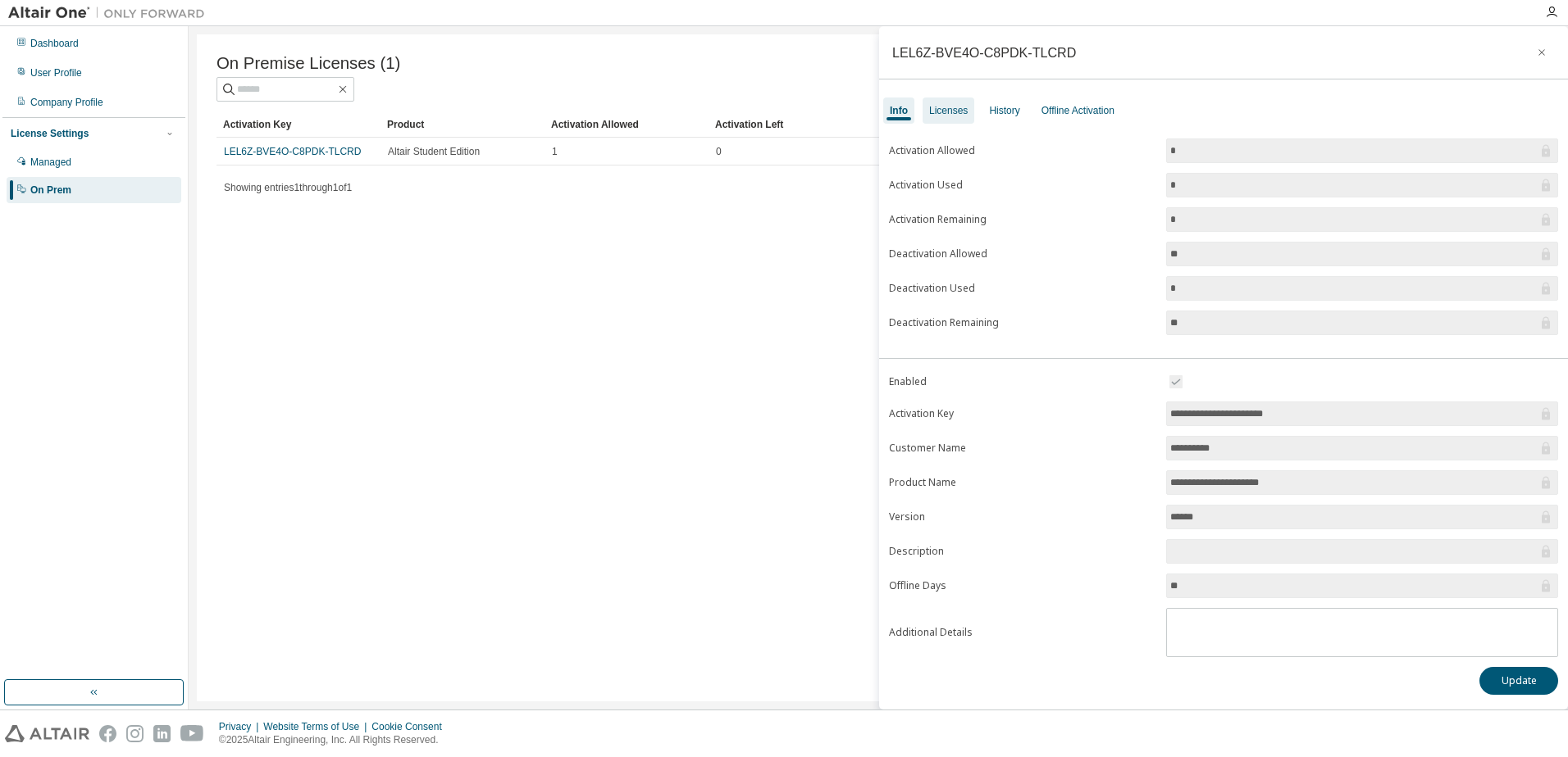
click at [948, 104] on div "Licenses" at bounding box center [948, 111] width 38 height 13
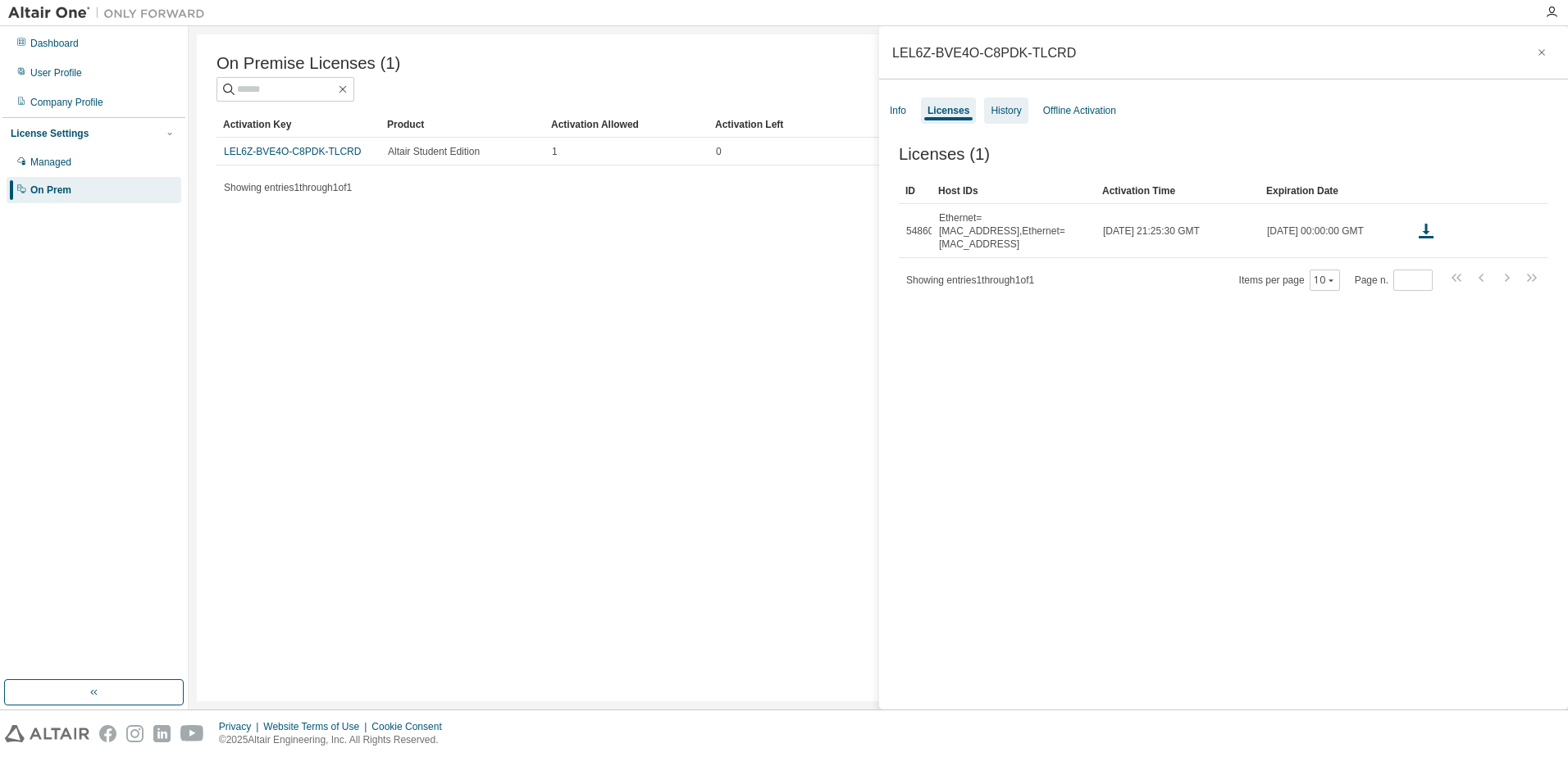
click at [1013, 104] on div "History" at bounding box center [1005, 111] width 30 height 13
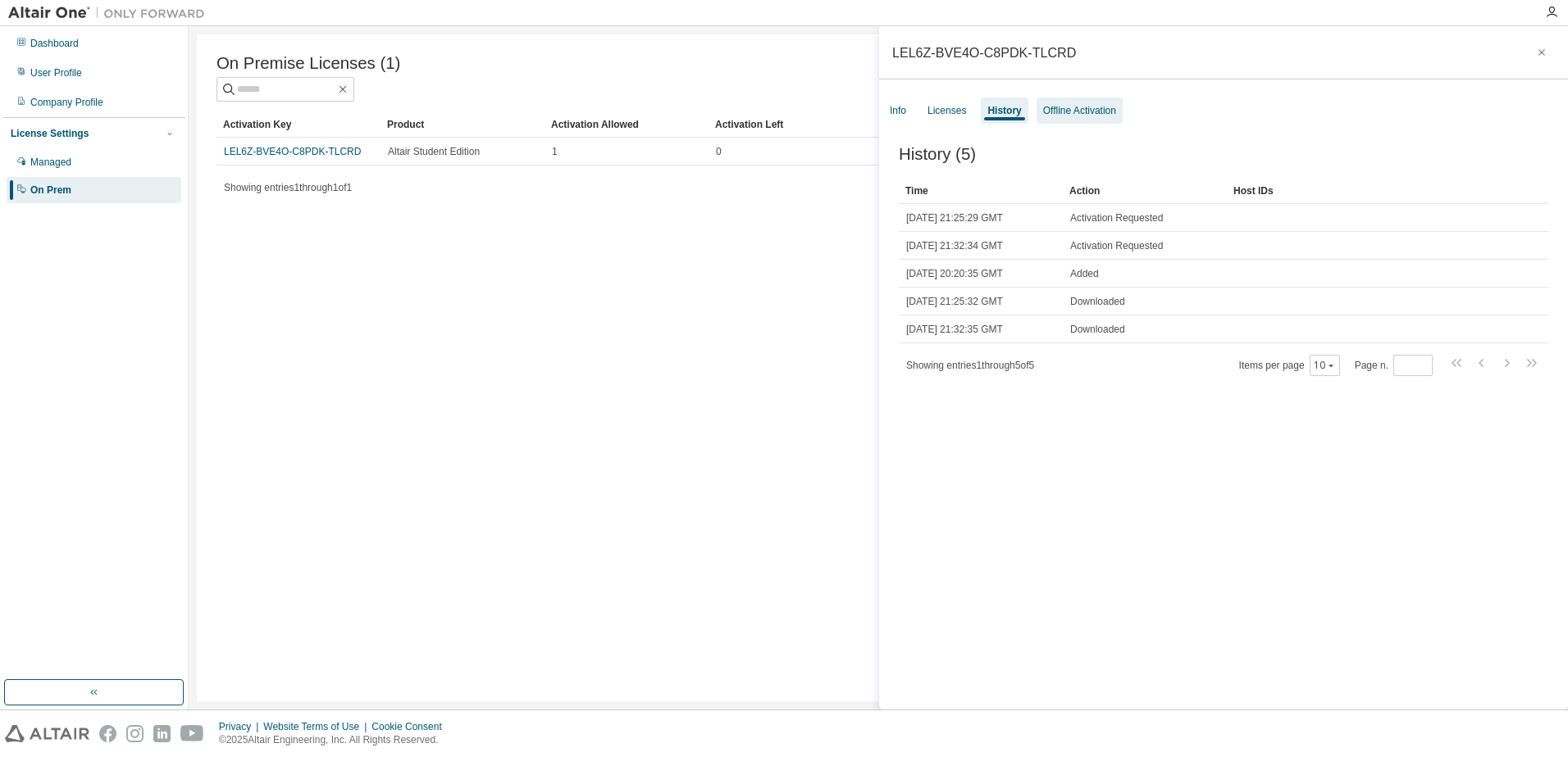
click at [1062, 108] on div "Offline Activation" at bounding box center [1079, 111] width 73 height 13
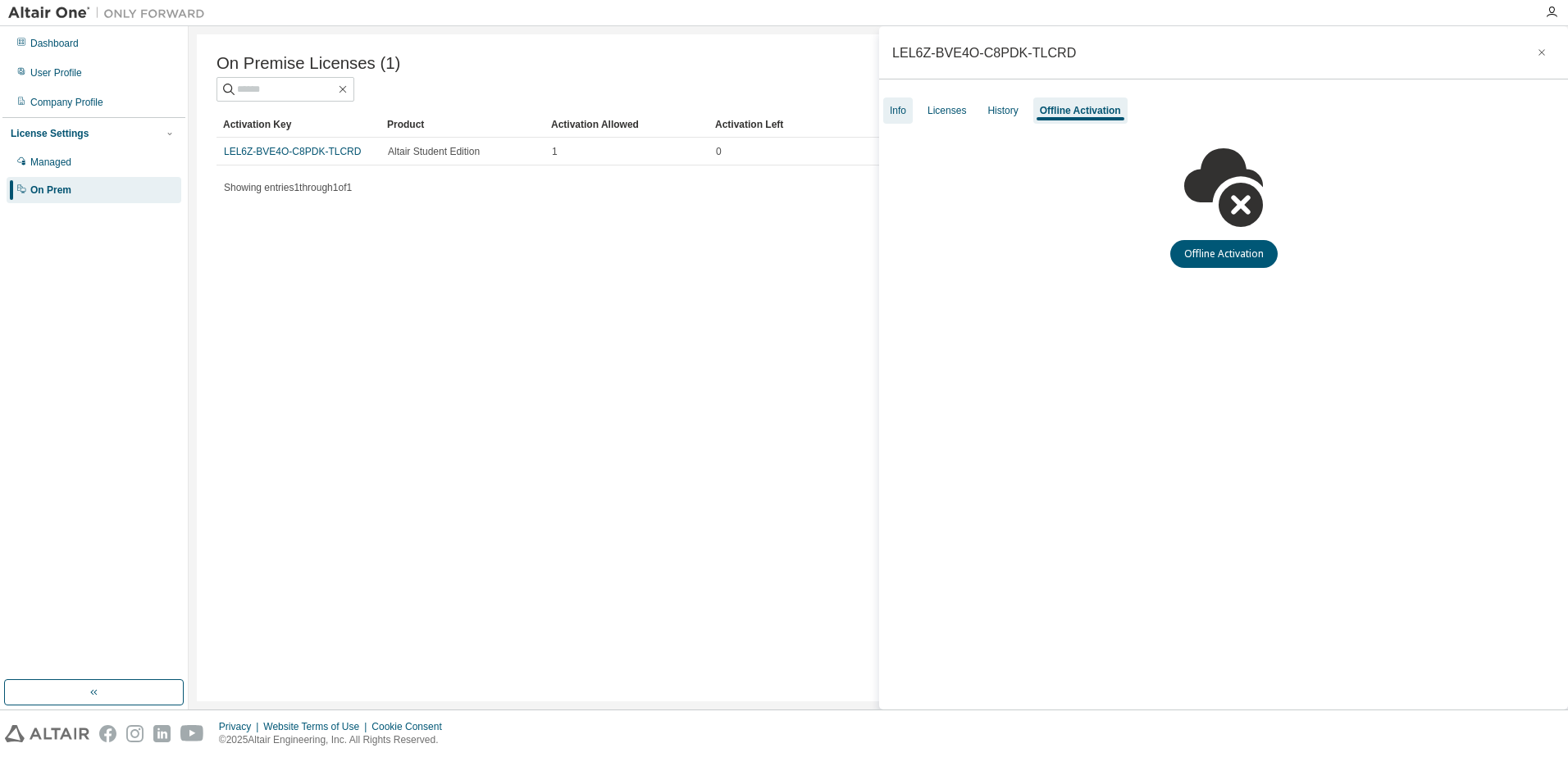
click at [889, 113] on div "Info" at bounding box center [897, 111] width 17 height 13
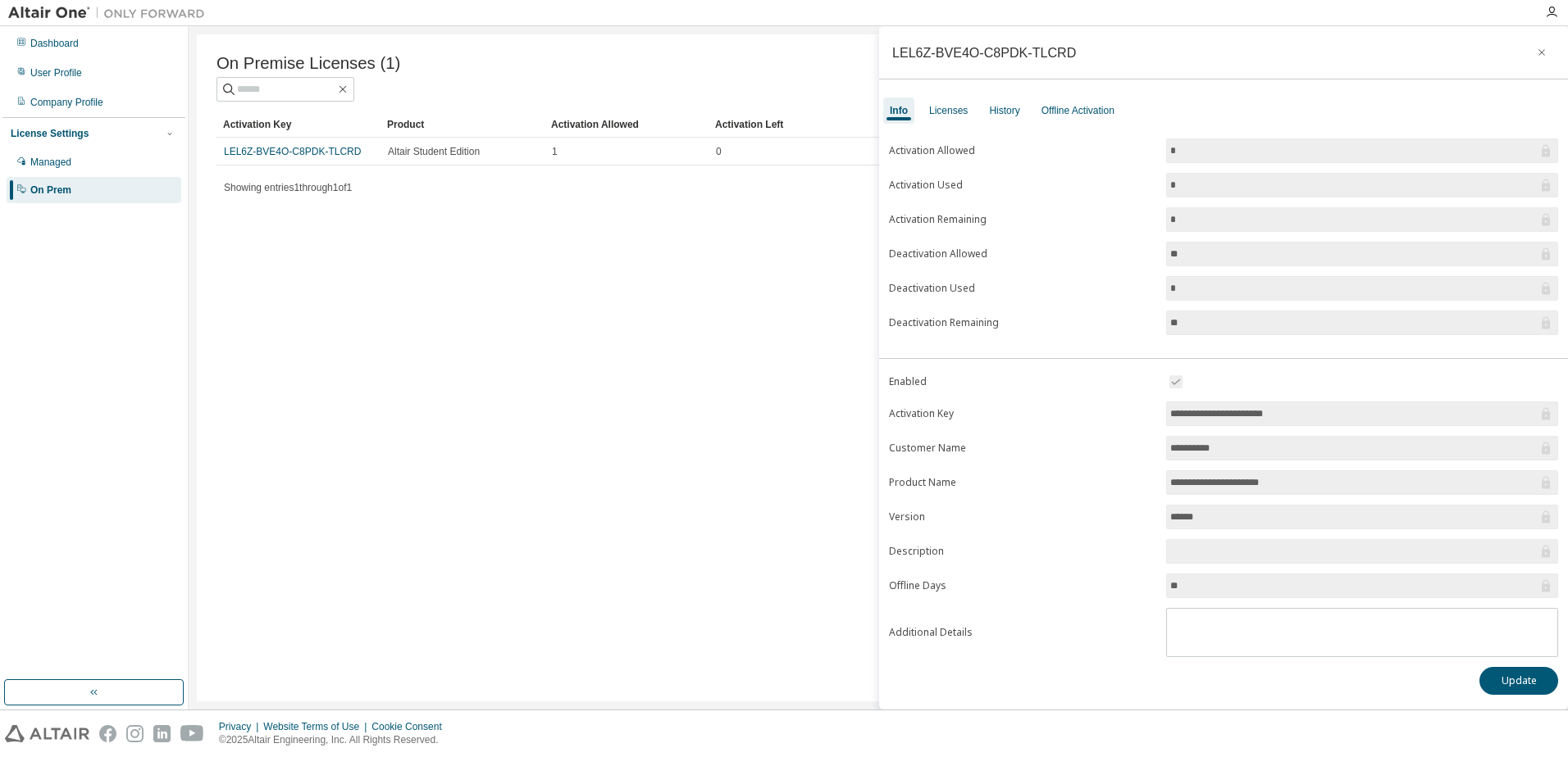
click at [792, 709] on footer "Privacy Website Terms of Use Cookie Consent © 2025 Altair Engineering, Inc. All…" at bounding box center [784, 733] width 1568 height 48
click at [480, 521] on div "On Premise Licenses (1) Clear Load Save Save As Field Operator Value Select fil…" at bounding box center [878, 367] width 1362 height 667
click at [58, 170] on div "Managed" at bounding box center [93, 162] width 175 height 27
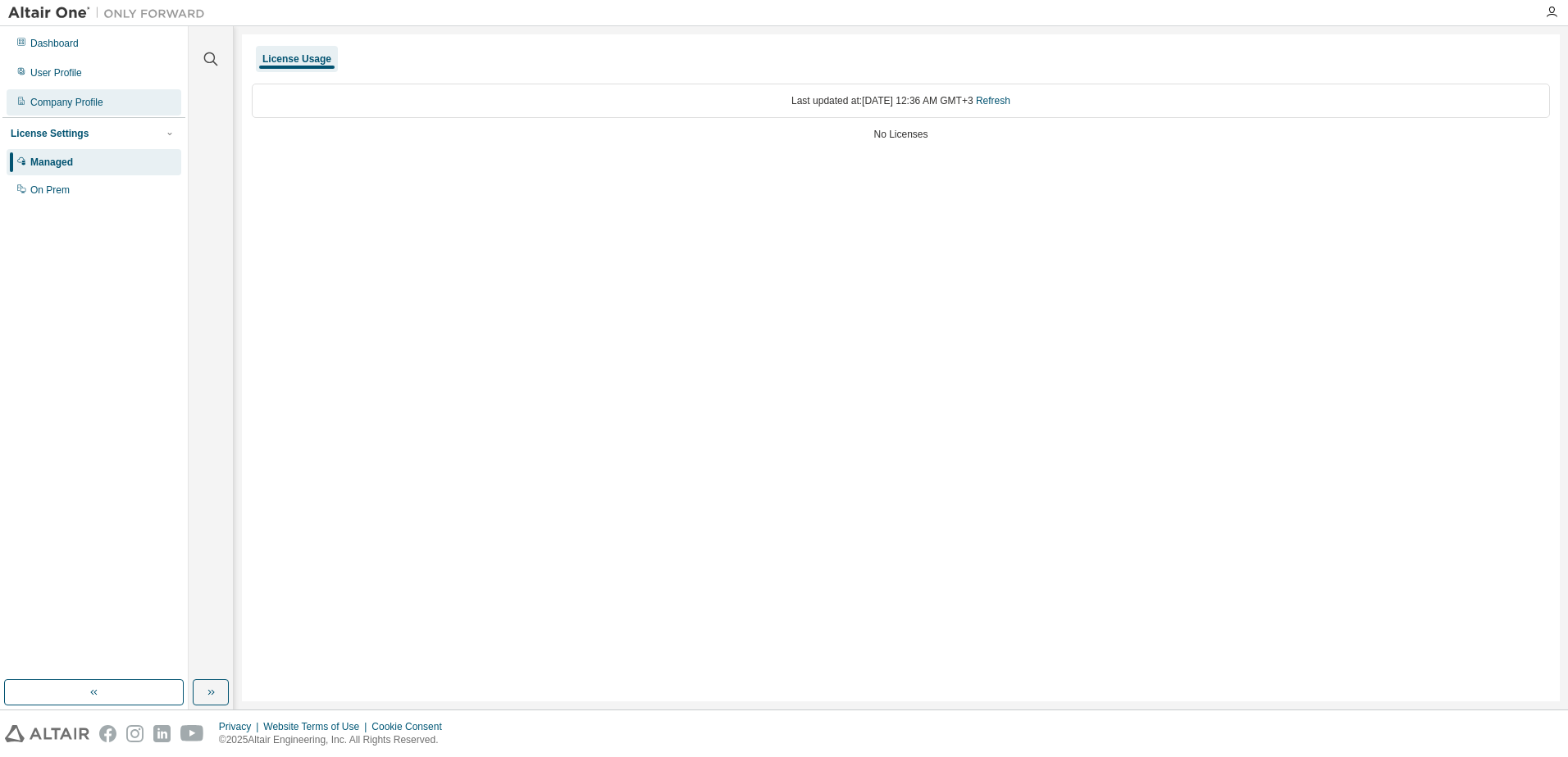
click at [58, 101] on div "Company Profile" at bounding box center [66, 102] width 73 height 13
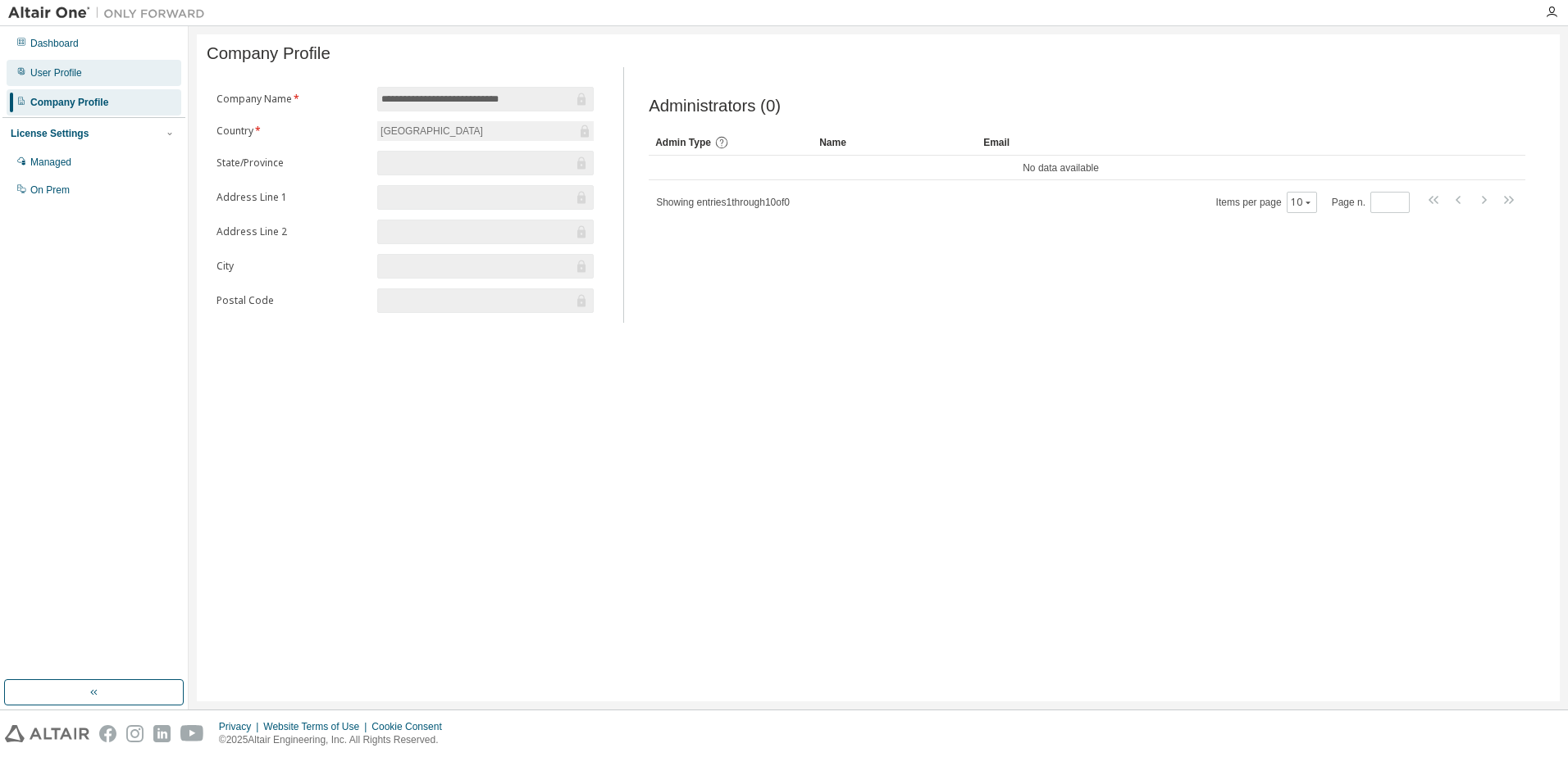
click at [58, 74] on div "User Profile" at bounding box center [56, 73] width 51 height 13
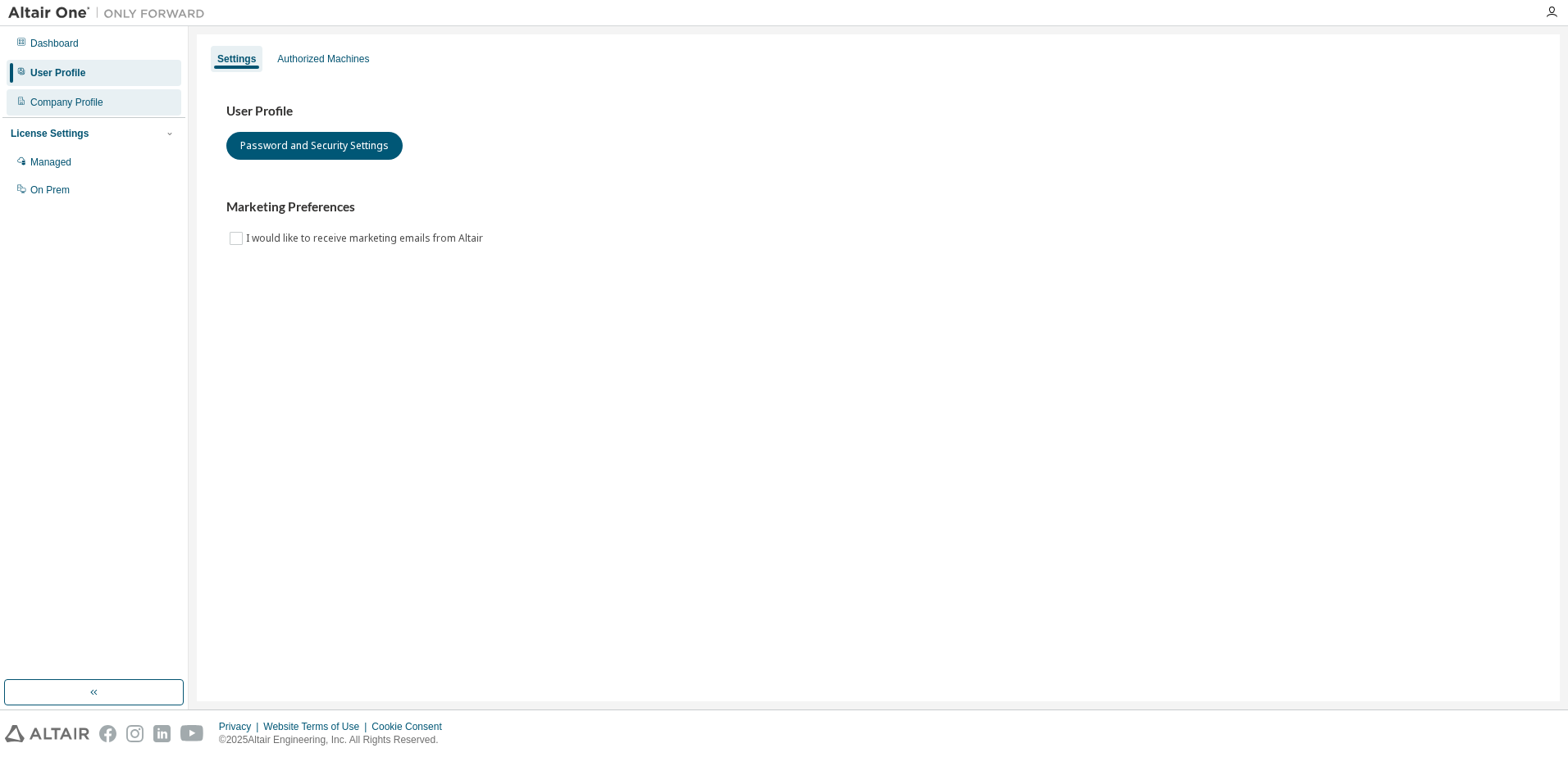
click at [60, 103] on div "Company Profile" at bounding box center [66, 102] width 73 height 13
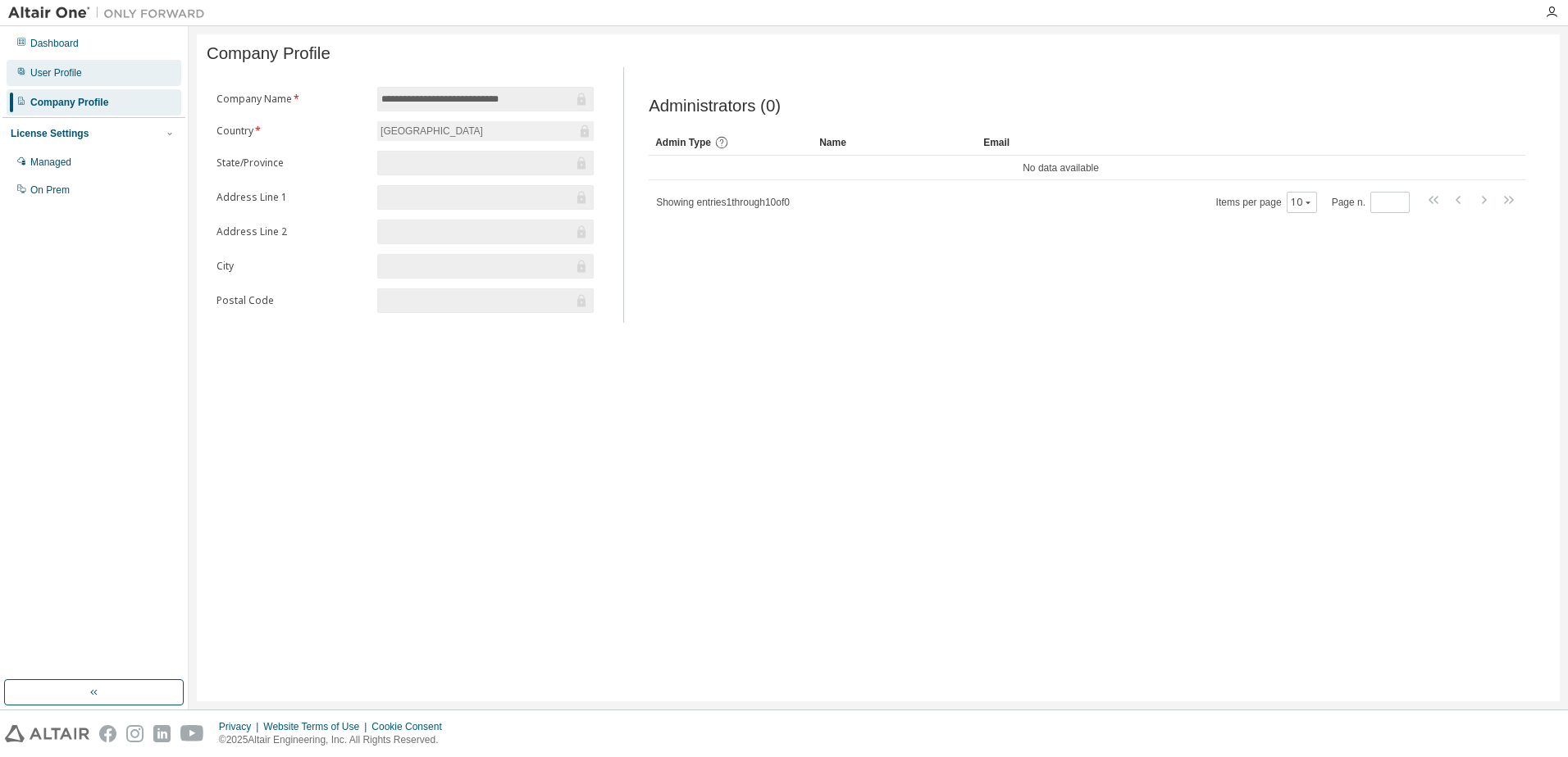
click at [59, 73] on div "User Profile" at bounding box center [56, 73] width 51 height 13
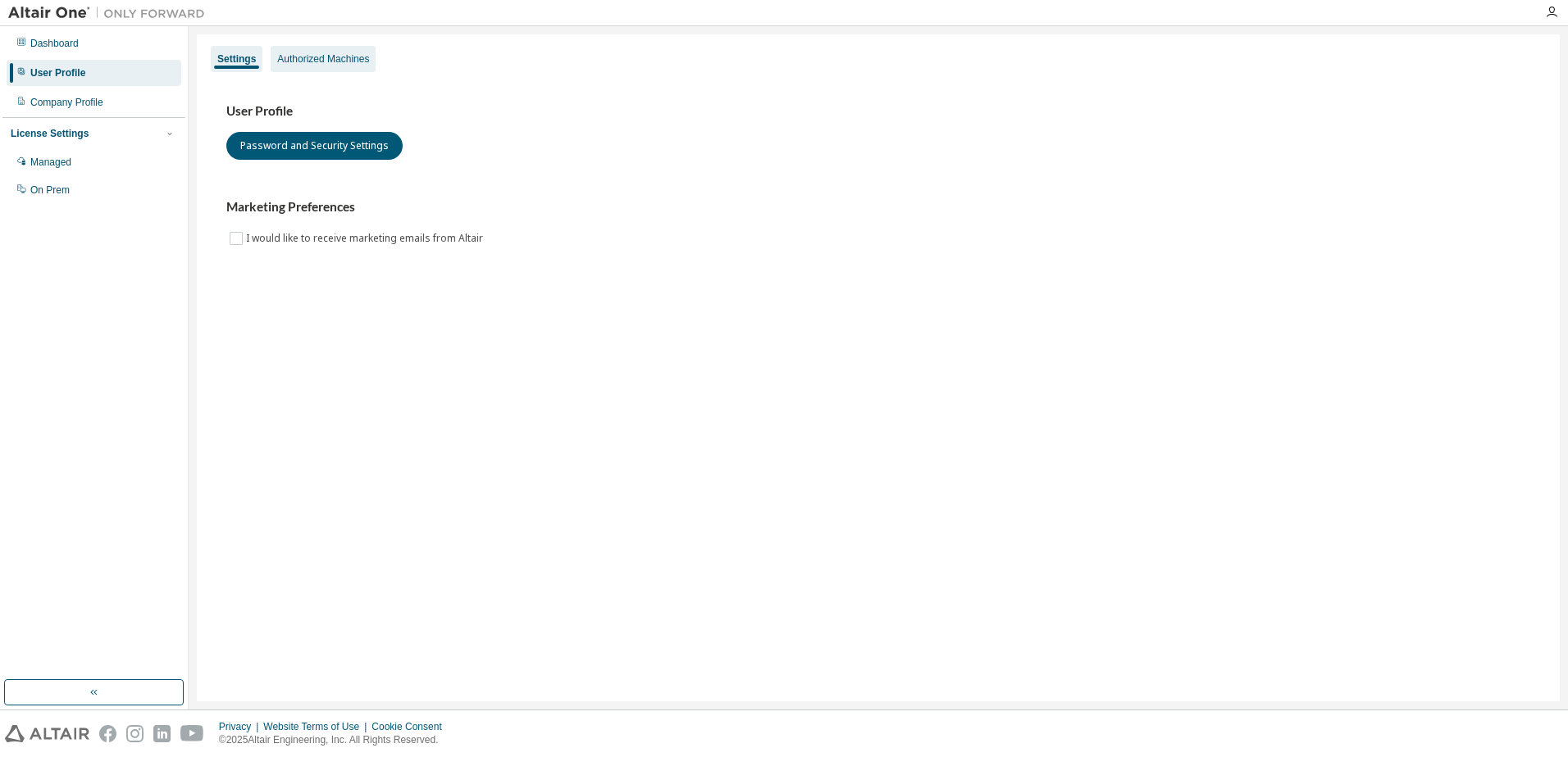
click at [339, 60] on div "Authorized Machines" at bounding box center [323, 58] width 92 height 13
